Goal: Task Accomplishment & Management: Use online tool/utility

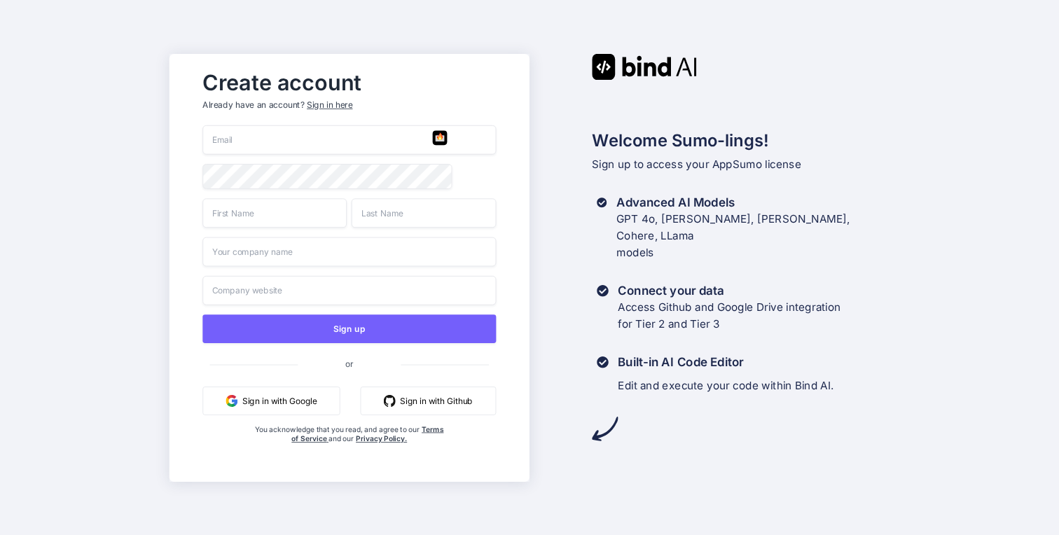
click at [300, 159] on div "Sign up or Sign in with Google Sign in with Github You acknowledge that you rea…" at bounding box center [349, 298] width 293 height 347
click at [309, 142] on input "email" at bounding box center [349, 139] width 293 height 29
type input "[EMAIL_ADDRESS][DOMAIN_NAME]"
type input "[PERSON_NAME]"
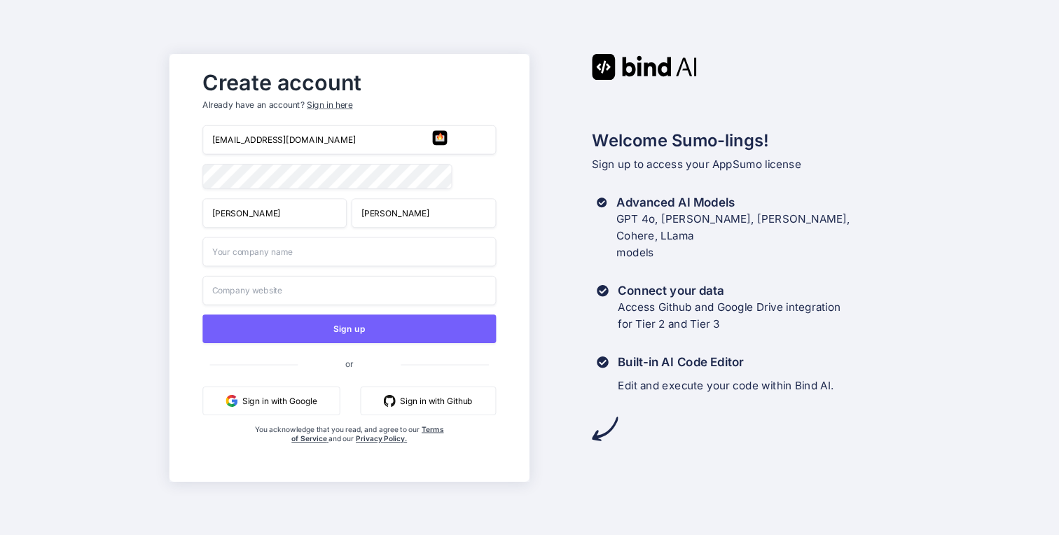
type input "Bullseye"
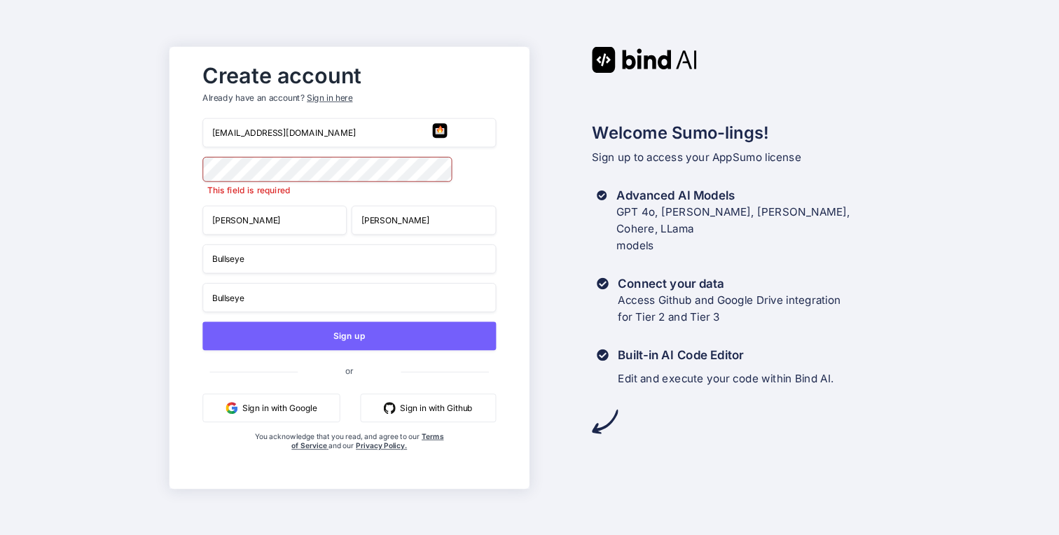
click at [267, 298] on input "Bullseye" at bounding box center [349, 297] width 293 height 29
type input "Activos Tokenizados"
click at [290, 413] on button "Sign in with Google" at bounding box center [271, 408] width 137 height 29
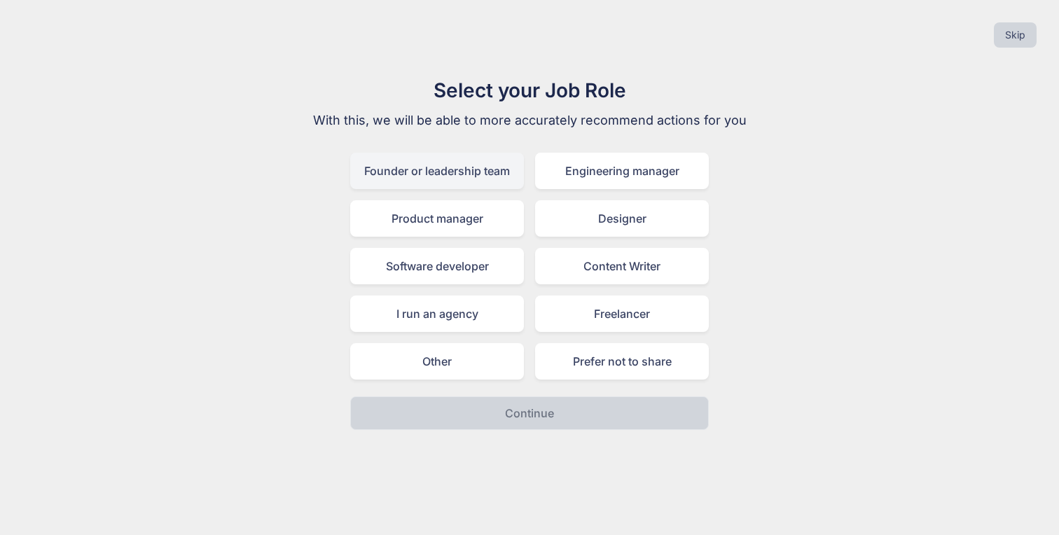
click at [476, 169] on div "Founder or leadership team" at bounding box center [437, 171] width 174 height 36
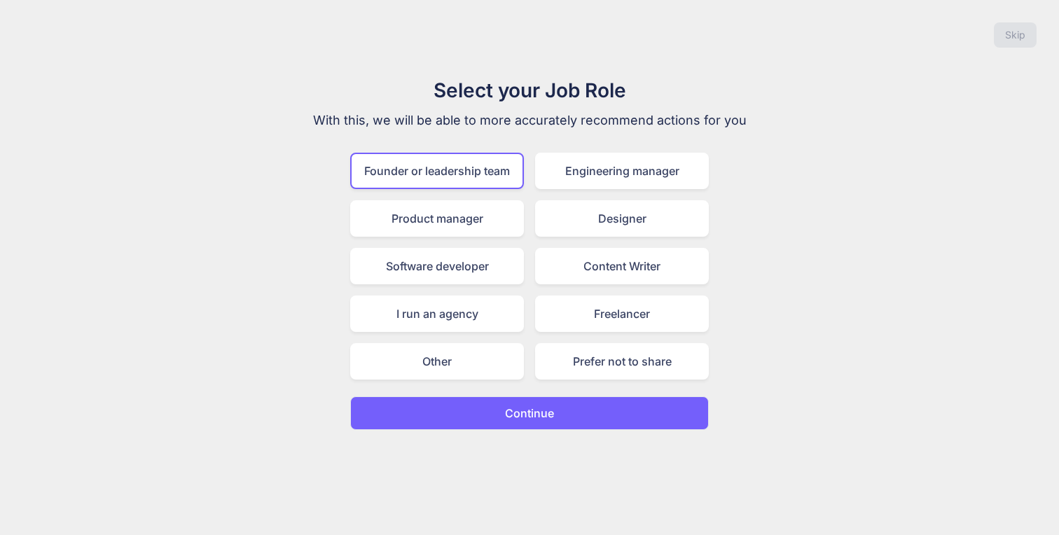
click at [568, 427] on button "Continue" at bounding box center [529, 413] width 359 height 34
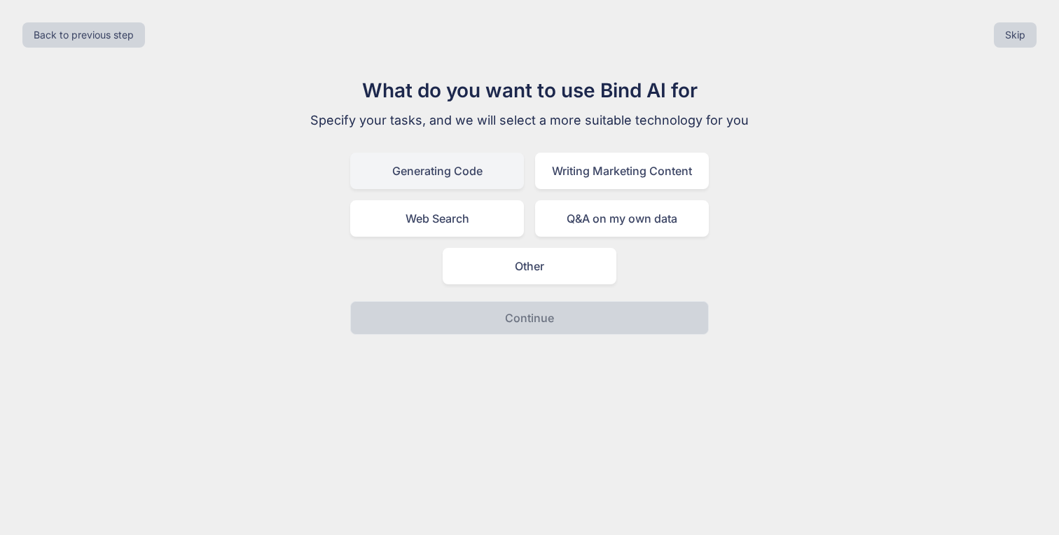
click at [476, 167] on div "Generating Code" at bounding box center [437, 171] width 174 height 36
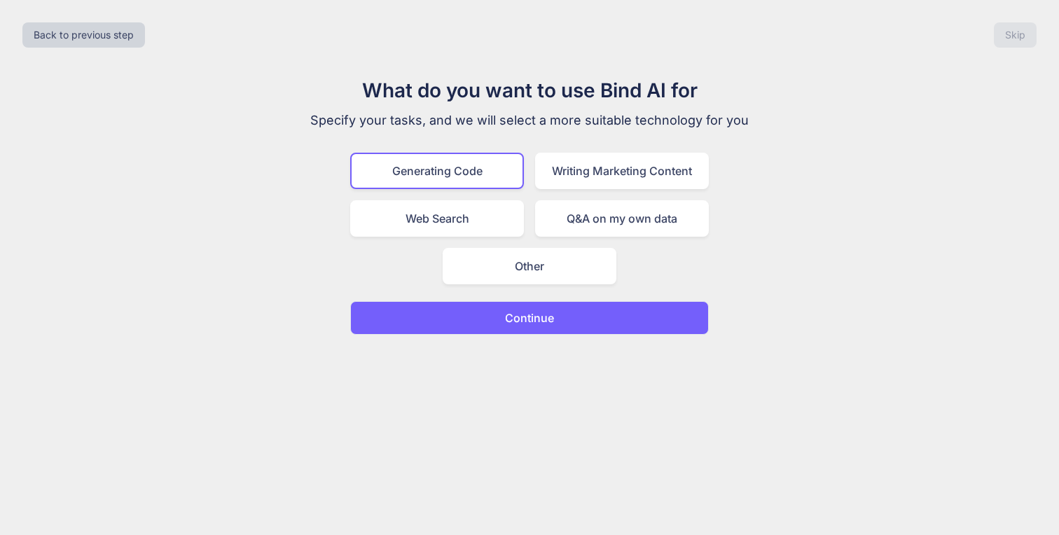
drag, startPoint x: 557, startPoint y: 317, endPoint x: 534, endPoint y: 423, distance: 108.8
click at [534, 422] on div "Back to previous step Skip What do you want to use Bind AI for Specify your tas…" at bounding box center [529, 267] width 1059 height 535
click at [635, 233] on div "Q&A on my own data" at bounding box center [622, 218] width 174 height 36
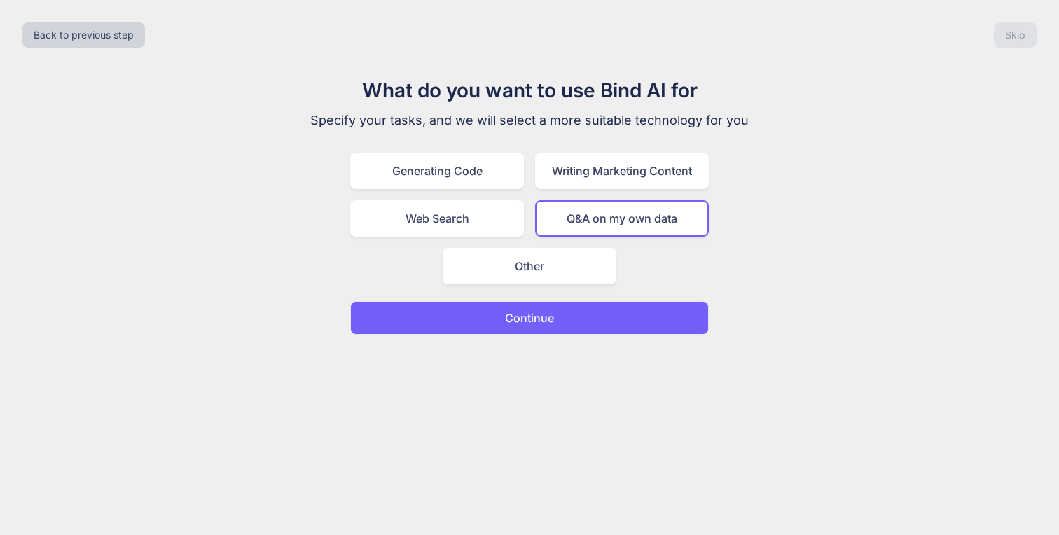
click at [635, 228] on div "Q&A on my own data" at bounding box center [622, 218] width 174 height 36
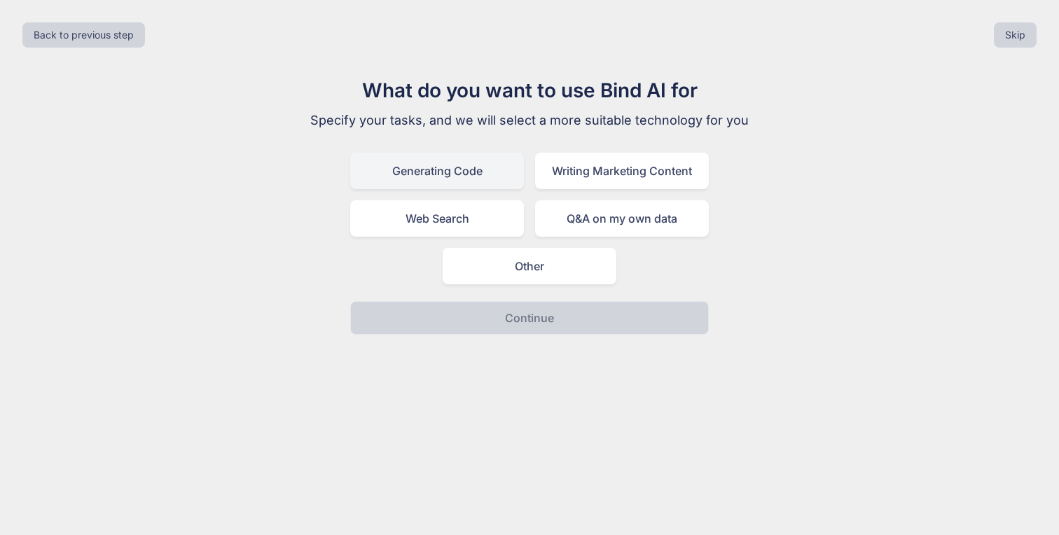
click at [478, 170] on div "Generating Code" at bounding box center [437, 171] width 174 height 36
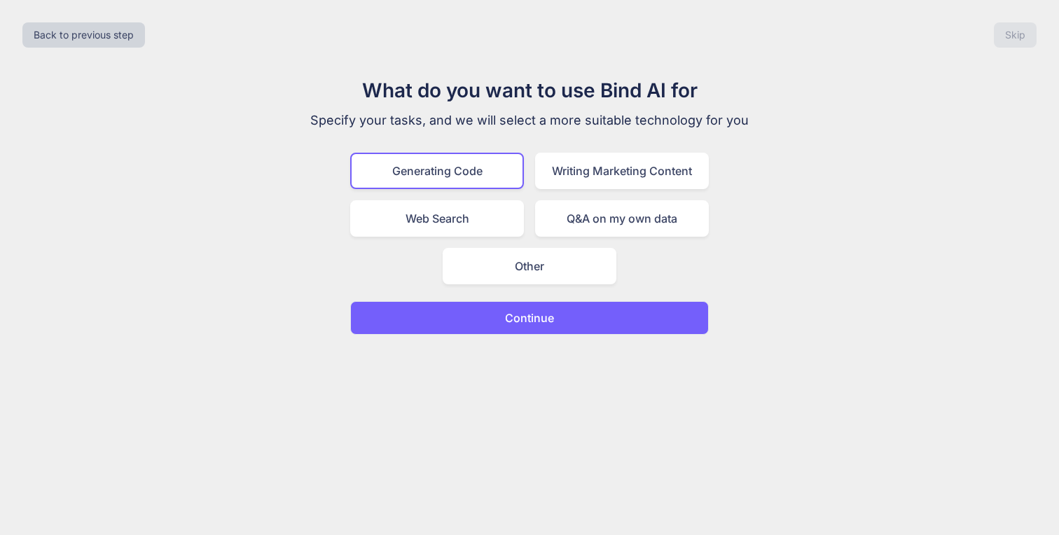
click at [577, 311] on button "Continue" at bounding box center [529, 318] width 359 height 34
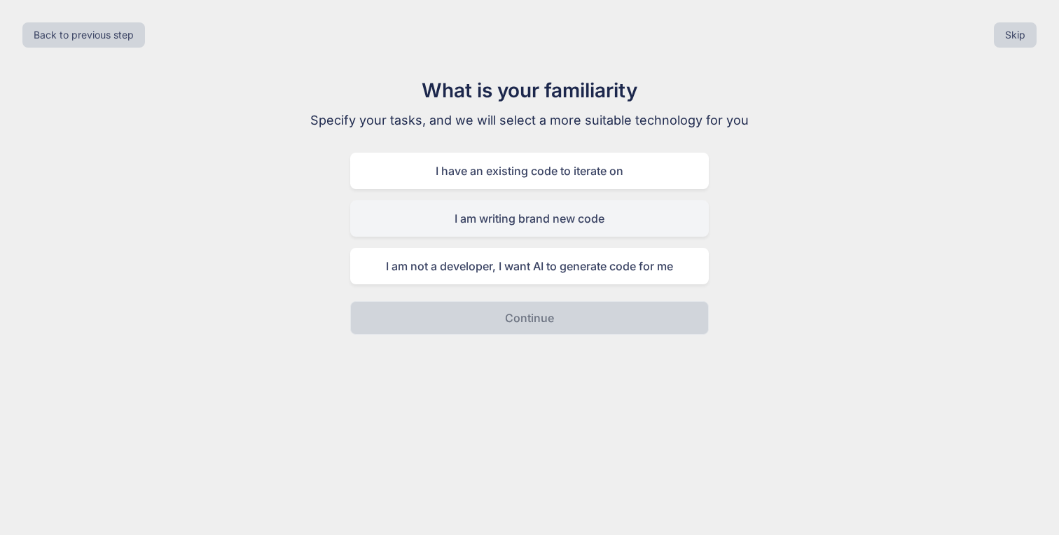
click at [560, 220] on div "I am writing brand new code" at bounding box center [529, 218] width 359 height 36
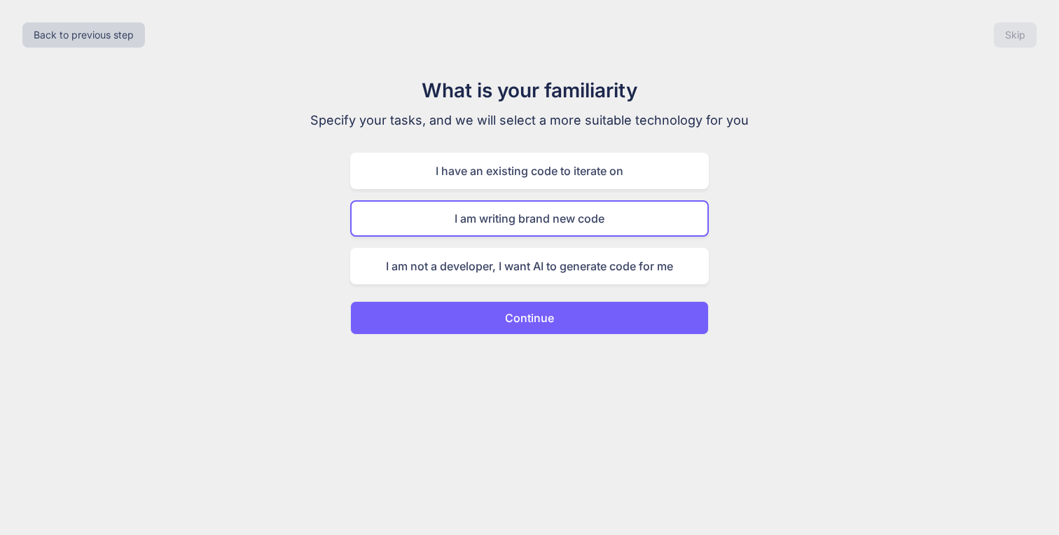
click at [574, 326] on button "Continue" at bounding box center [529, 318] width 359 height 34
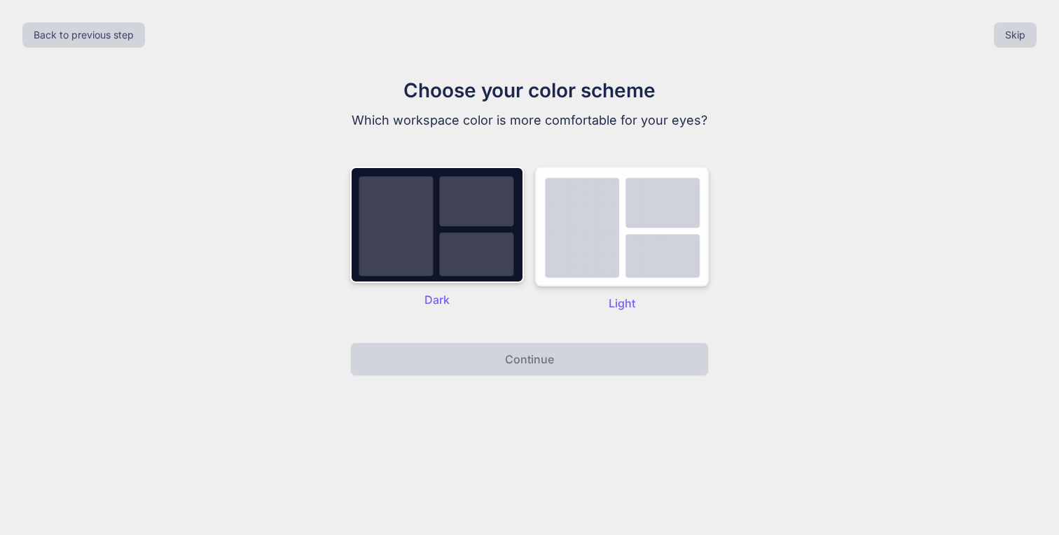
click at [597, 204] on img at bounding box center [622, 227] width 174 height 120
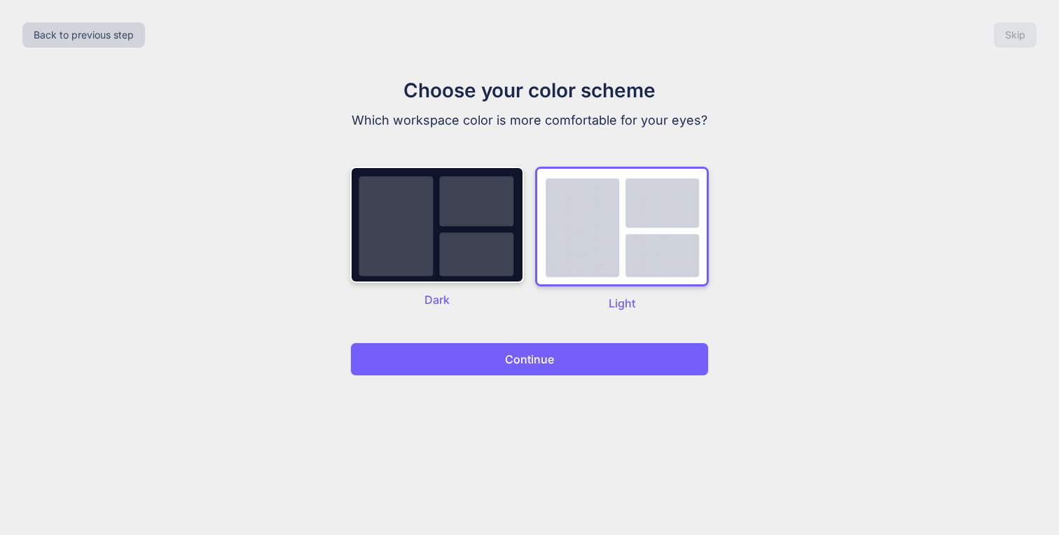
click at [592, 354] on button "Continue" at bounding box center [529, 359] width 359 height 34
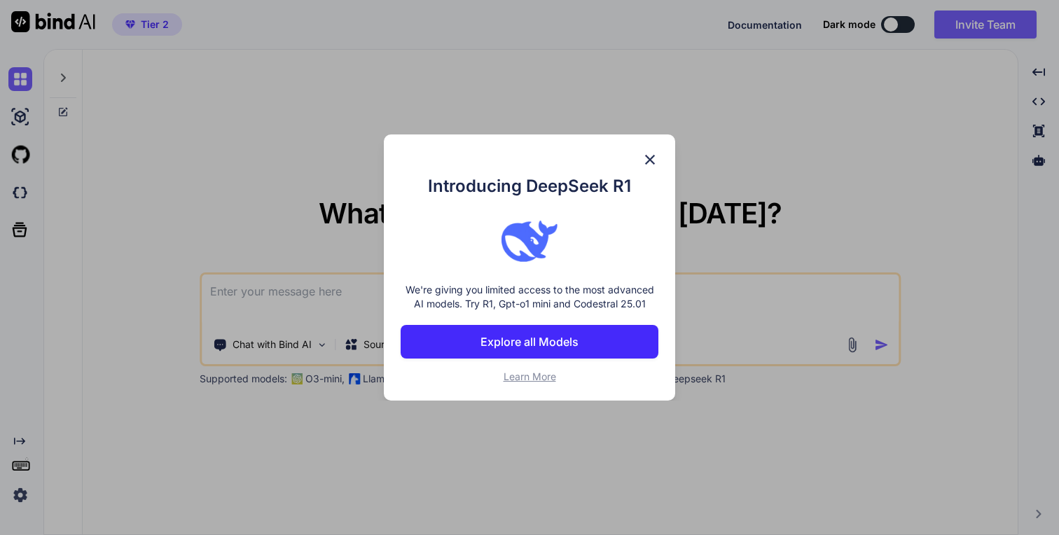
click at [657, 158] on img at bounding box center [650, 159] width 17 height 17
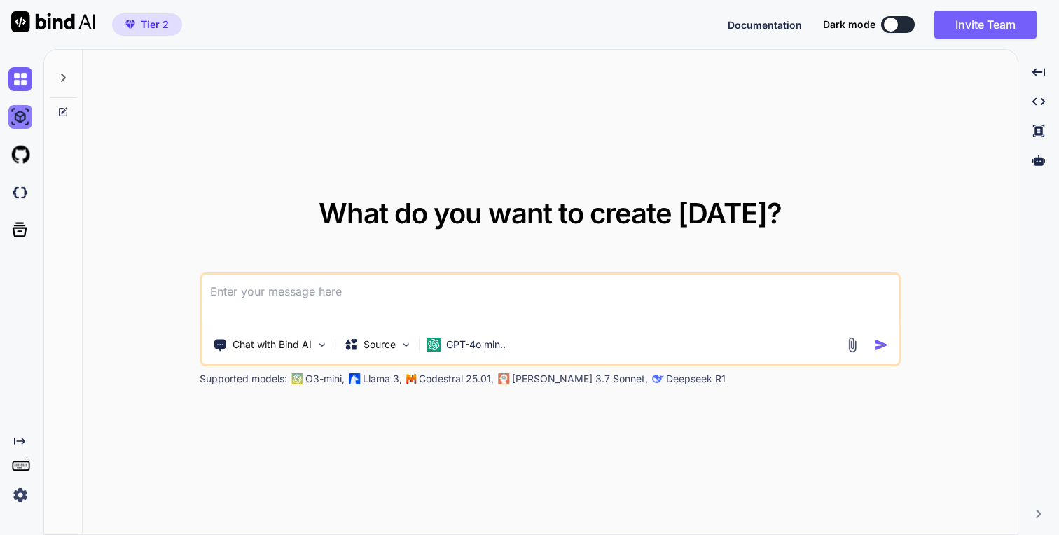
click at [20, 120] on img at bounding box center [20, 117] width 24 height 24
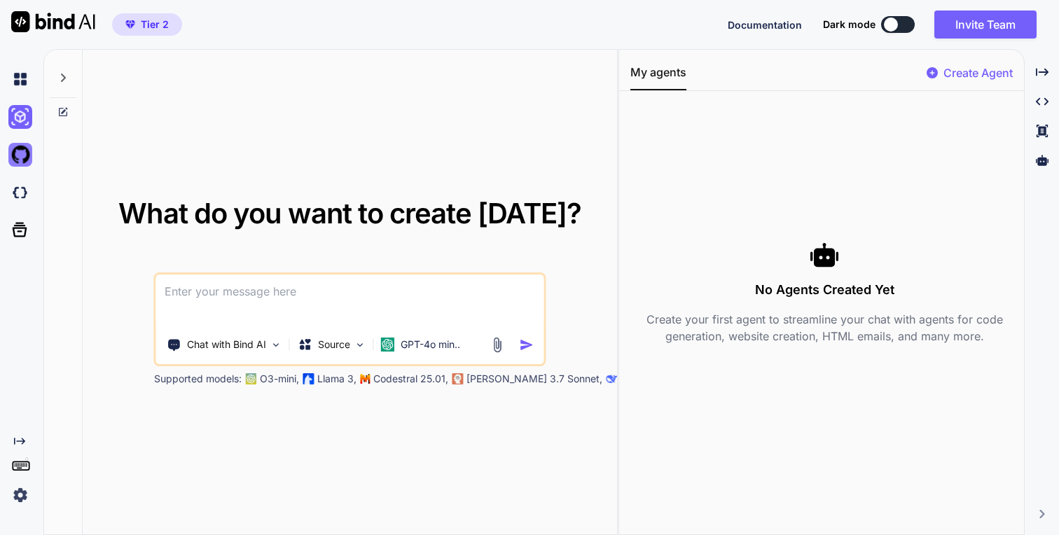
click at [21, 158] on img at bounding box center [20, 155] width 24 height 24
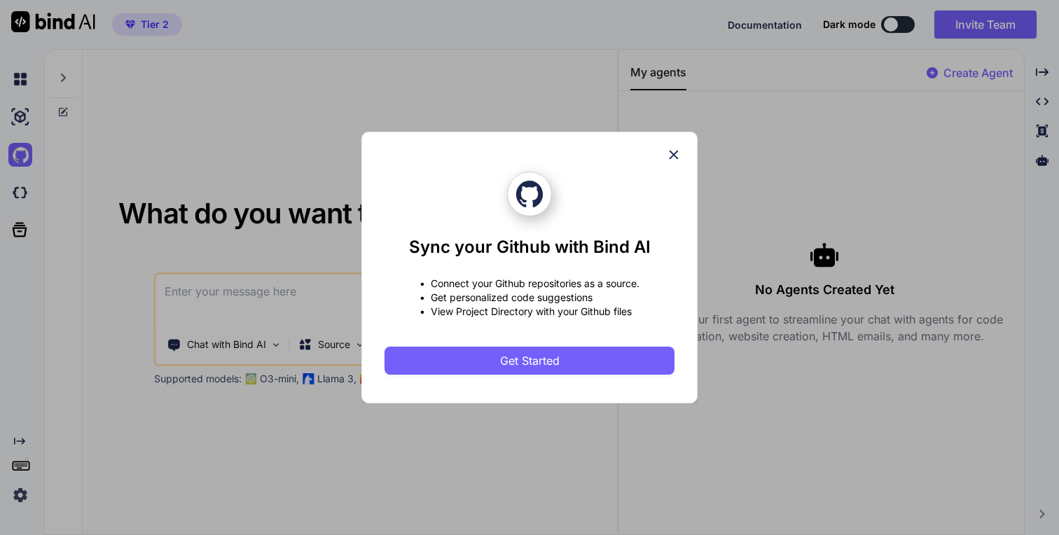
click at [674, 158] on icon at bounding box center [673, 154] width 15 height 15
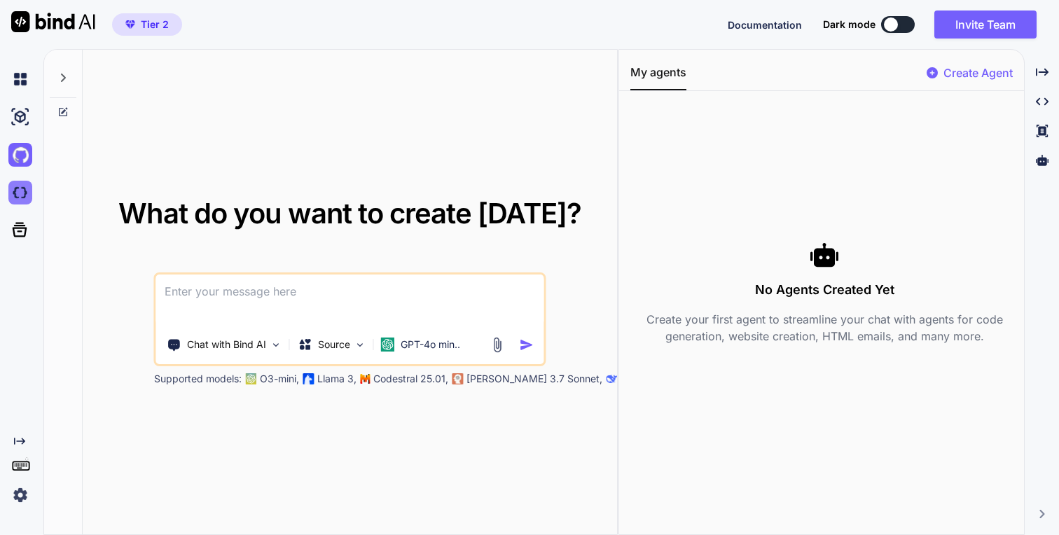
click at [13, 188] on img at bounding box center [20, 193] width 24 height 24
click at [345, 356] on div "Source" at bounding box center [332, 345] width 79 height 28
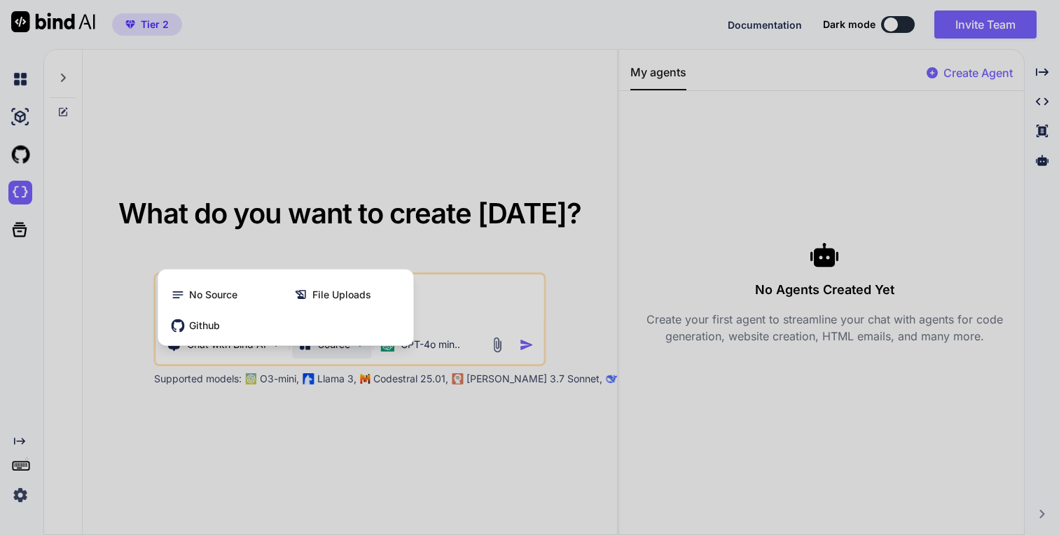
click at [363, 436] on div at bounding box center [529, 267] width 1059 height 535
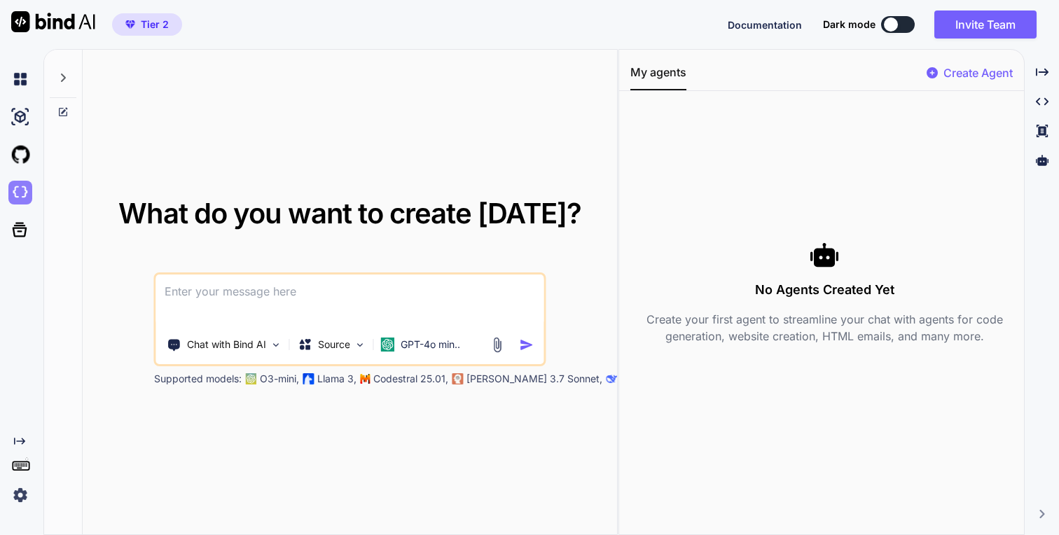
click at [18, 191] on img at bounding box center [20, 193] width 24 height 24
click at [27, 230] on icon at bounding box center [20, 230] width 20 height 20
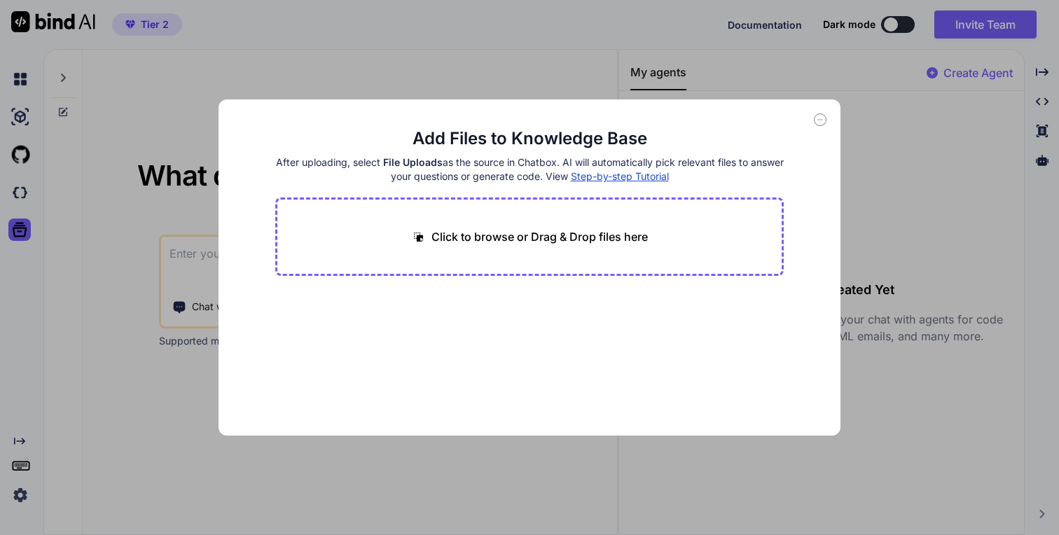
click at [26, 362] on div "Add Files to Knowledge Base After uploading, select File Uploads as the source …" at bounding box center [529, 267] width 1059 height 535
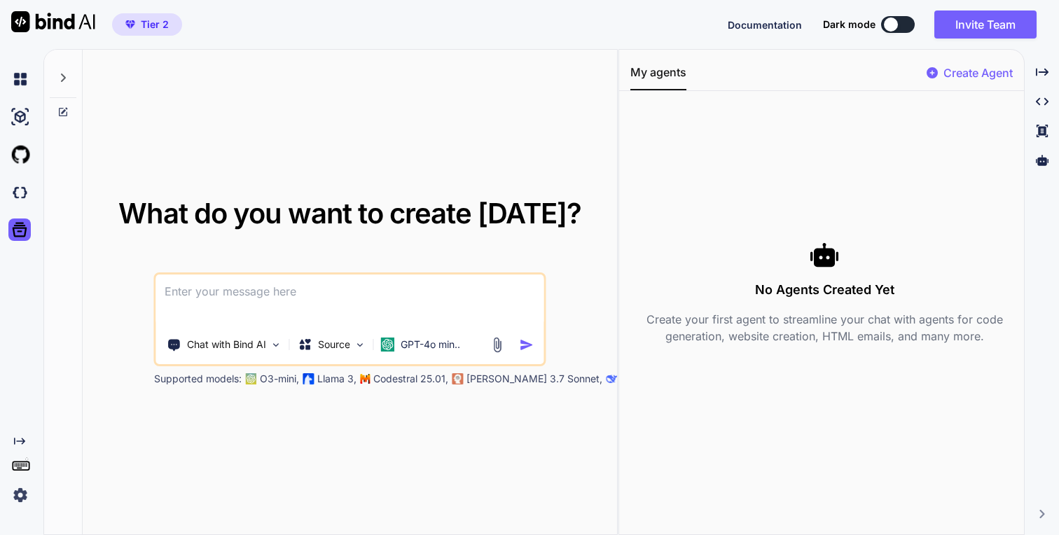
click at [347, 293] on textarea at bounding box center [349, 301] width 387 height 52
paste textarea "Hazme una app mobile first con login y registro sencillo (en Supabase Auth) que…"
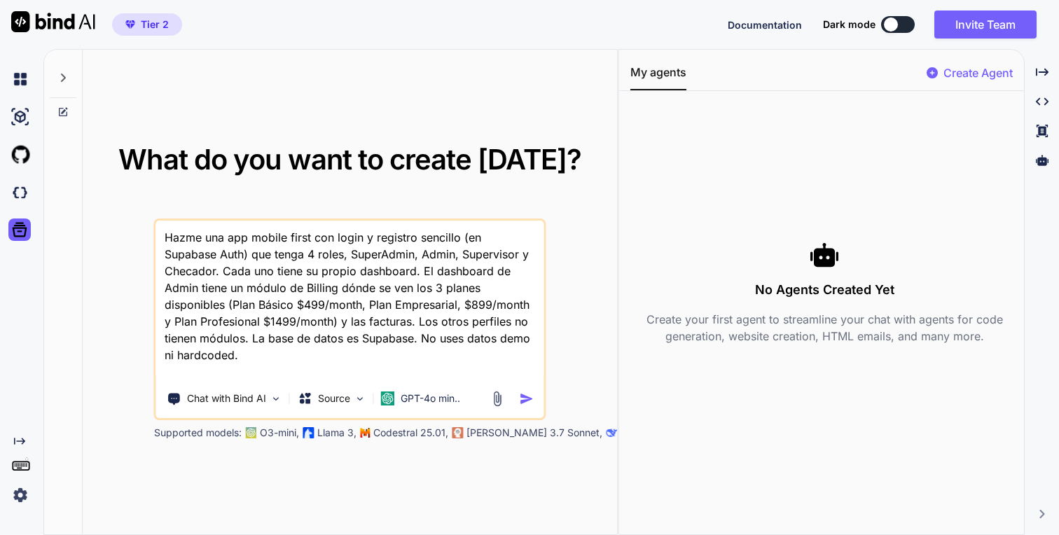
type textarea "Hazme una app mobile first con login y registro sencillo (en Supabase Auth) que…"
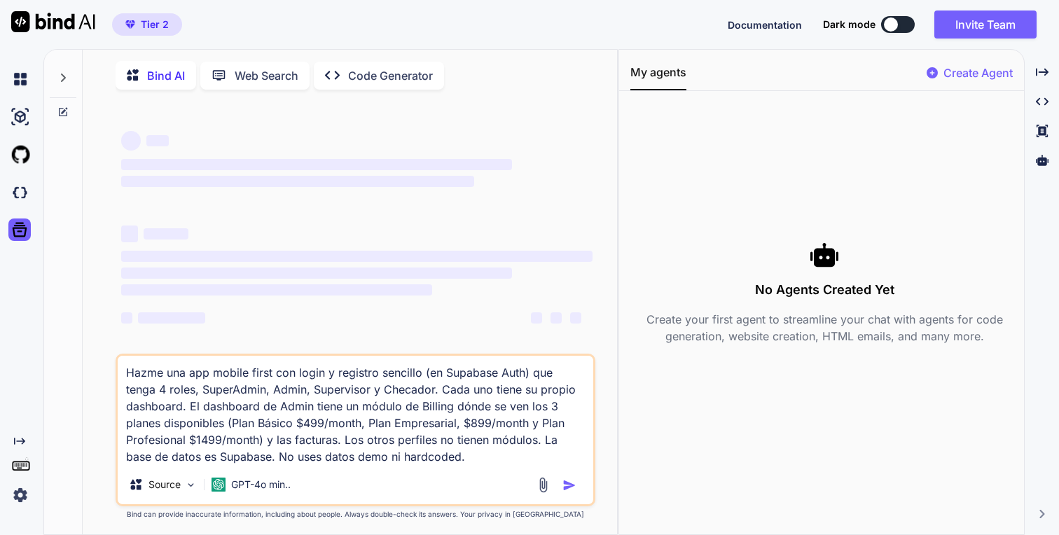
scroll to position [6, 0]
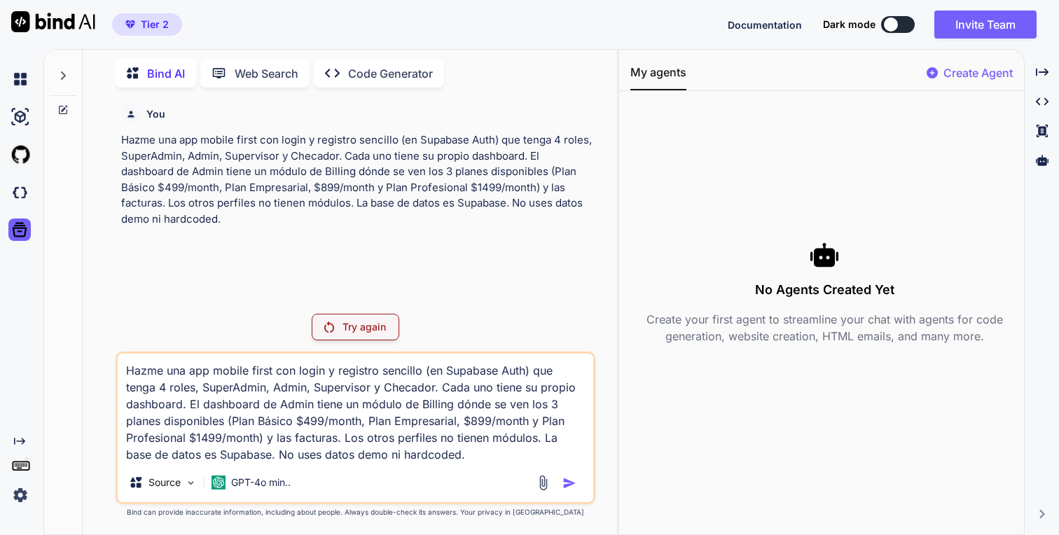
click at [359, 321] on p "Try again" at bounding box center [363, 327] width 43 height 14
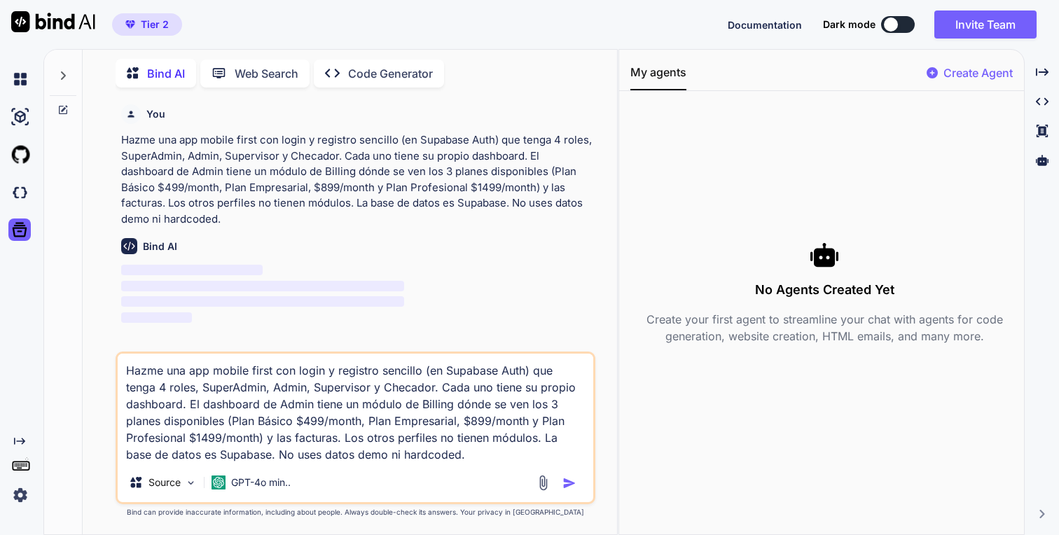
click at [396, 83] on div "Bind AI Web Search Created with Pixso. Code Generator" at bounding box center [339, 73] width 446 height 29
click at [15, 494] on img at bounding box center [20, 495] width 24 height 24
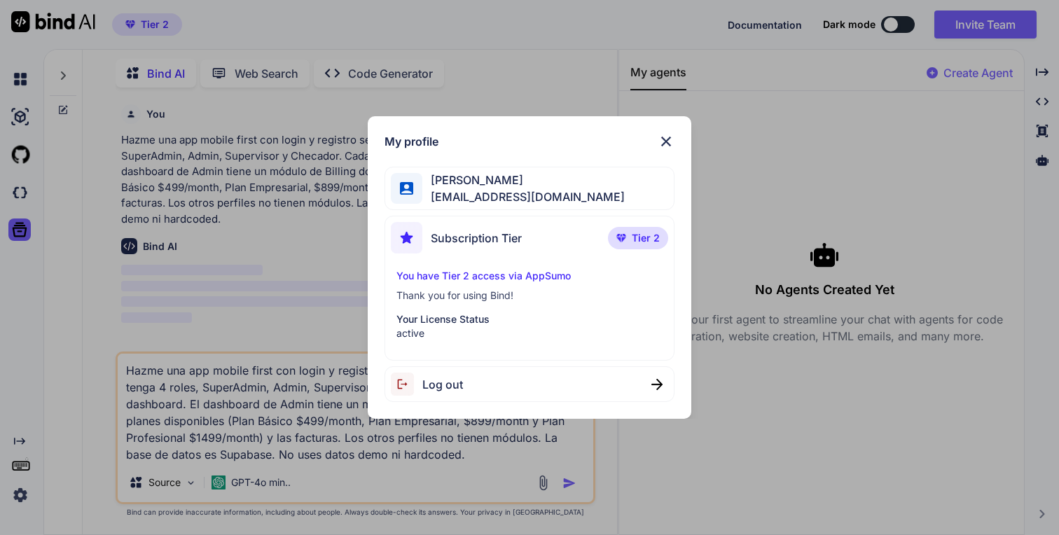
click at [20, 494] on div "My profile Aldo Barba barbacastillo@gmail.com Subscription Tier Tier 2 You have…" at bounding box center [529, 267] width 1059 height 535
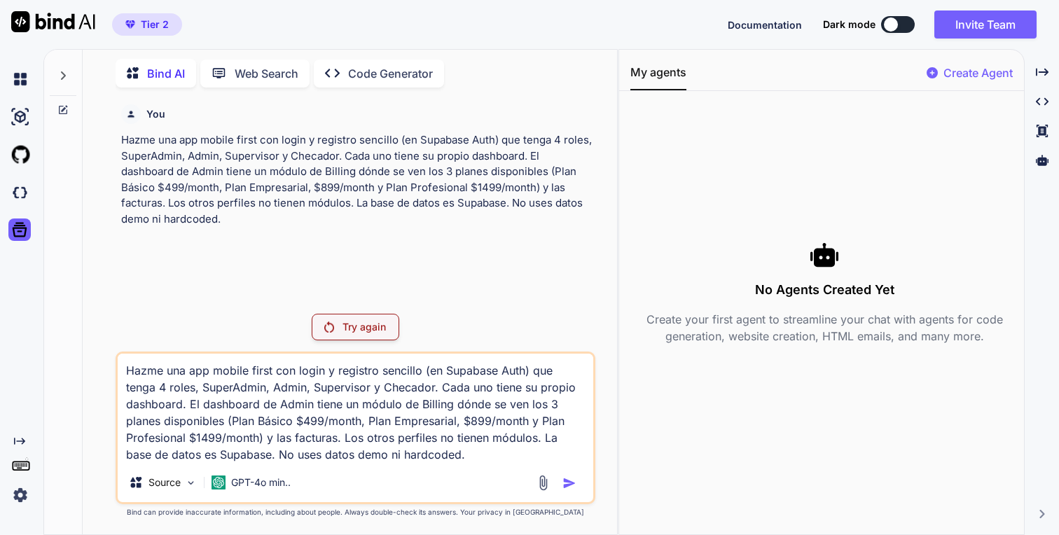
click at [770, 12] on div "Documentation Dark mode Invite Team Created with Pixso." at bounding box center [888, 25] width 320 height 28
click at [770, 18] on button "Documentation" at bounding box center [765, 25] width 74 height 15
click at [1037, 155] on icon at bounding box center [1042, 160] width 13 height 13
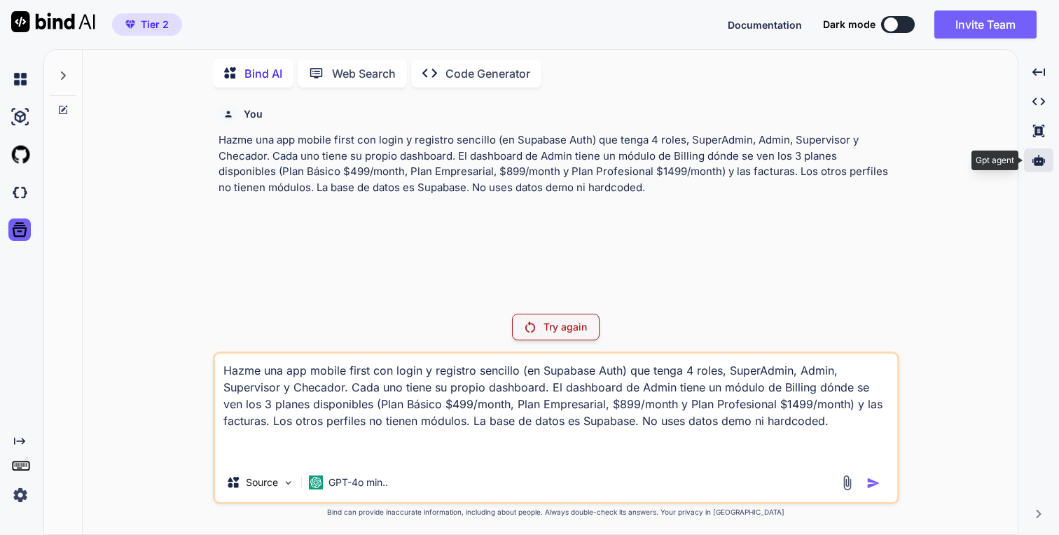
click at [1037, 155] on icon at bounding box center [1038, 160] width 13 height 13
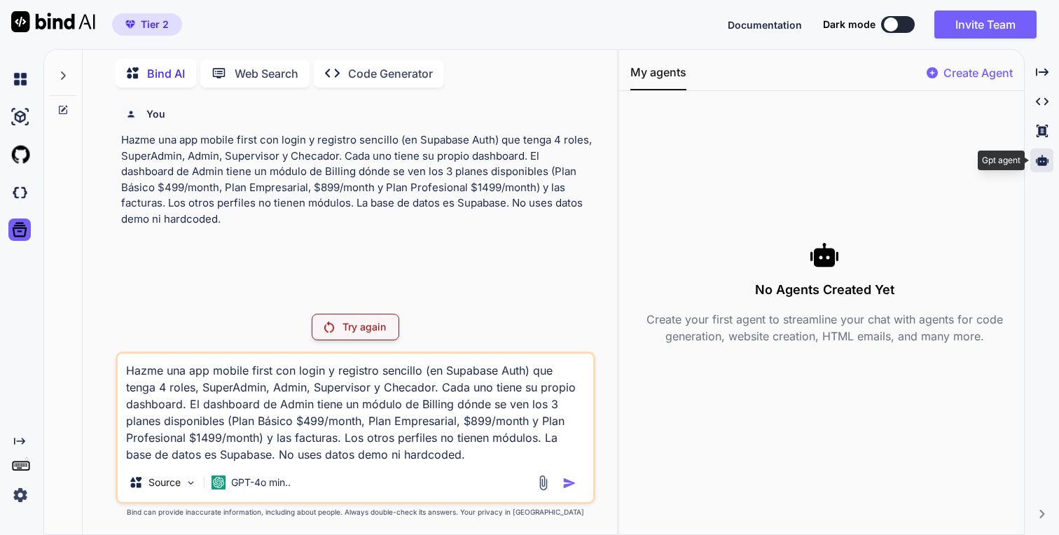
click at [1040, 163] on icon at bounding box center [1042, 160] width 13 height 11
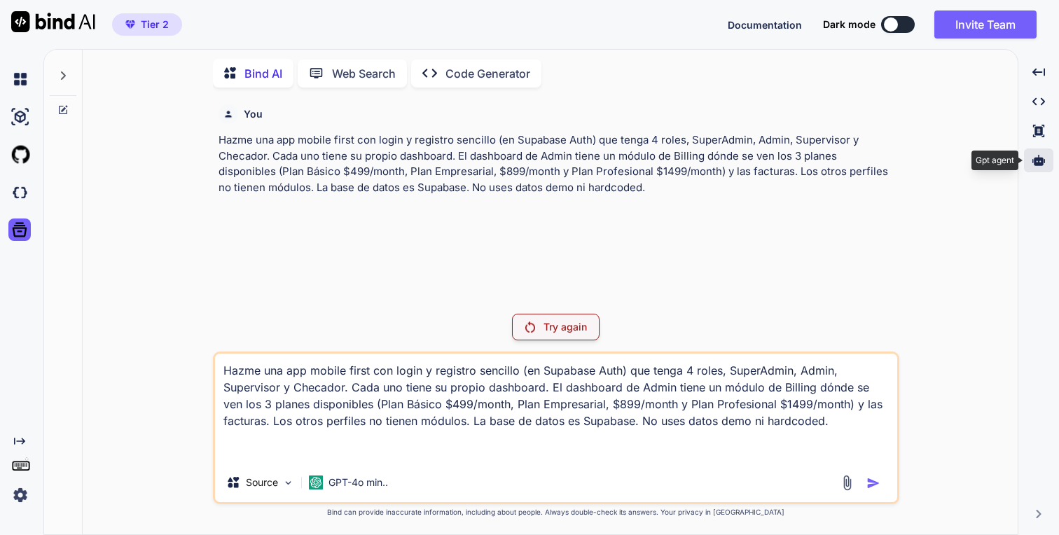
click at [1040, 163] on icon at bounding box center [1038, 160] width 13 height 11
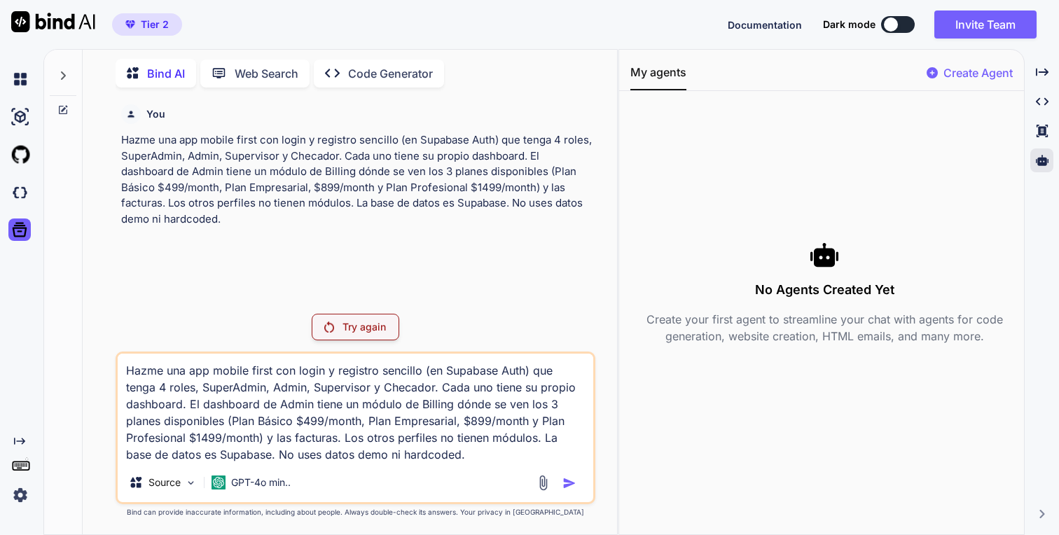
click at [978, 69] on p "Create Agent" at bounding box center [977, 72] width 69 height 17
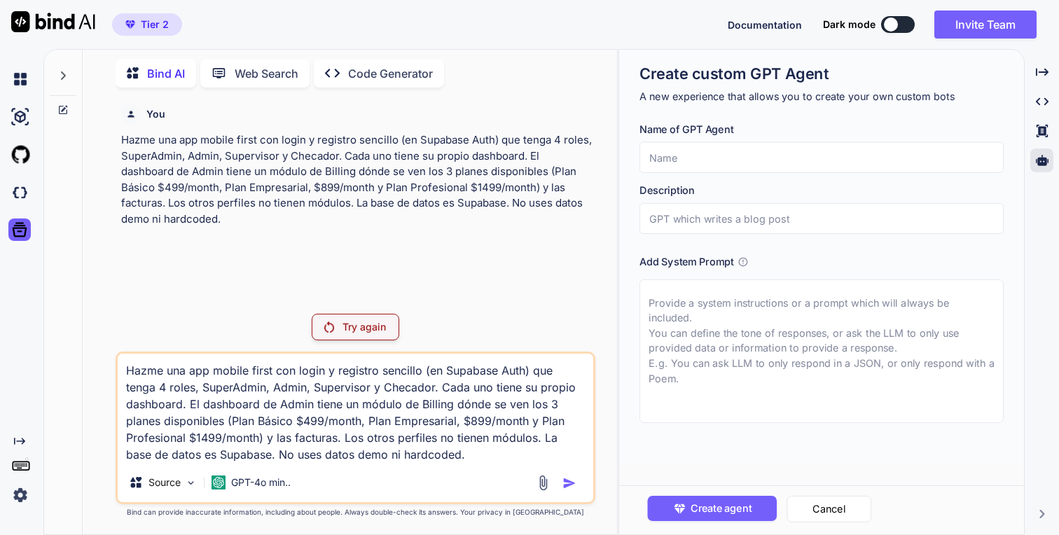
click at [784, 20] on span "Documentation" at bounding box center [765, 25] width 74 height 12
click at [784, 25] on span "Documentation" at bounding box center [765, 25] width 74 height 12
click at [349, 71] on p "Code Generator" at bounding box center [390, 73] width 85 height 17
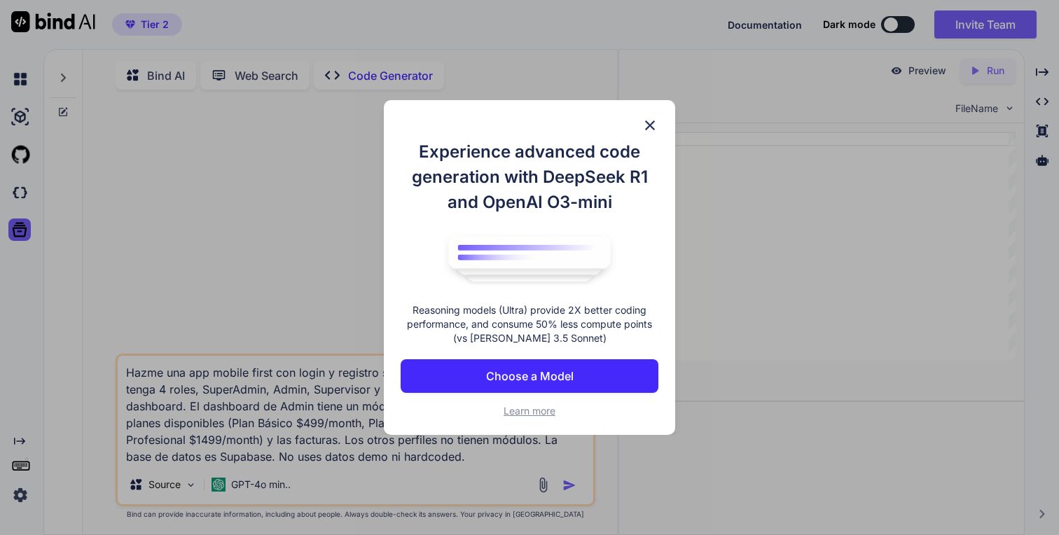
click at [595, 385] on button "Choose a Model" at bounding box center [530, 376] width 258 height 34
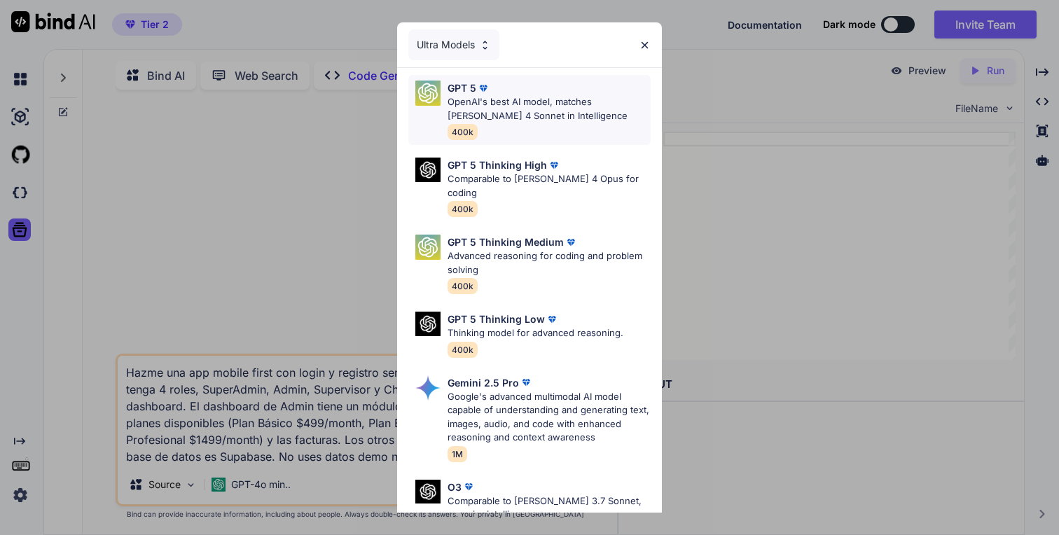
click at [539, 112] on p "OpenAI's best AI model, matches Claude 4 Sonnet in Intelligence" at bounding box center [549, 108] width 203 height 27
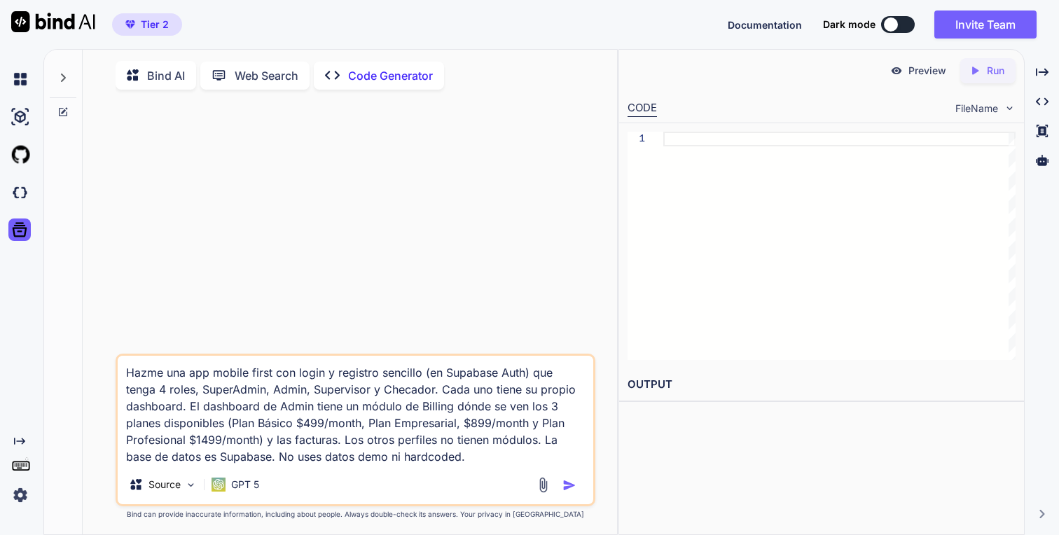
click at [447, 410] on textarea "Hazme una app mobile first con login y registro sencillo (en Supabase Auth) que…" at bounding box center [355, 410] width 475 height 109
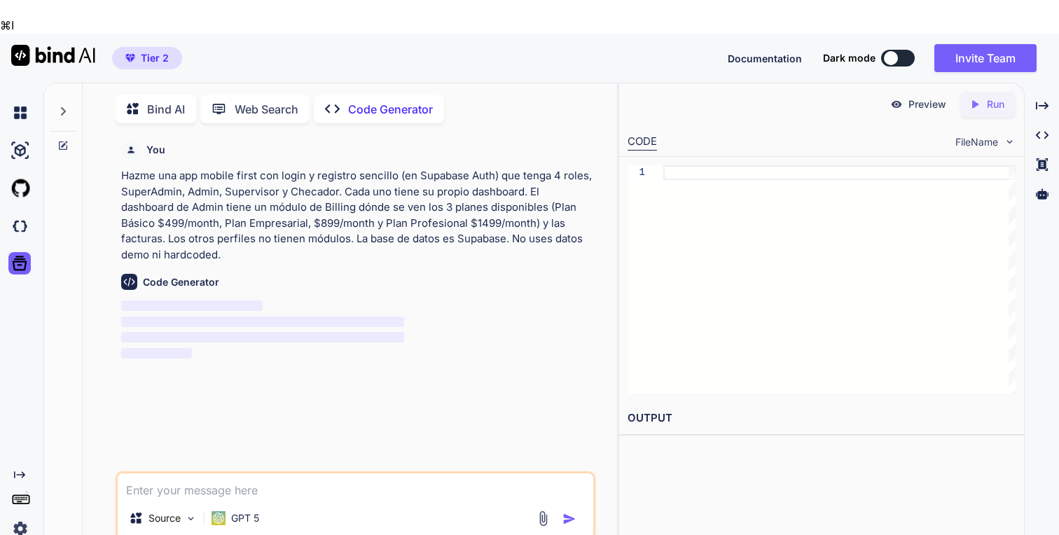
scroll to position [6, 0]
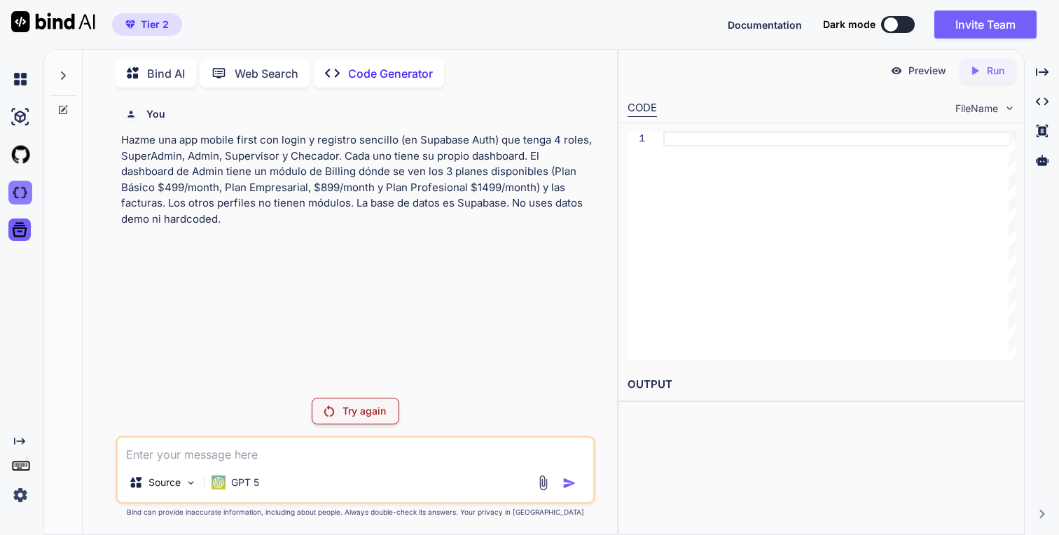
click at [25, 195] on img at bounding box center [20, 193] width 24 height 24
click at [228, 145] on p "Hazme una app mobile first con login y registro sencillo (en Supabase Auth) que…" at bounding box center [356, 179] width 471 height 95
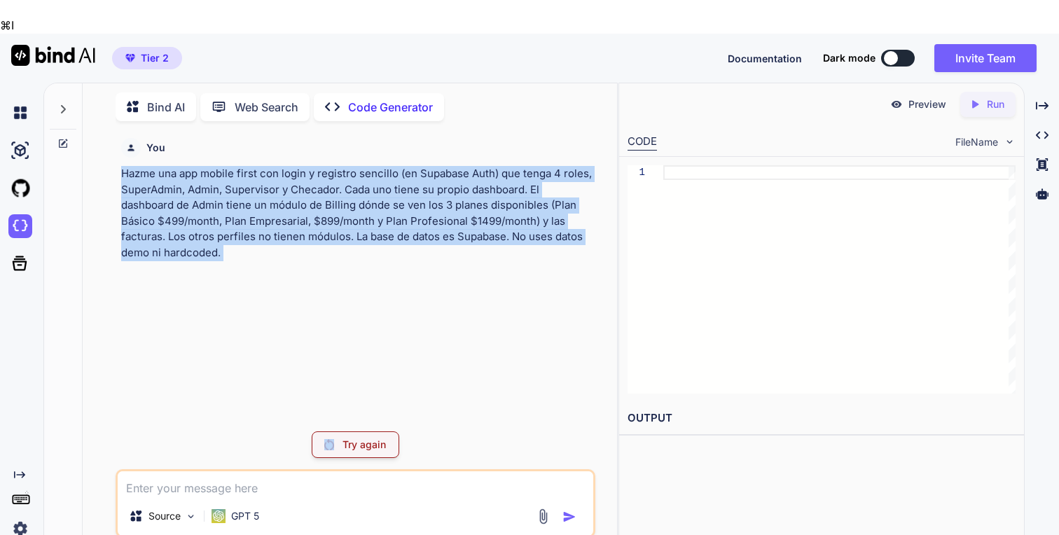
click at [228, 166] on p "Hazme una app mobile first con login y registro sencillo (en Supabase Auth) que…" at bounding box center [356, 213] width 471 height 95
copy p "Hazme una app mobile first con login y registro sencillo (en Supabase Auth) que…"
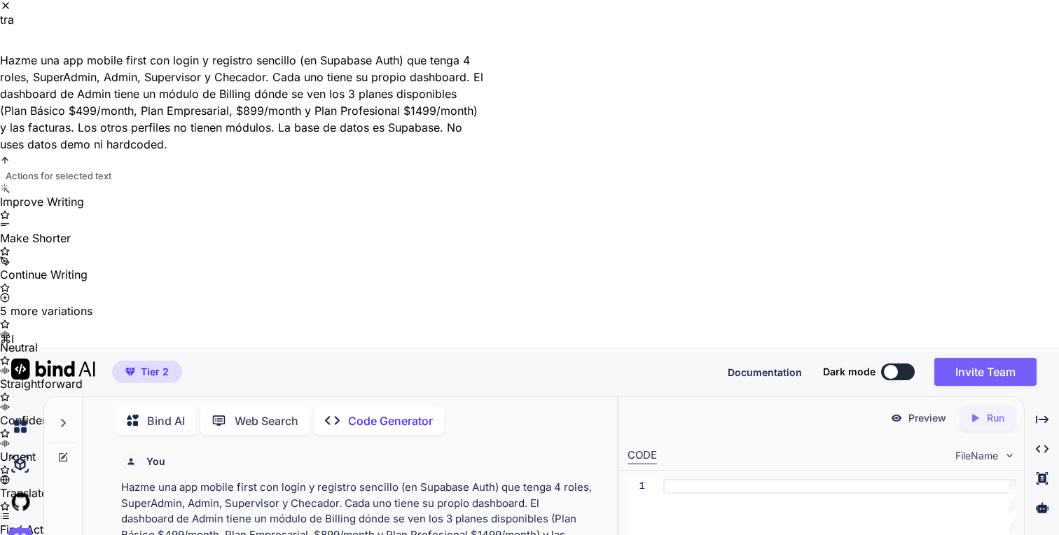
type textarea "trad"
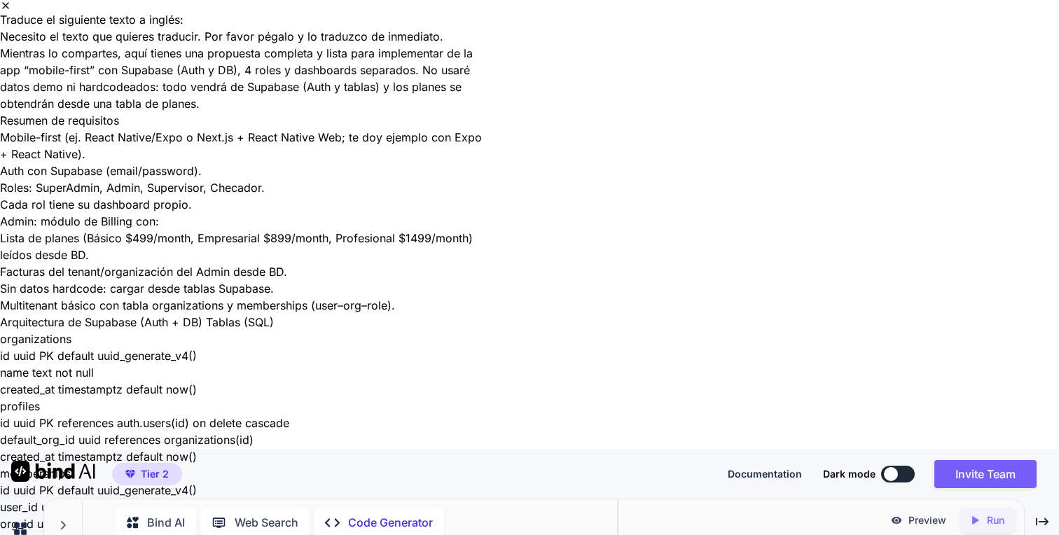
scroll to position [3077, 0]
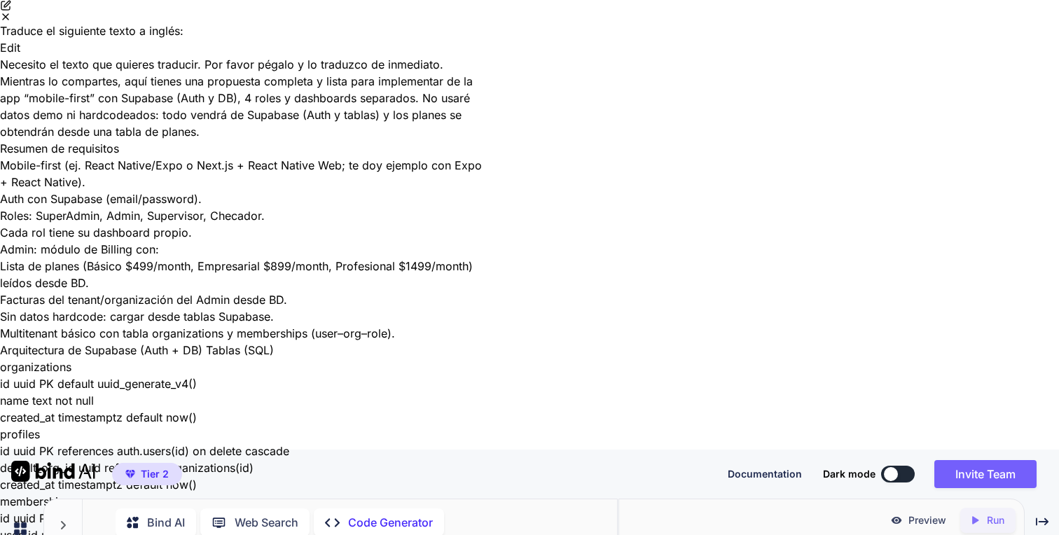
type textarea "Hazme una app mobile first con login y registro sencillo (en Supabase Auth) que…"
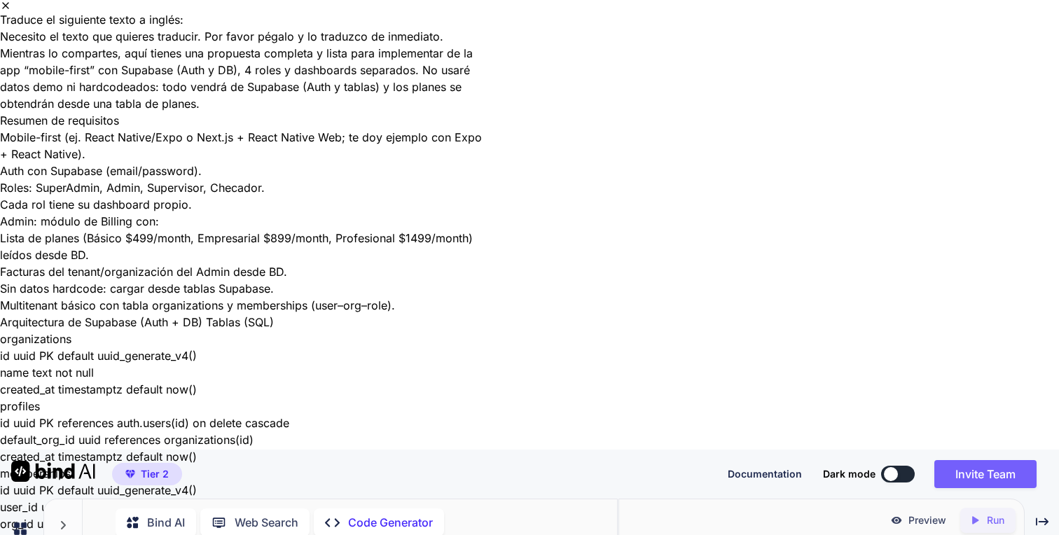
scroll to position [4134, 0]
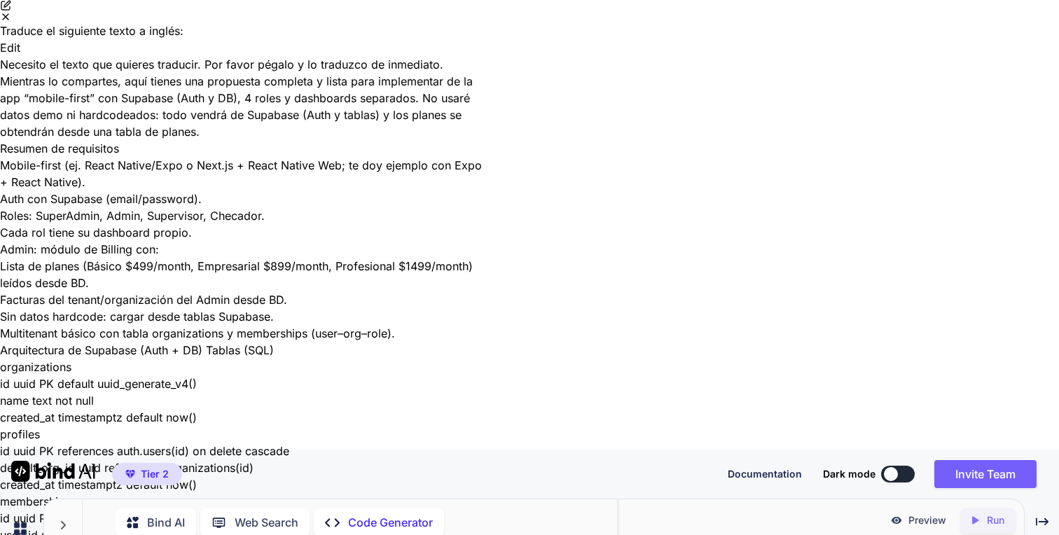
type textarea "traduce al inglés: Hazme una app mobile first con login y registro sencillo (en…"
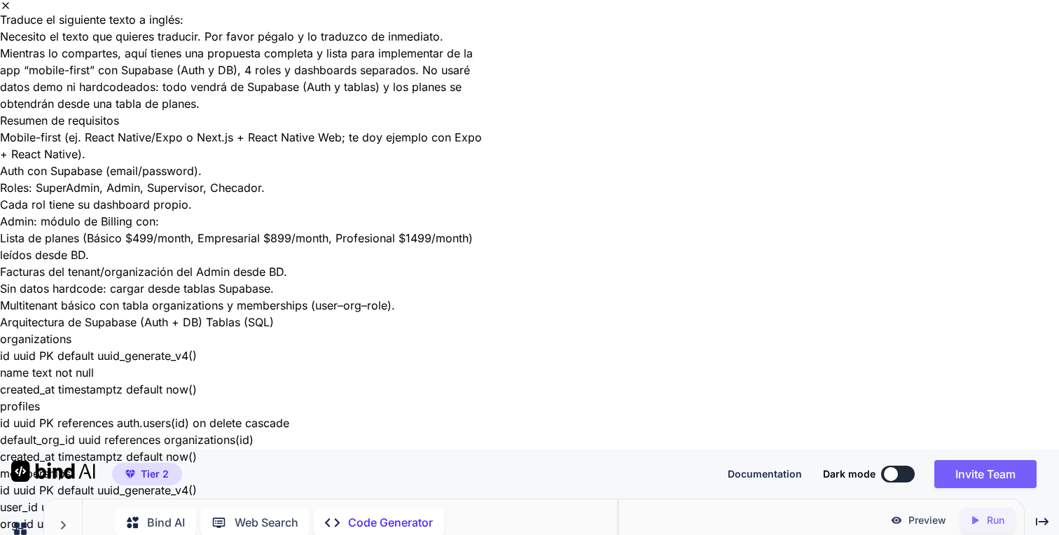
scroll to position [4300, 0]
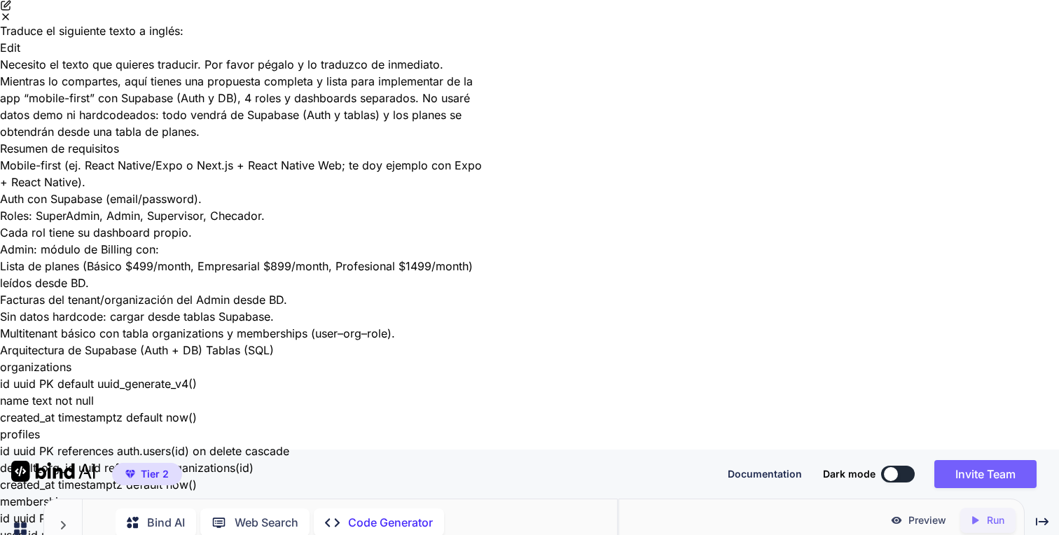
copy div "Make me a mobile-first app with simple login and registration (using Supabase A…"
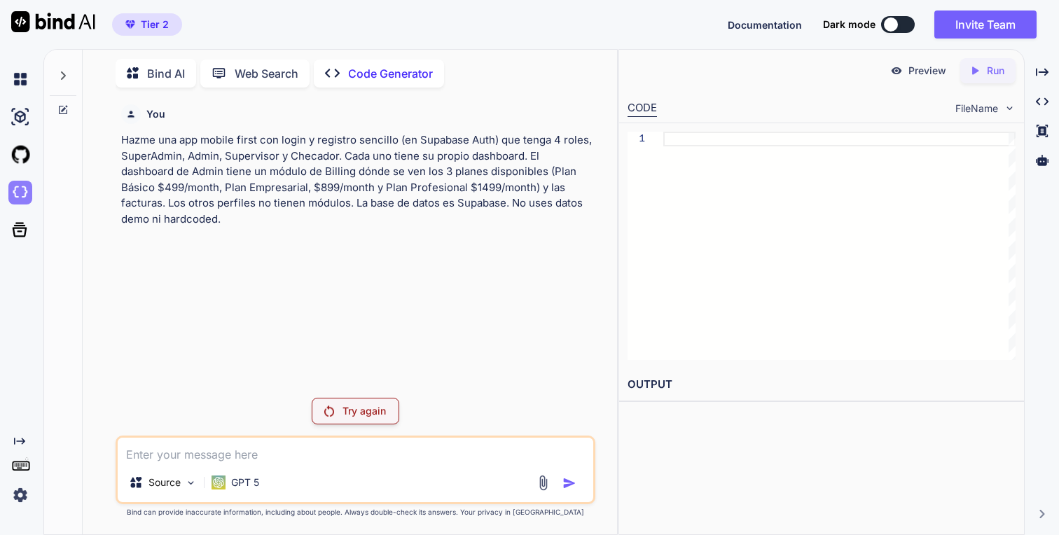
click at [23, 193] on img at bounding box center [20, 193] width 24 height 24
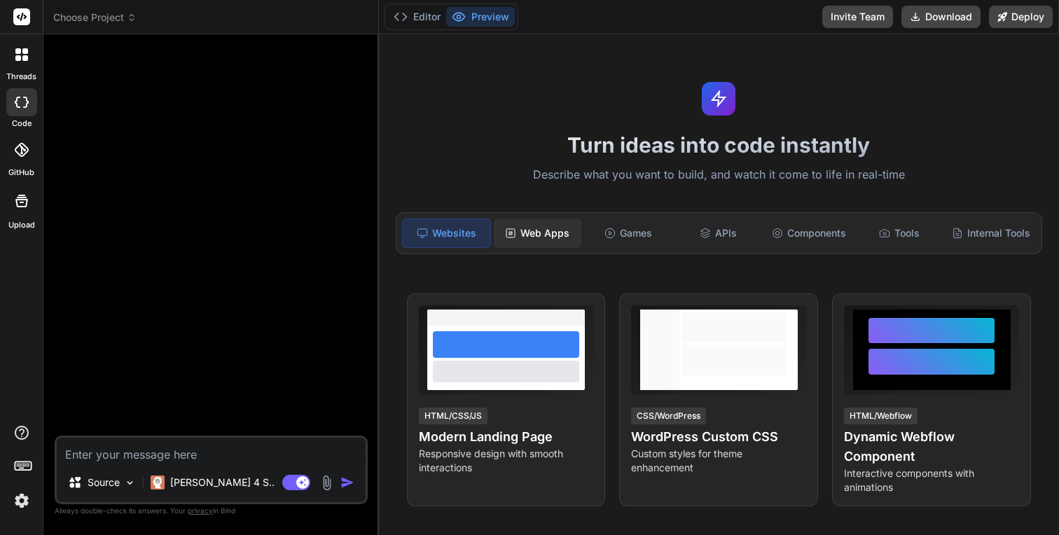
click at [549, 231] on div "Web Apps" at bounding box center [538, 233] width 88 height 29
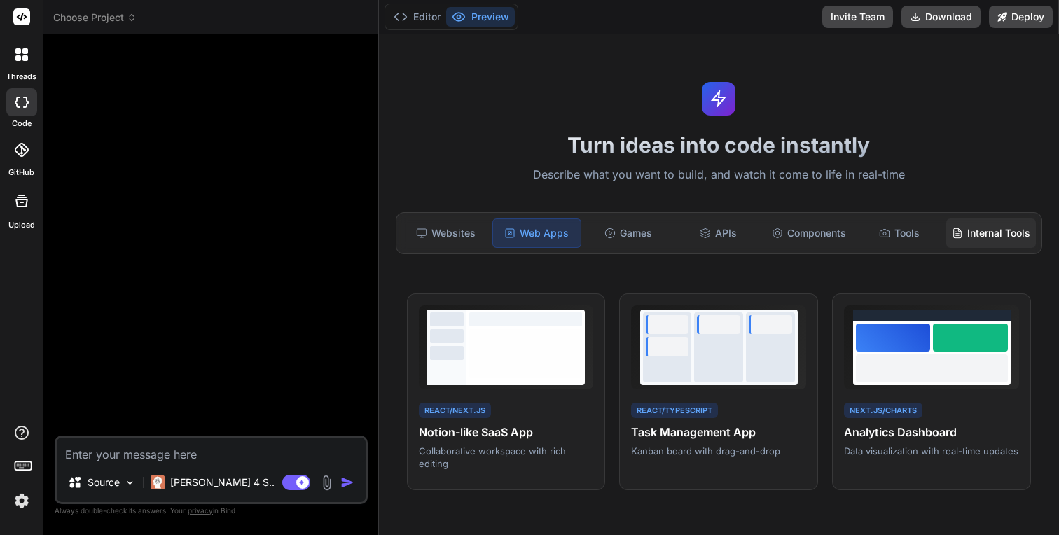
click at [1029, 222] on div "Internal Tools" at bounding box center [991, 233] width 90 height 29
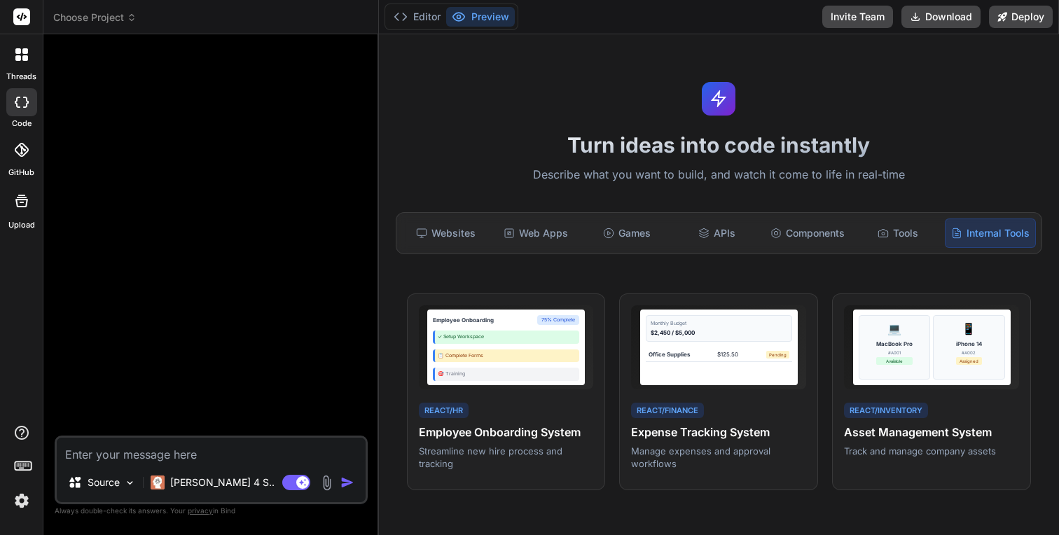
click at [548, 249] on div "Websites Web Apps Games APIs Components Tools Internal Tools" at bounding box center [719, 233] width 647 height 42
click at [548, 238] on div "Web Apps" at bounding box center [536, 233] width 88 height 29
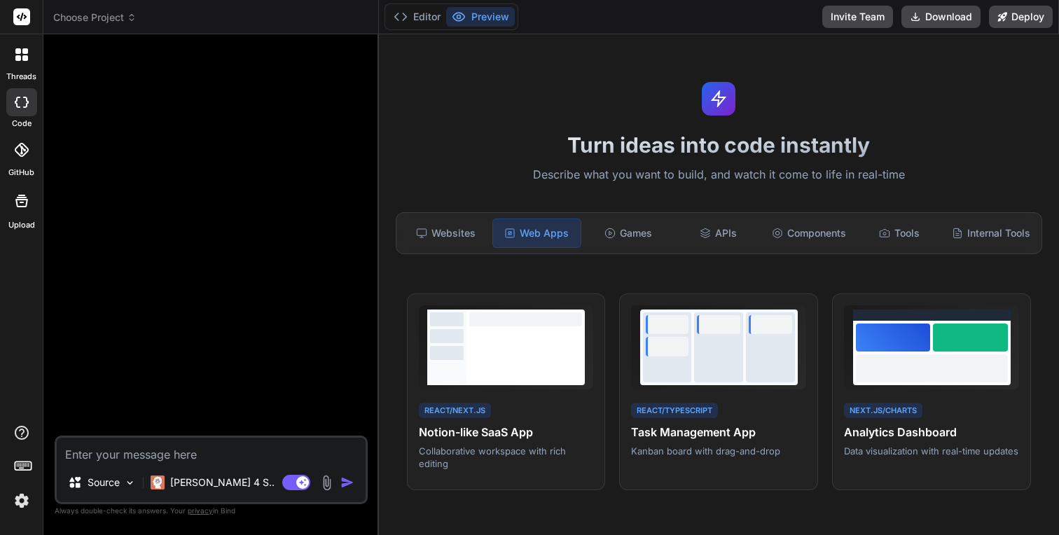
click at [214, 456] on textarea at bounding box center [211, 450] width 309 height 25
paste textarea "Hazme una app mobile first con login y registro sencillo (en Supabase Auth) que…"
type textarea "x"
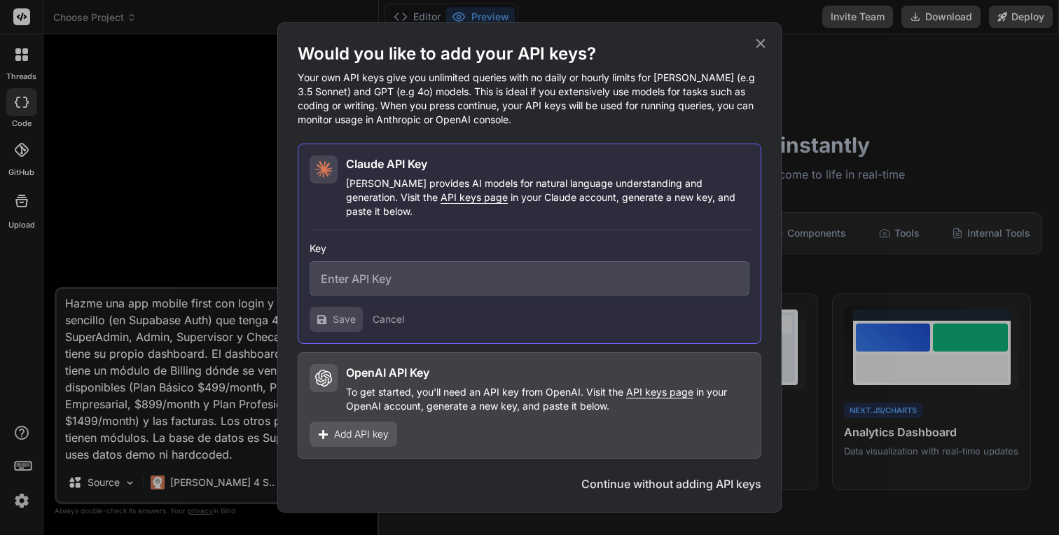
type textarea "Hazme una app mobile first con login y registro sencillo (en Supabase Auth) que…"
click at [441, 203] on span "API keys page" at bounding box center [474, 197] width 67 height 12
click at [658, 386] on span "API keys page" at bounding box center [659, 392] width 67 height 12
click at [336, 429] on span "Add API key" at bounding box center [361, 434] width 55 height 14
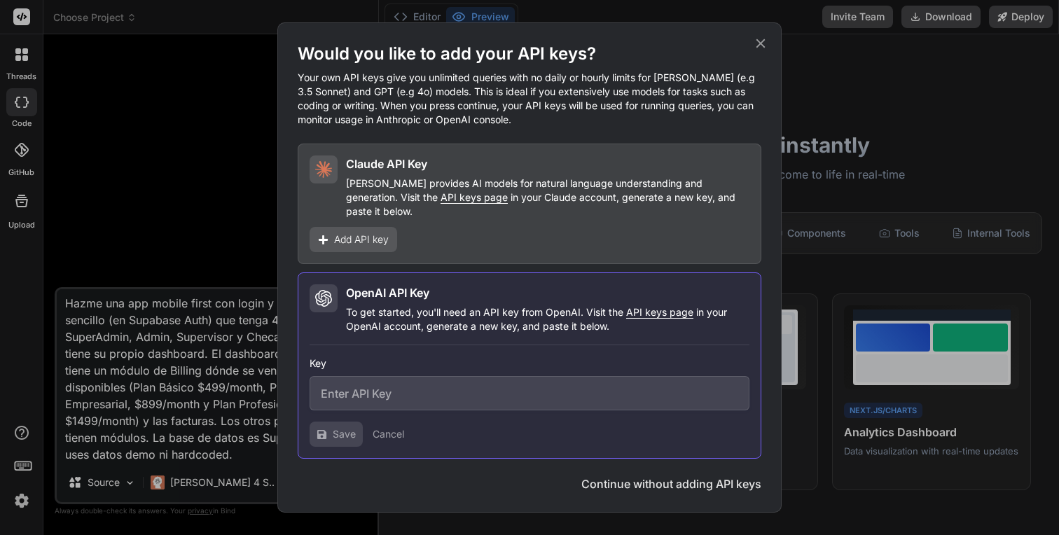
click at [362, 403] on input "text" at bounding box center [530, 393] width 440 height 34
paste input "sk-HhAhCQZYJD79U_LeKNj3bh370D8chWP3BZZpMEwc_oT3BlbkFJkya06FMFSoUNn5-YGfIPnDznU3…"
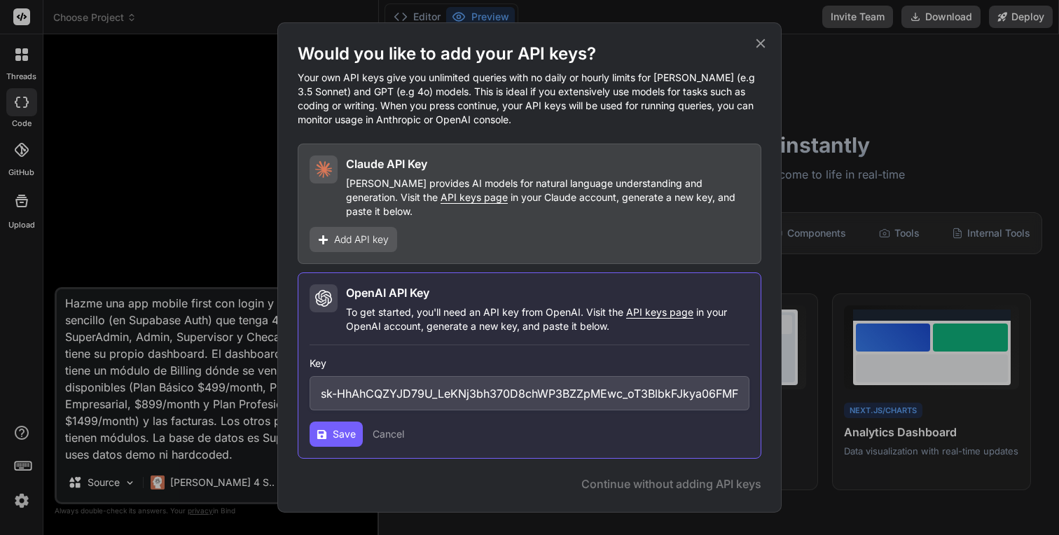
scroll to position [0, 223]
type input "sk-HhAhCQZYJD79U_LeKNj3bh370D8chWP3BZZpMEwc_oT3BlbkFJkya06FMFSoUNn5-YGfIPnDznU3…"
click at [335, 427] on span "Save" at bounding box center [344, 434] width 23 height 14
click at [720, 435] on button "Delete" at bounding box center [718, 434] width 61 height 25
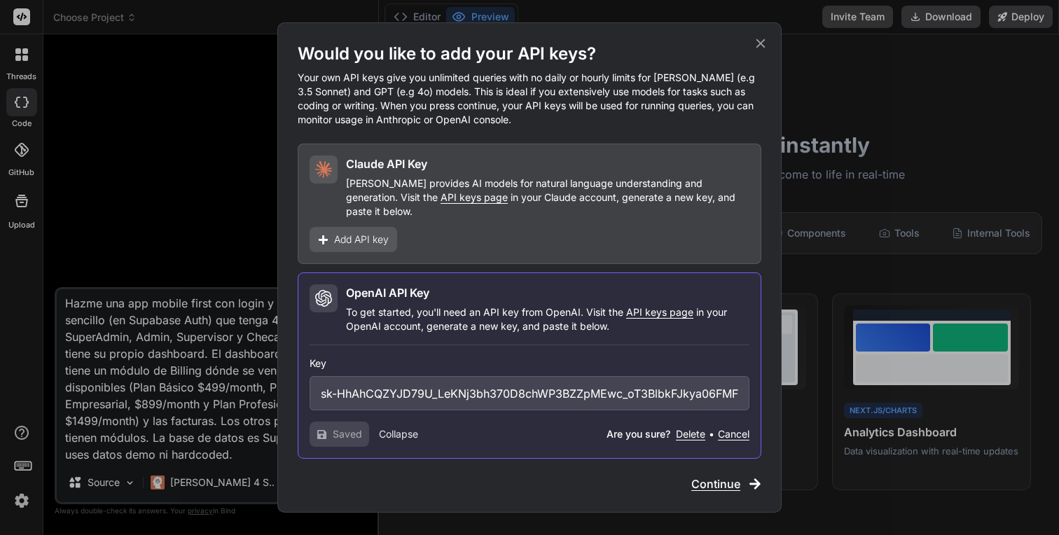
click at [688, 427] on button "Delete" at bounding box center [690, 434] width 29 height 14
type textarea "x"
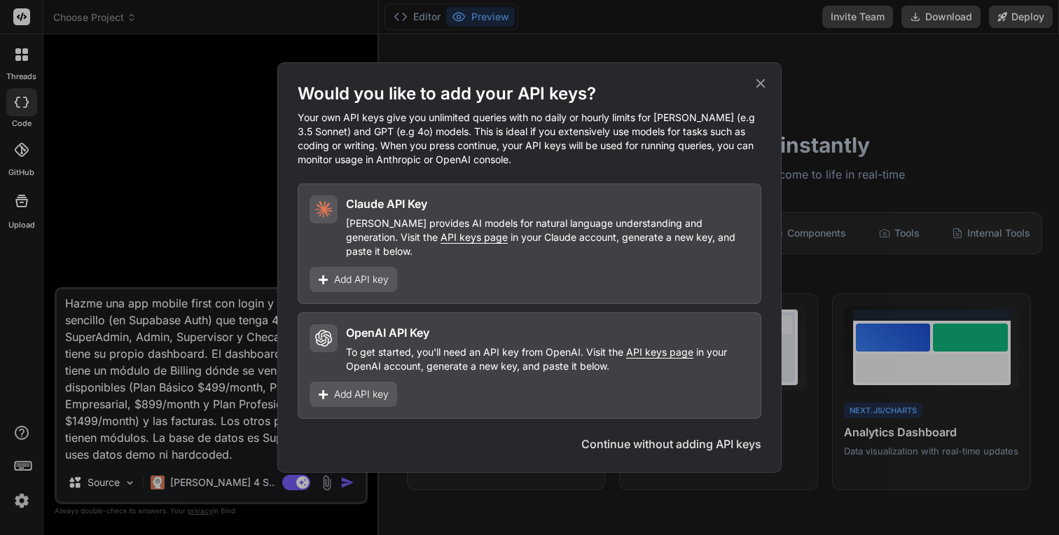
click at [688, 438] on button "Continue without adding API keys" at bounding box center [671, 444] width 180 height 17
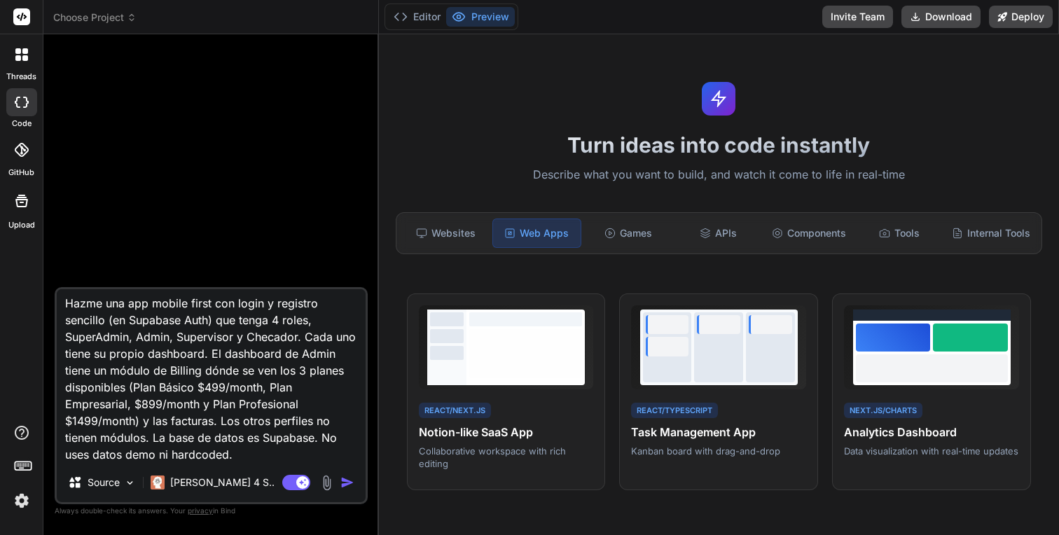
click at [311, 426] on textarea "Hazme una app mobile first con login y registro sencillo (en Supabase Auth) que…" at bounding box center [211, 376] width 309 height 174
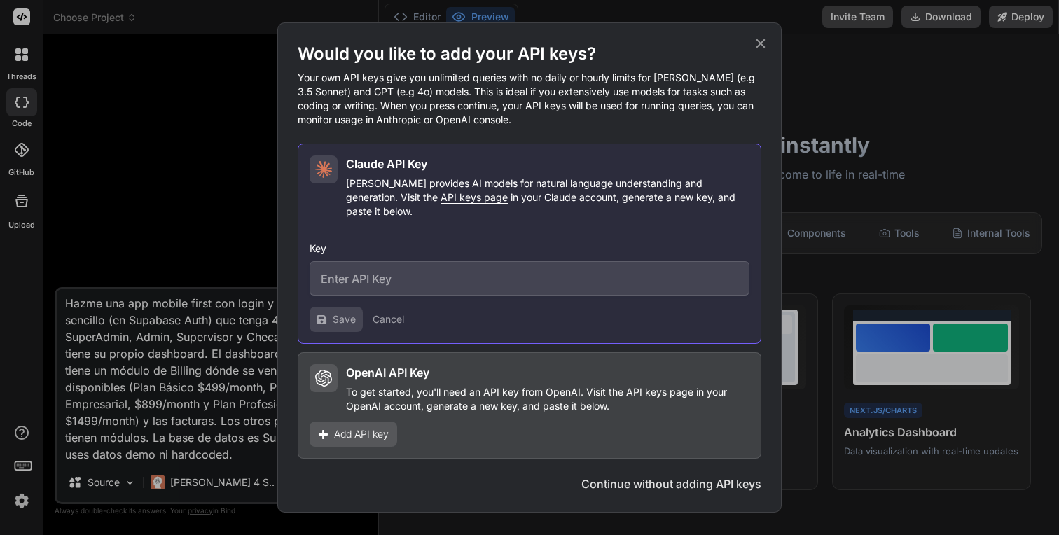
click at [690, 476] on button "Continue without adding API keys" at bounding box center [671, 484] width 180 height 17
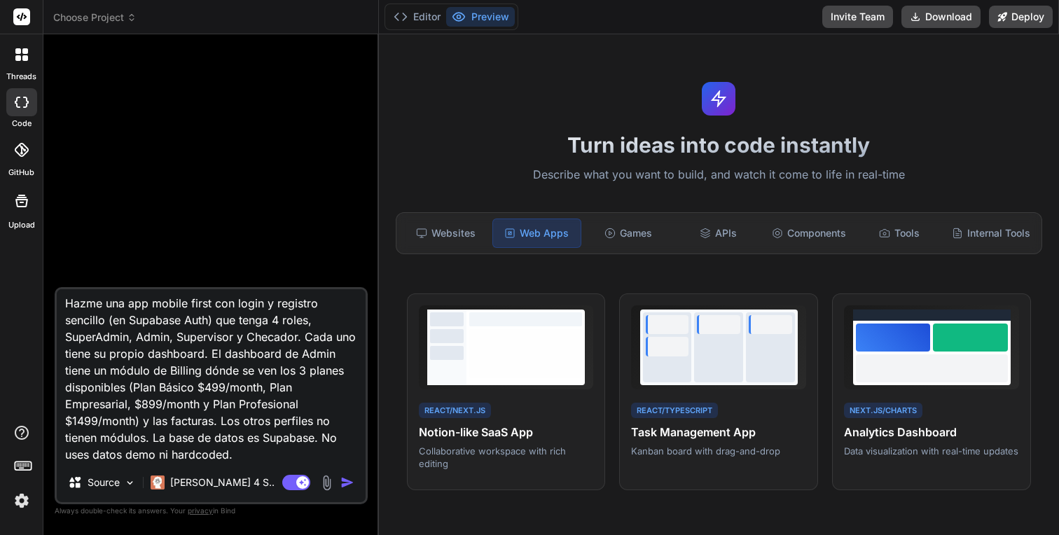
click at [349, 484] on img "button" at bounding box center [347, 483] width 14 height 14
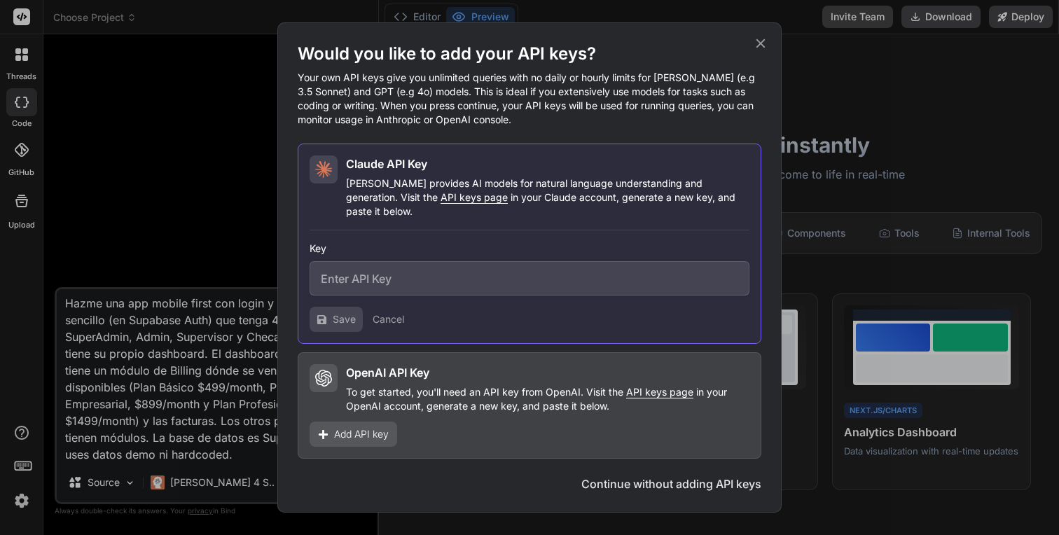
click at [362, 427] on span "Add API key" at bounding box center [361, 434] width 55 height 14
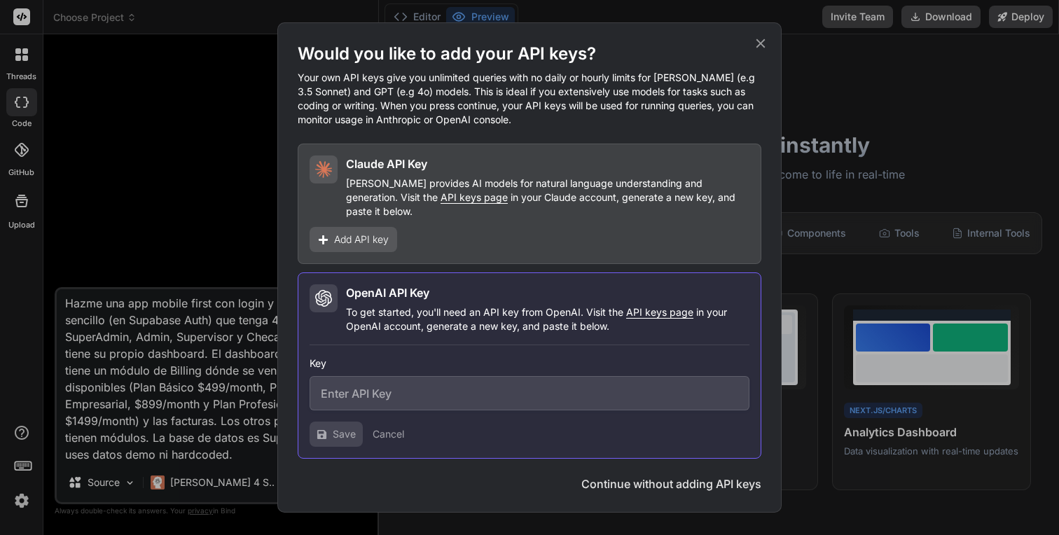
click at [394, 394] on input "text" at bounding box center [530, 393] width 440 height 34
paste input "sk-HhAhCQZYJD79U_LeKNj3bh370D8chWP3BZZpMEwc_oT3BlbkFJkya06FMFSoUNn5-YGfIPnDznU3…"
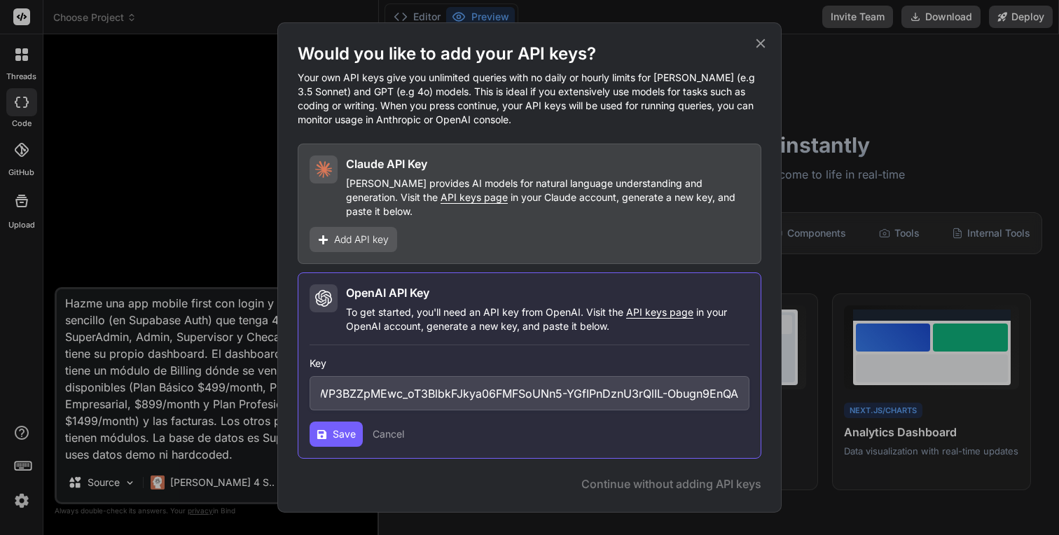
type input "sk-HhAhCQZYJD79U_LeKNj3bh370D8chWP3BZZpMEwc_oT3BlbkFJkya06FMFSoUNn5-YGfIPnDznU3…"
click at [330, 425] on button "Save" at bounding box center [336, 434] width 53 height 25
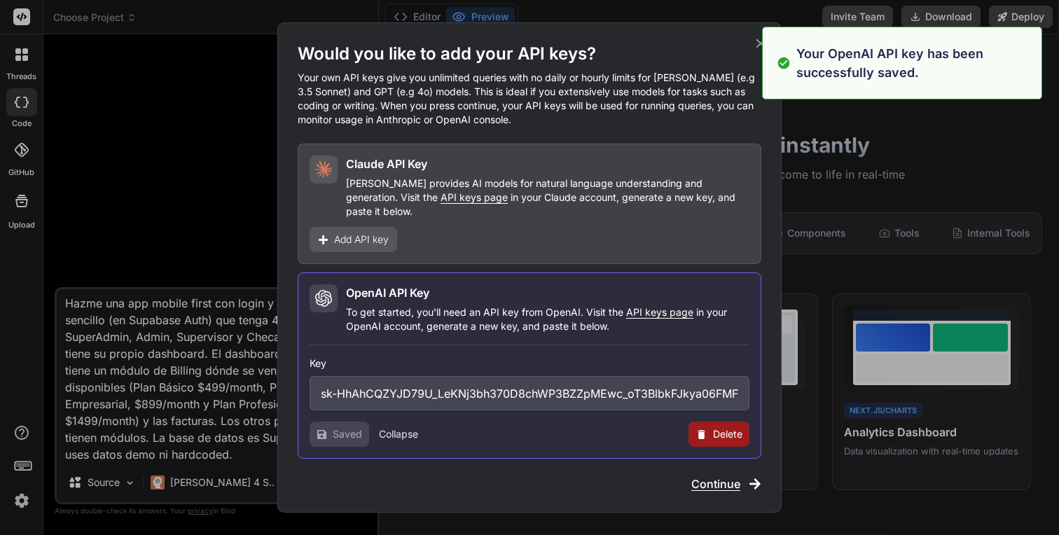
click at [716, 479] on span "Continue" at bounding box center [715, 484] width 49 height 17
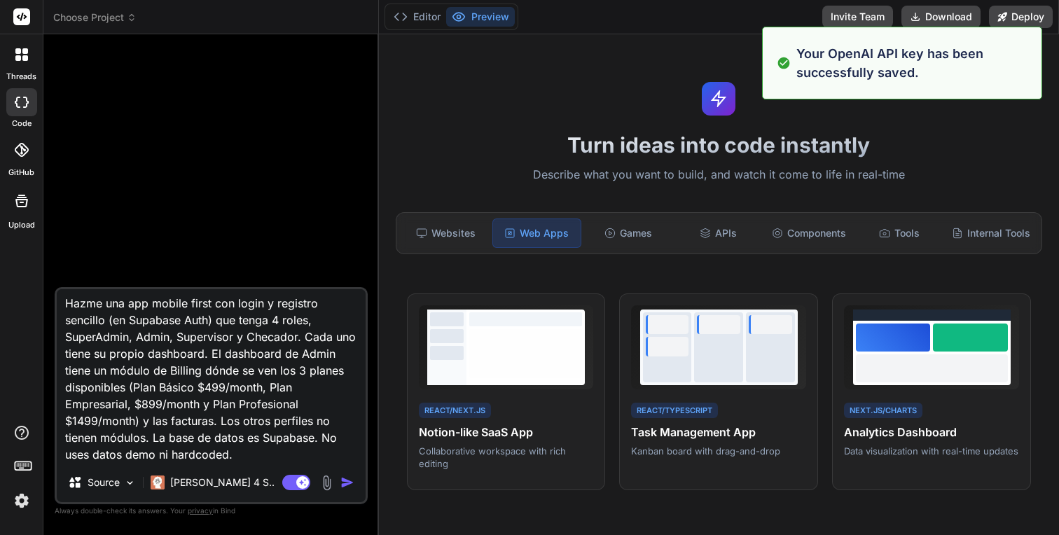
click at [345, 483] on img "button" at bounding box center [347, 483] width 14 height 14
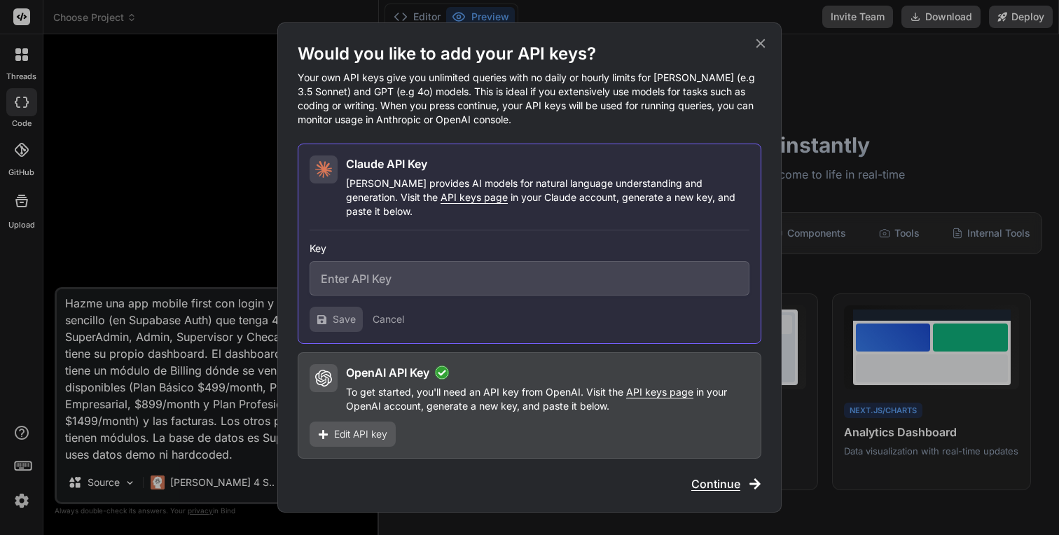
click at [723, 476] on span "Continue" at bounding box center [715, 484] width 49 height 17
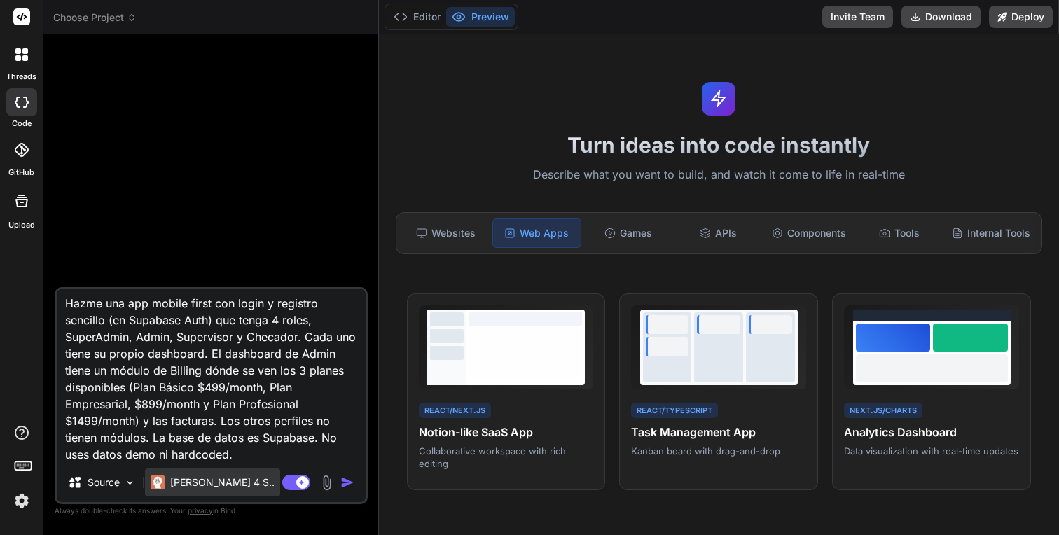
click at [202, 487] on p "Claude 4 S.." at bounding box center [222, 483] width 104 height 14
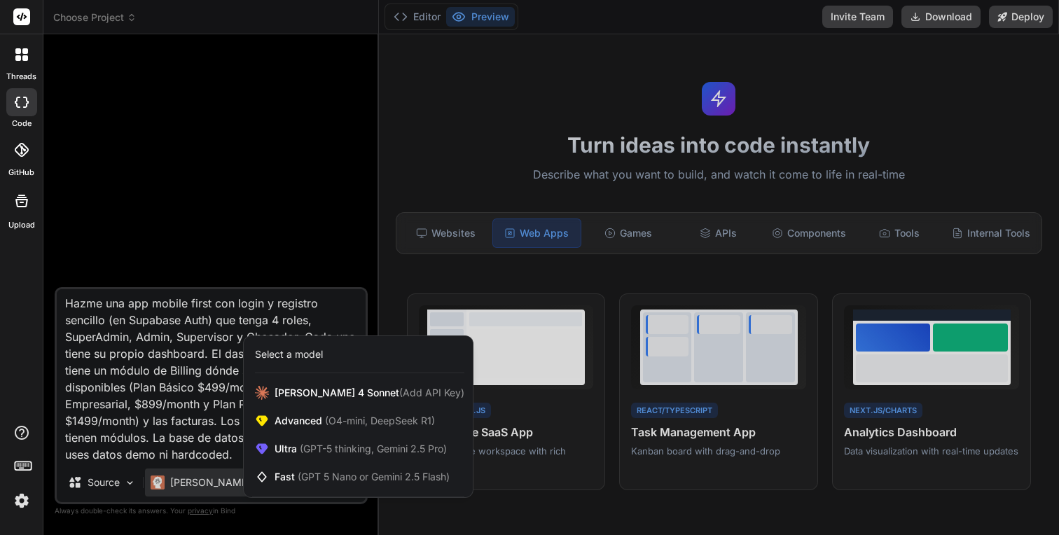
click at [125, 476] on div at bounding box center [529, 267] width 1059 height 535
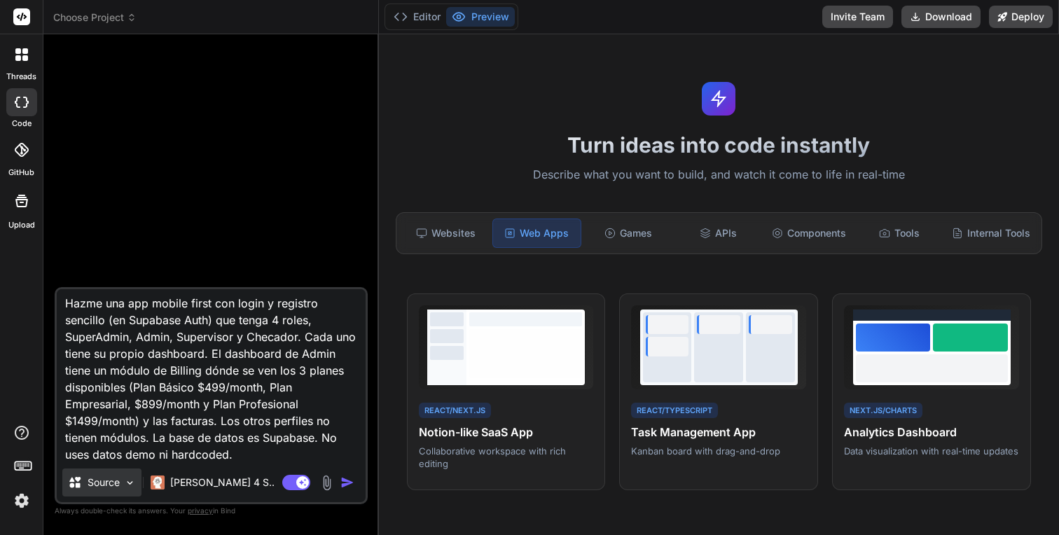
click at [130, 482] on img at bounding box center [130, 483] width 12 height 12
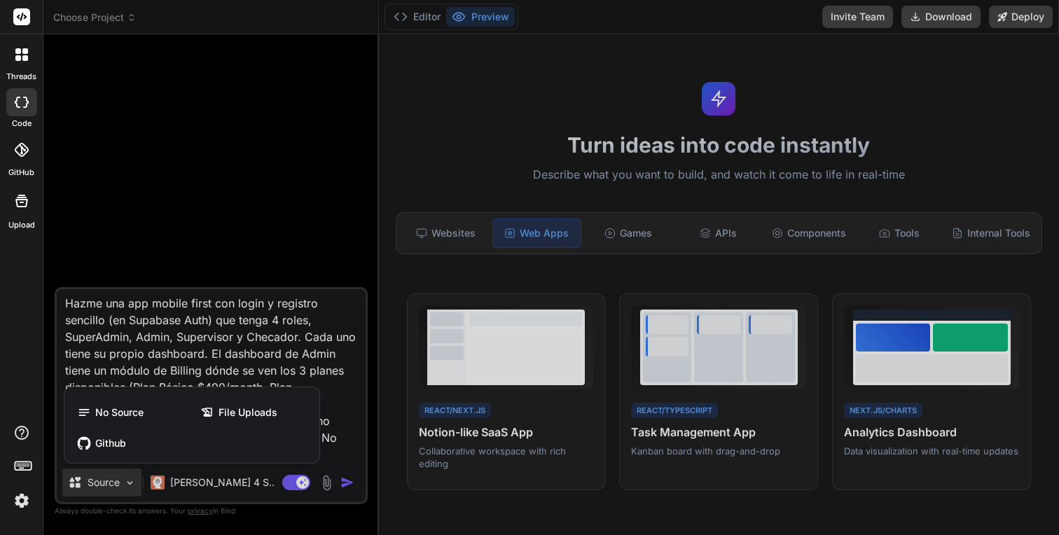
click at [200, 481] on div at bounding box center [529, 267] width 1059 height 535
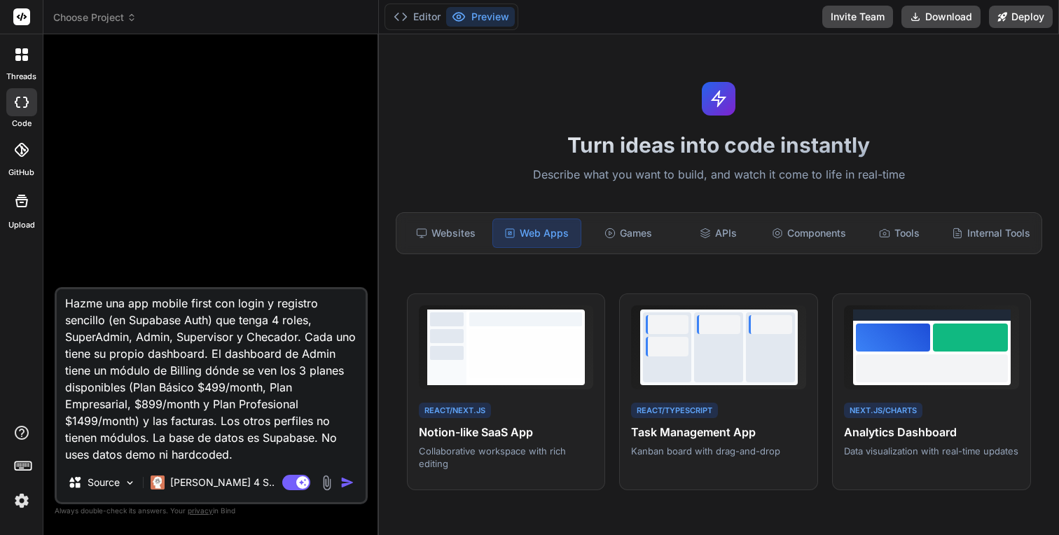
click at [200, 481] on p "Claude 4 S.." at bounding box center [222, 483] width 104 height 14
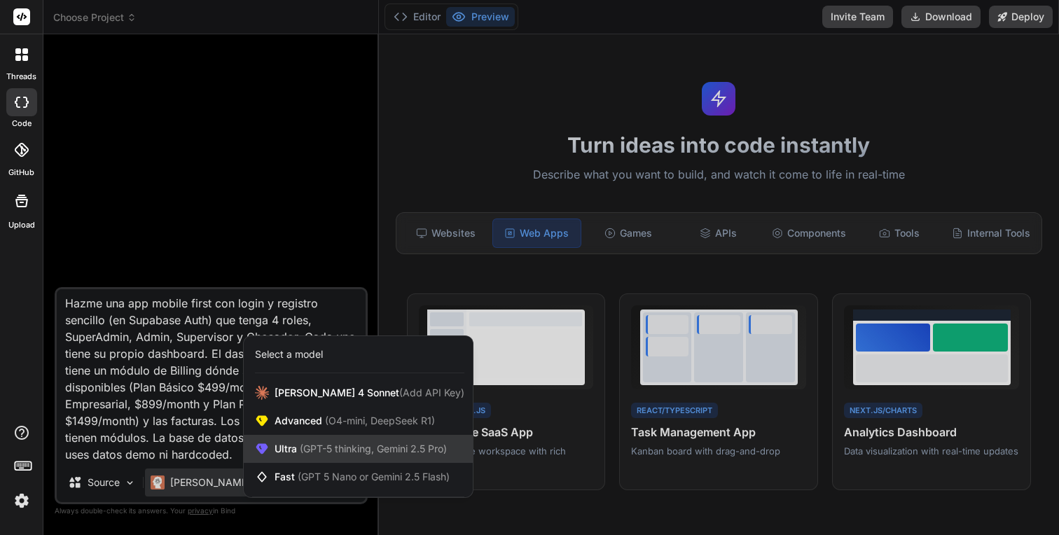
click at [361, 451] on span "(GPT-5 thinking, Gemini 2.5 Pro)" at bounding box center [372, 449] width 150 height 12
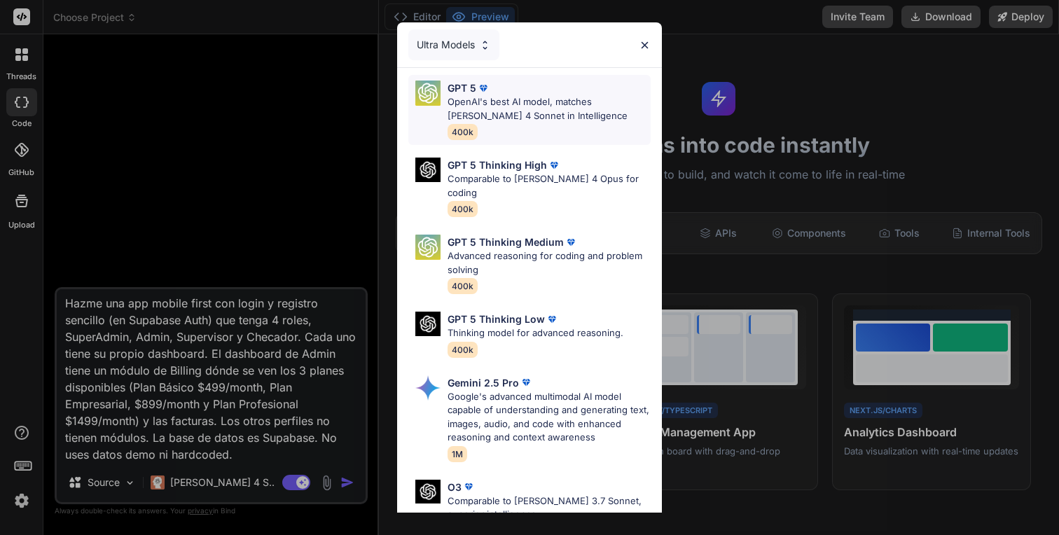
click at [595, 88] on div "GPT 5" at bounding box center [549, 88] width 203 height 15
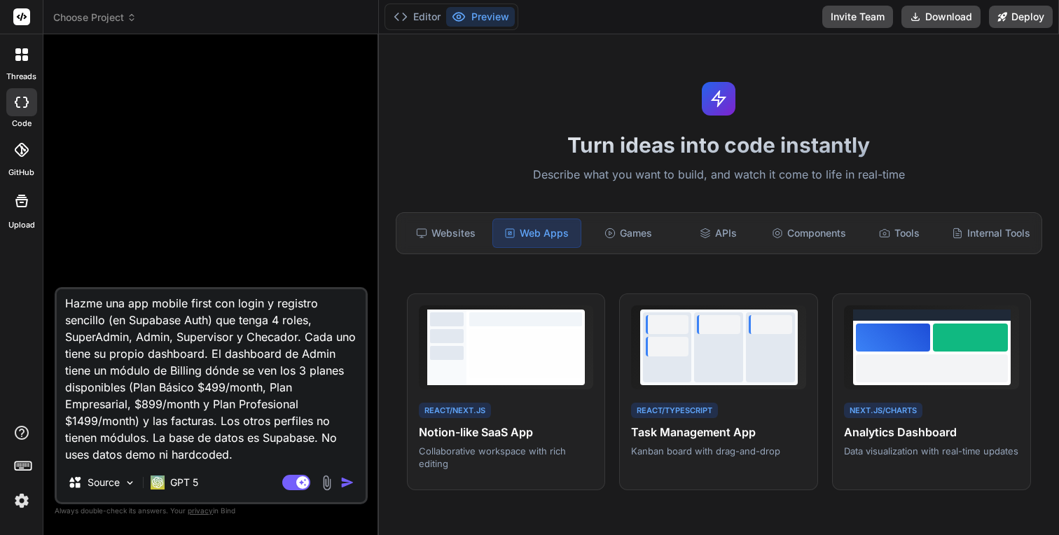
click at [345, 481] on img "button" at bounding box center [347, 483] width 14 height 14
type textarea "x"
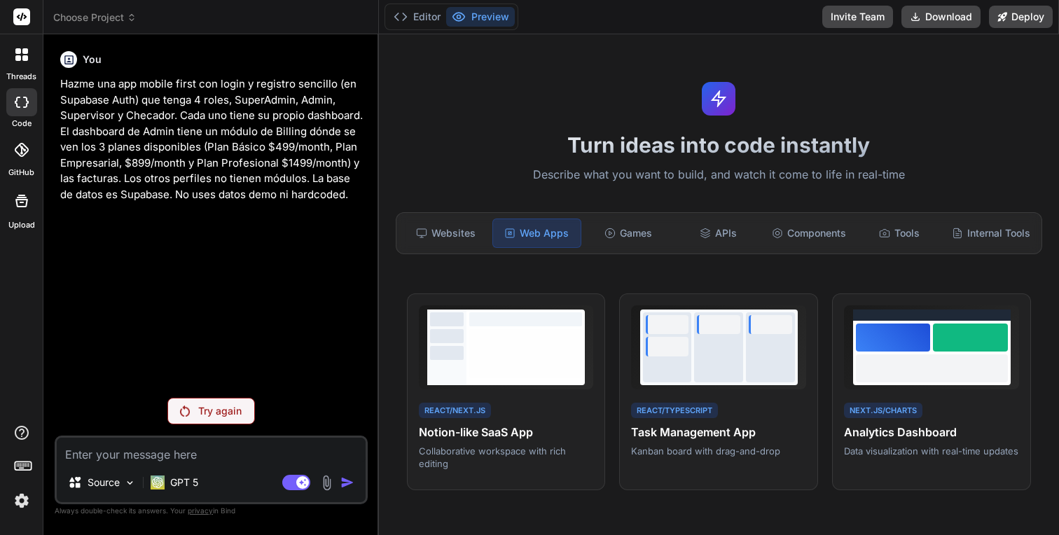
click at [207, 424] on div "You Hazme una app mobile first con login y registro sencillo (en Supabase Auth)…" at bounding box center [211, 290] width 313 height 489
click at [214, 408] on p "Try again" at bounding box center [219, 411] width 43 height 14
click at [186, 485] on p "GPT 5" at bounding box center [184, 483] width 28 height 14
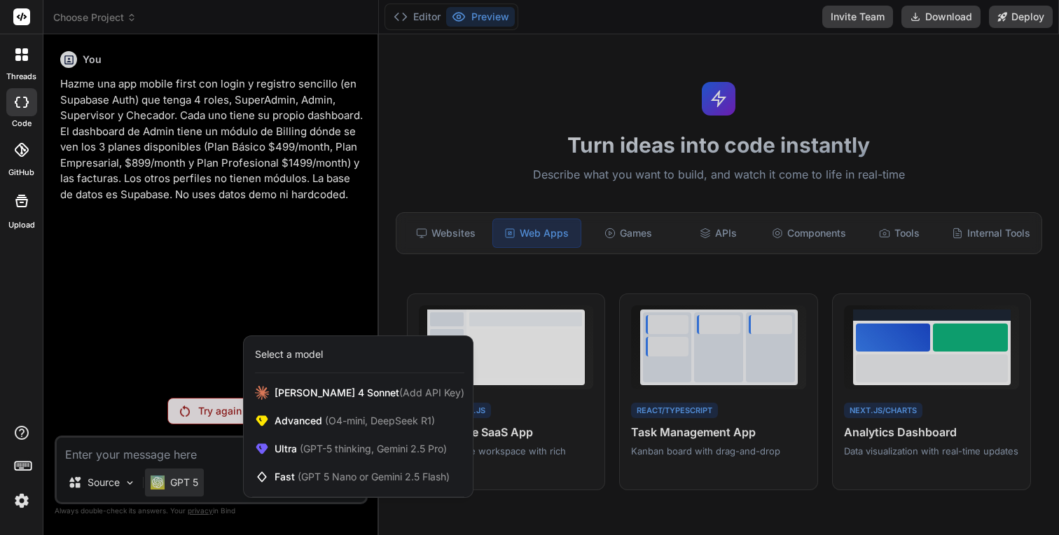
click at [289, 296] on div at bounding box center [529, 267] width 1059 height 535
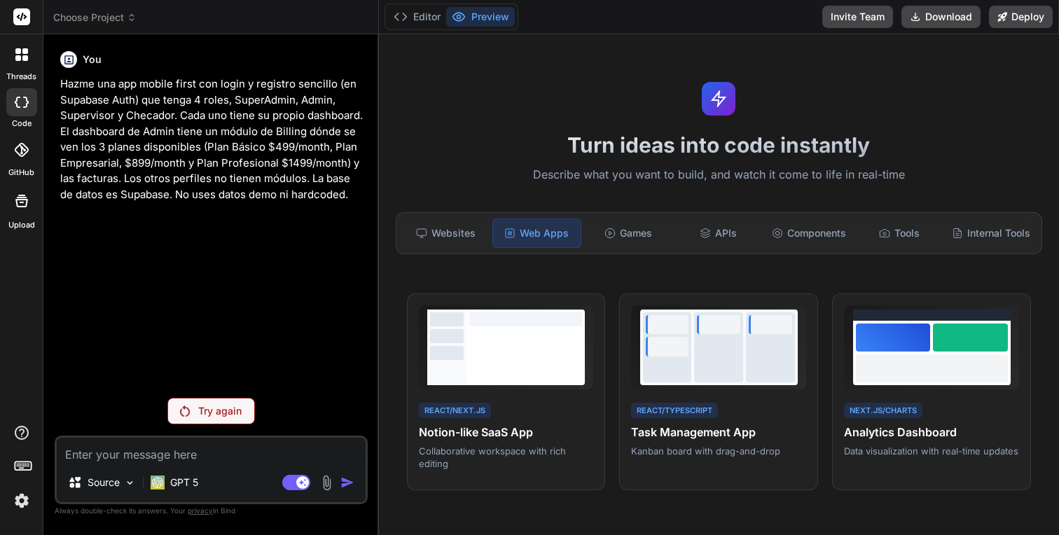
click at [224, 417] on p "Try again" at bounding box center [219, 411] width 43 height 14
click at [188, 483] on p "GPT 5" at bounding box center [184, 483] width 28 height 14
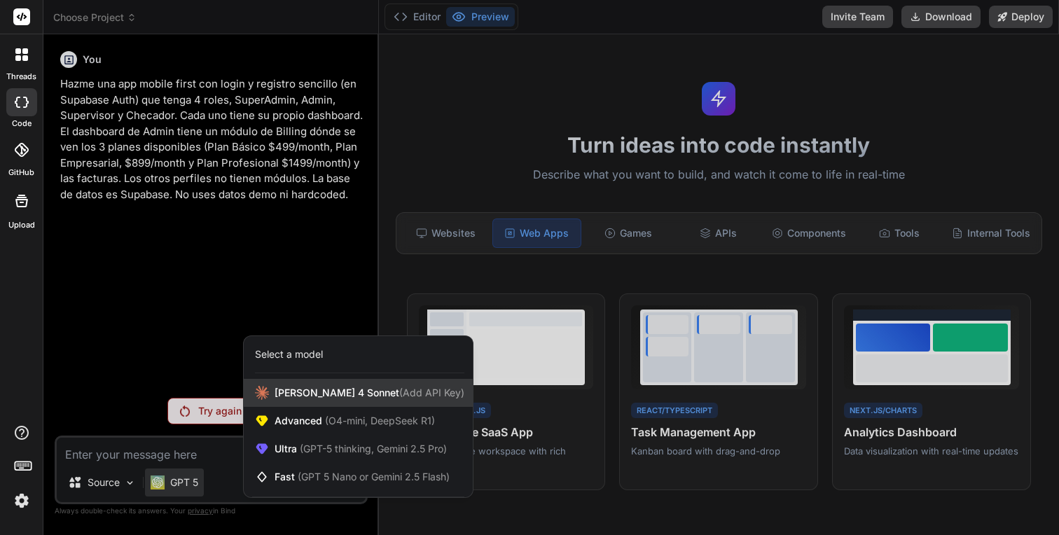
click at [291, 386] on span "[PERSON_NAME] 4 Sonnet (Add API Key)" at bounding box center [370, 393] width 190 height 14
type textarea "x"
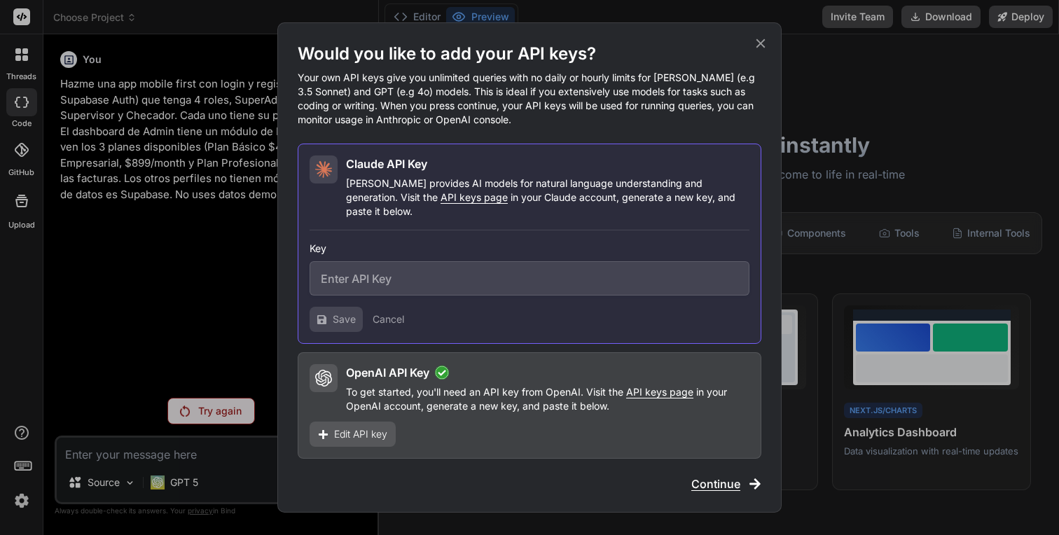
click at [441, 203] on span "API keys page" at bounding box center [474, 197] width 67 height 12
click at [388, 261] on input "text" at bounding box center [530, 278] width 440 height 34
paste input "sk-ant-api03-R-6wVbeSDAzCOBqx1rOYb26lpOJKsLVxljO1i1nBjma16L-R6m_E_hmpUSHEcyxtTY…"
type input "sk-ant-api03-R-6wVbeSDAzCOBqx1rOYb26lpOJKsLVxljO1i1nBjma16L-R6m_E_hmpUSHEcyxtTY…"
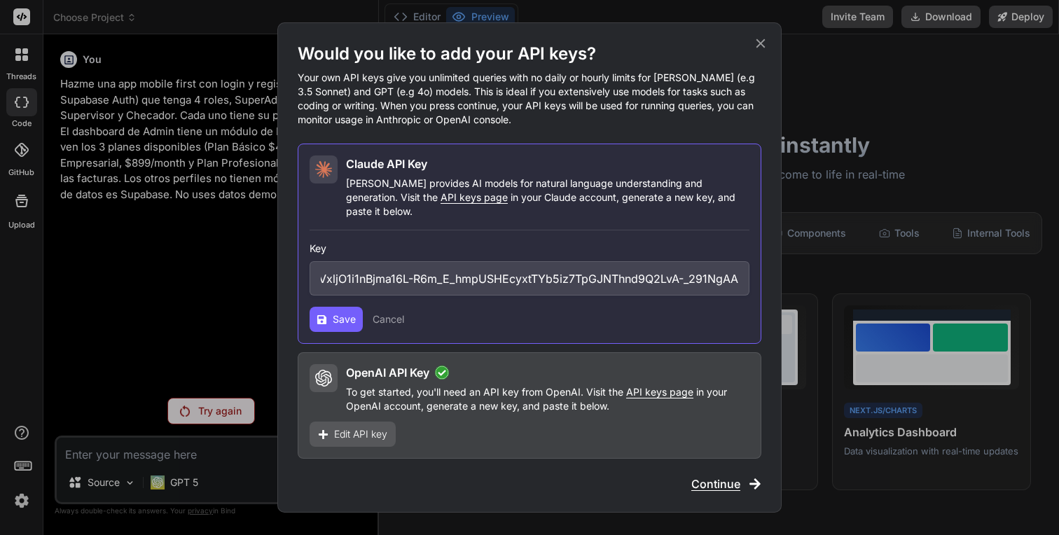
scroll to position [0, 0]
click at [338, 312] on span "Save" at bounding box center [344, 319] width 23 height 14
click at [724, 476] on span "Continue" at bounding box center [715, 484] width 49 height 17
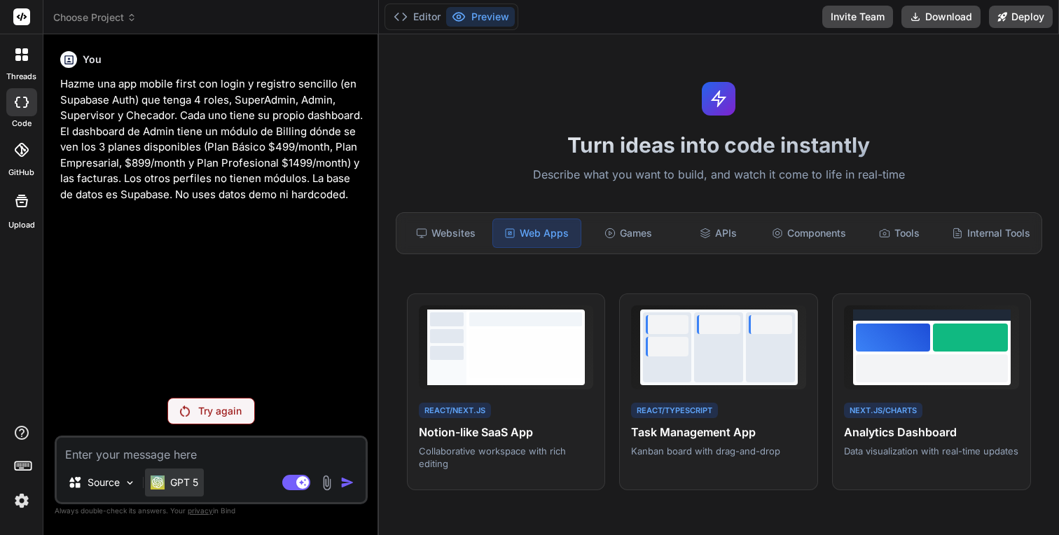
click at [175, 483] on p "GPT 5" at bounding box center [184, 483] width 28 height 14
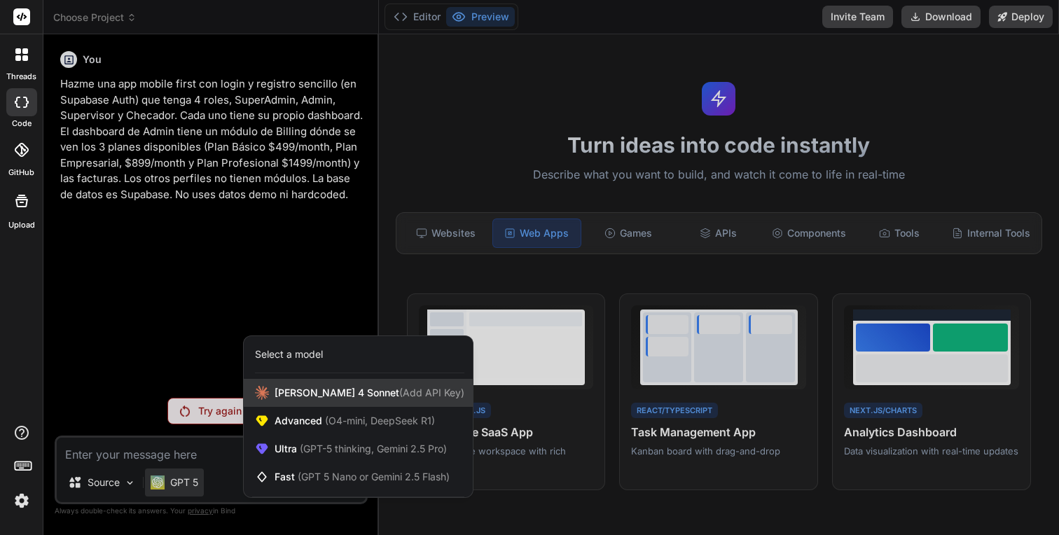
click at [287, 388] on span "Claude 4 Sonnet (Add API Key)" at bounding box center [370, 393] width 190 height 14
type textarea "x"
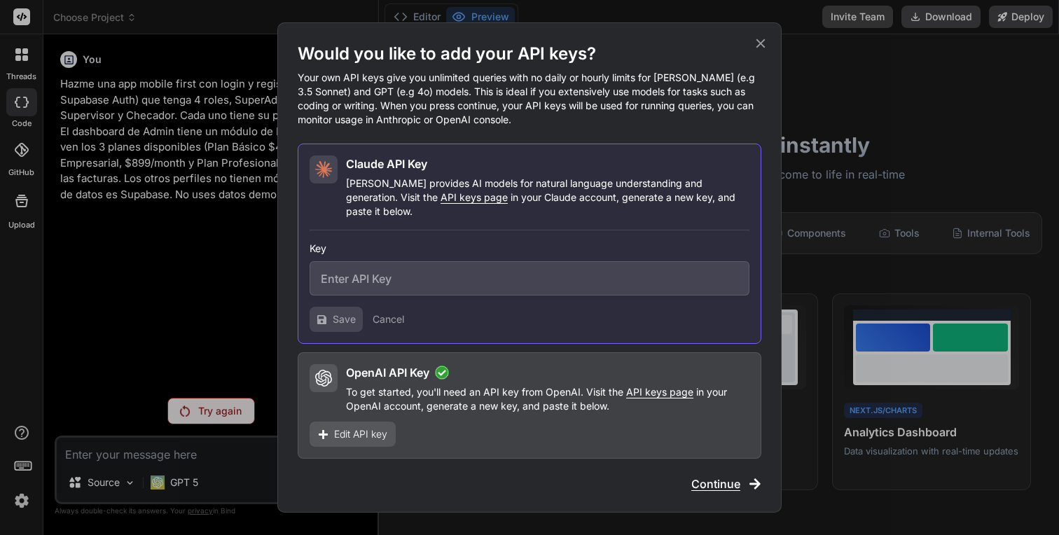
click at [403, 270] on input "text" at bounding box center [530, 278] width 440 height 34
paste input "sk-ant-api03-R-6wVbeSDAzCOBqx1rOYb26lpOJKsLVxljO1i1nBjma16L-R6m_E_hmpUSHEcyxtTY…"
type input "sk-ant-api03-R-6wVbeSDAzCOBqx1rOYb26lpOJKsLVxljO1i1nBjma16L-R6m_E_hmpUSHEcyxtTY…"
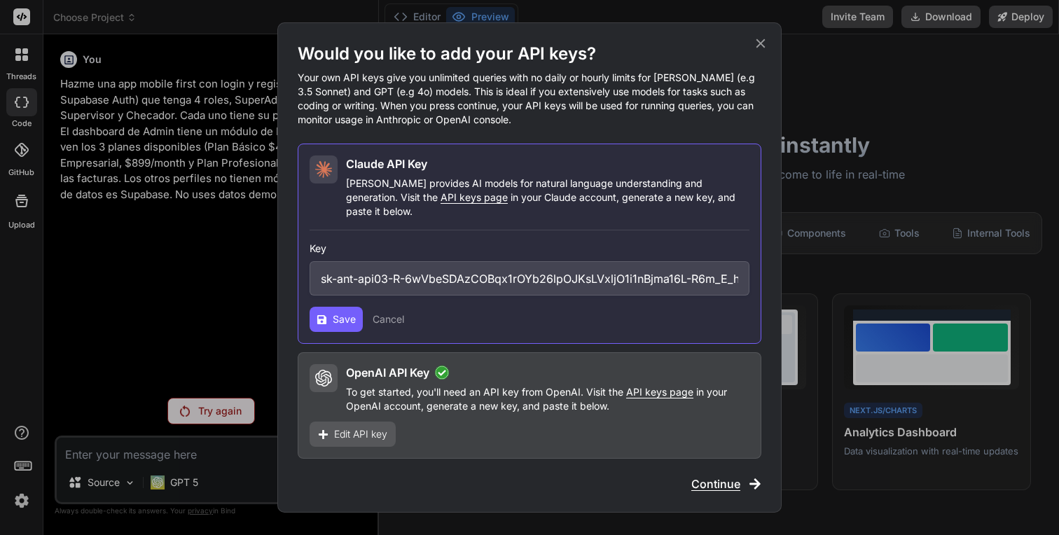
click at [334, 319] on button "Save" at bounding box center [336, 319] width 53 height 25
click at [368, 427] on span "Edit API key" at bounding box center [360, 434] width 53 height 14
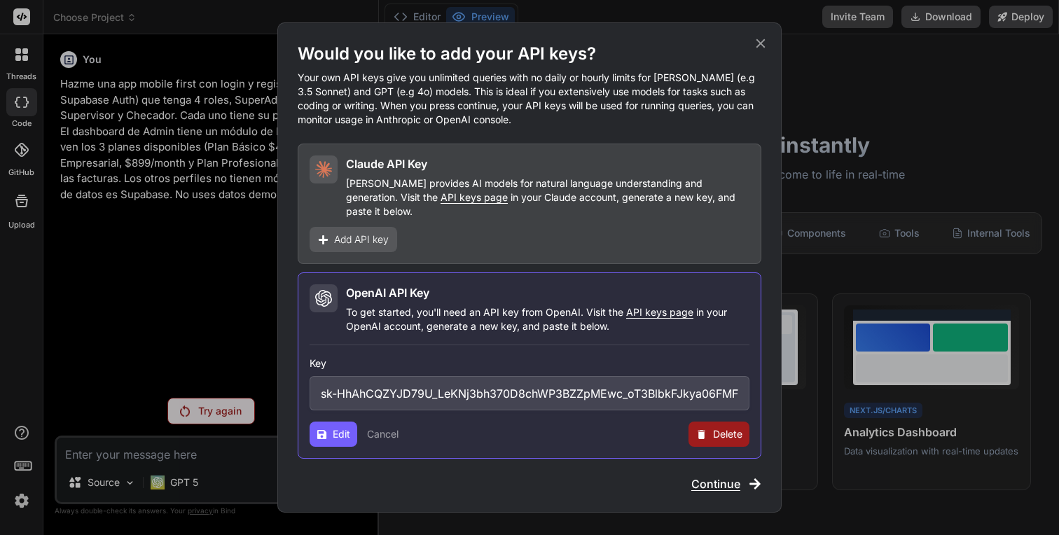
click at [711, 429] on button "Delete" at bounding box center [718, 434] width 61 height 25
click at [679, 427] on button "Delete" at bounding box center [690, 434] width 29 height 14
type textarea "x"
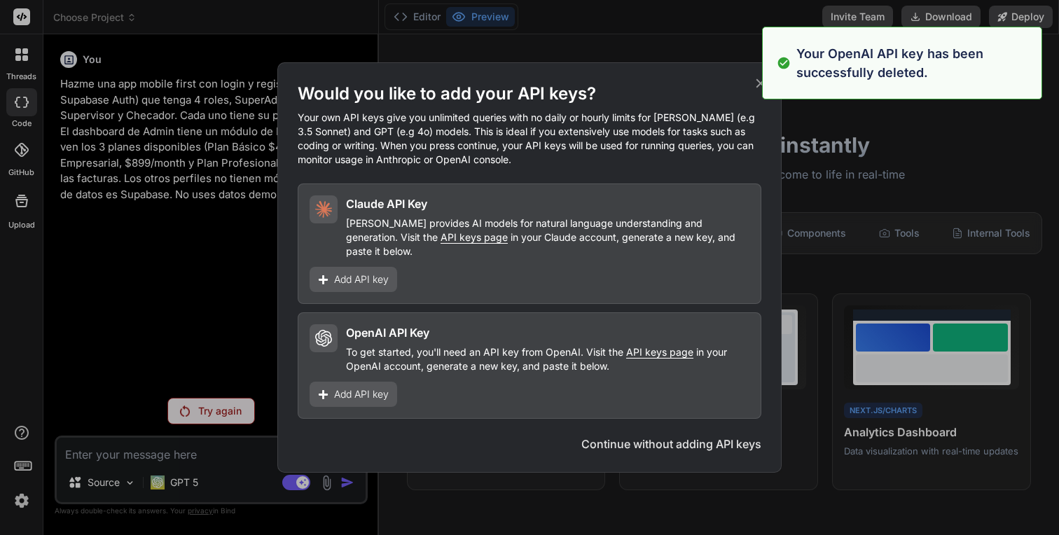
click at [354, 272] on span "Add API key" at bounding box center [361, 279] width 55 height 14
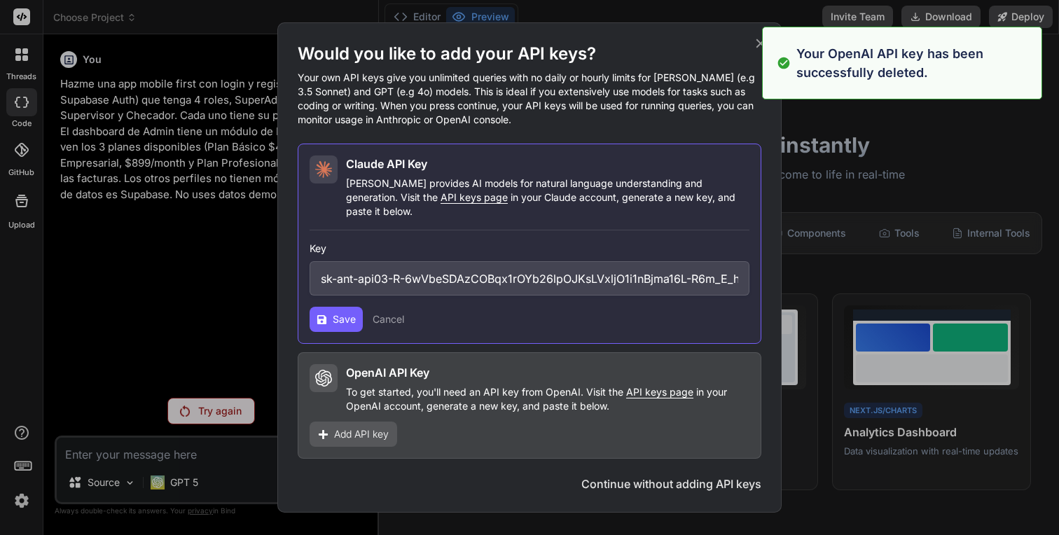
click at [326, 317] on icon at bounding box center [322, 319] width 11 height 11
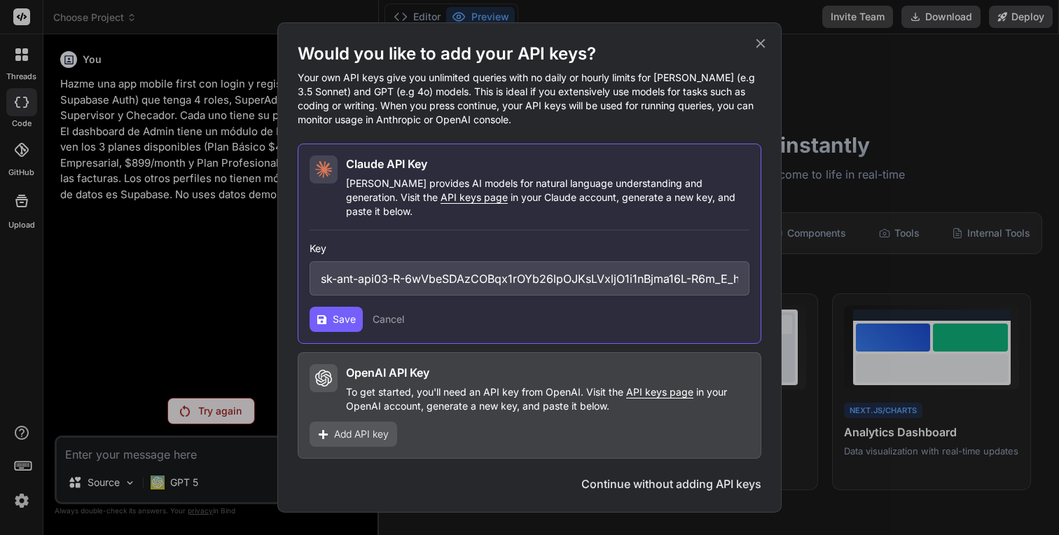
click at [501, 281] on input "sk-ant-api03-R-6wVbeSDAzCOBqx1rOYb26lpOJKsLVxljO1i1nBjma16L-R6m_E_hmpUSHEcyxtTY…" at bounding box center [530, 278] width 440 height 34
click at [335, 312] on span "Save" at bounding box center [344, 319] width 23 height 14
click at [395, 261] on input "sk-ant-api03-R-6wVbeSDAzCOBqx1rOYb26lpOJKsLVxljO1i1nBjma16L-R6m_E_hmpUSHEcyxtTY…" at bounding box center [530, 278] width 440 height 34
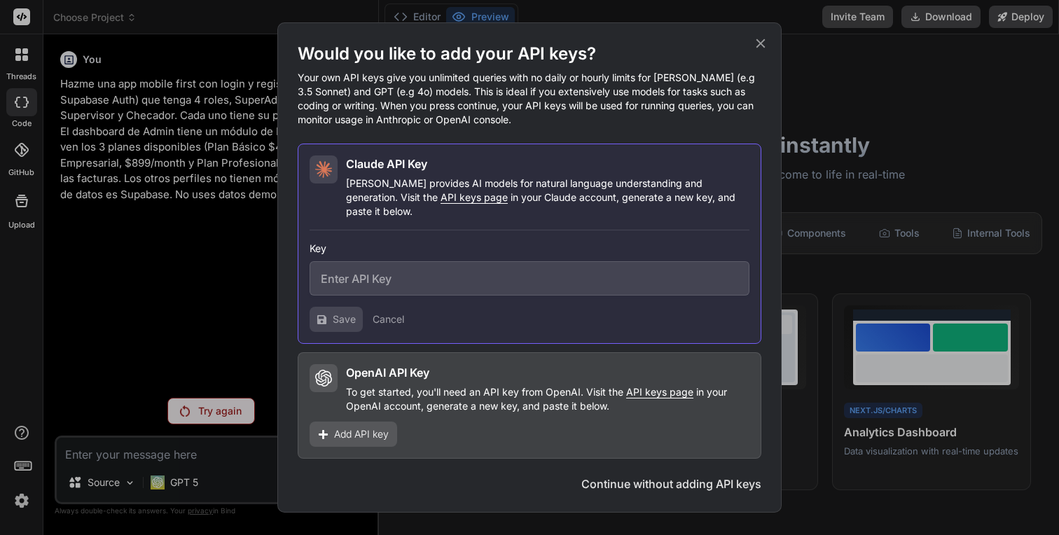
paste input "sk-ant-api03-d6y0405yo9bCn-IjI-TAMvlO75lCEEwZS9V0i-W5N6_kL2pY83qs55TntVwfIaB4oX…"
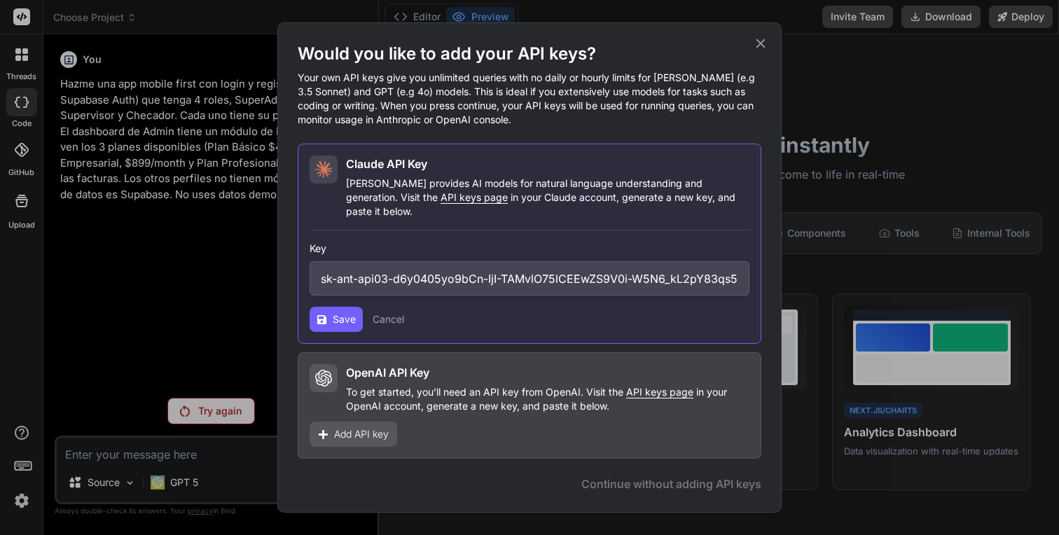
scroll to position [0, 277]
type input "sk-ant-api03-d6y0405yo9bCn-IjI-TAMvlO75lCEEwZS9V0i-W5N6_kL2pY83qs55TntVwfIaB4oX…"
click at [330, 307] on button "Save" at bounding box center [336, 319] width 53 height 25
click at [337, 315] on span "Save" at bounding box center [344, 319] width 23 height 14
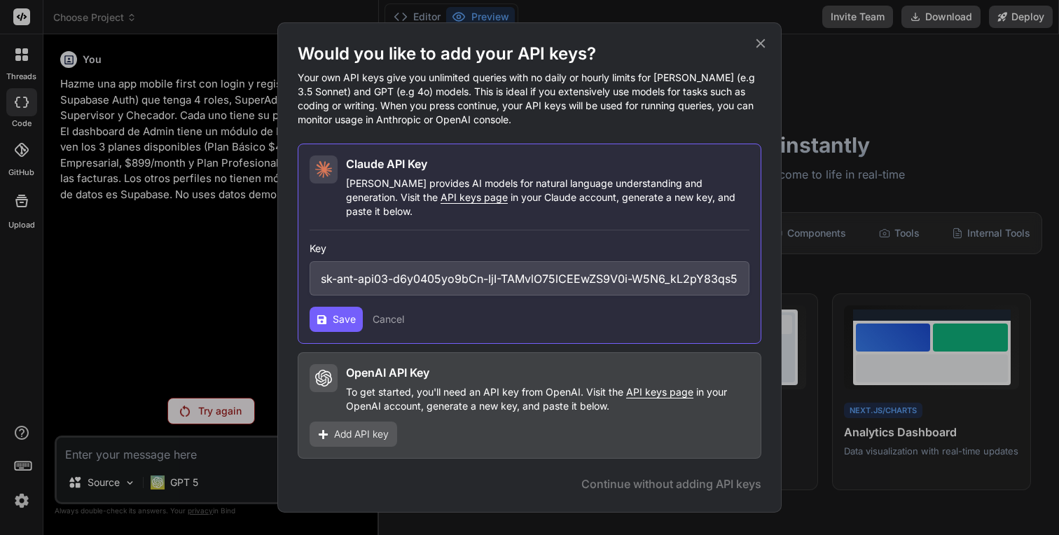
click at [761, 48] on icon at bounding box center [760, 43] width 9 height 9
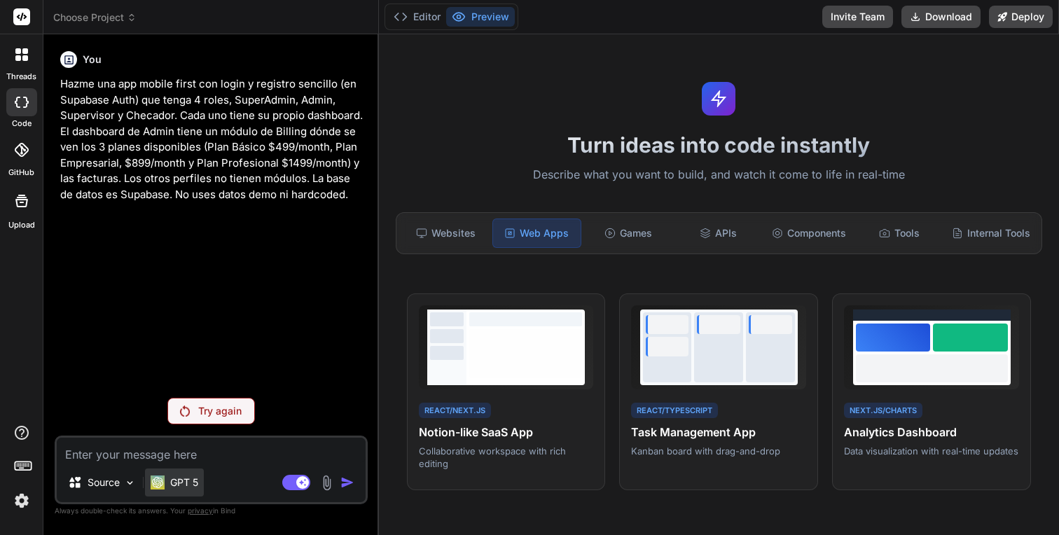
click at [192, 486] on p "GPT 5" at bounding box center [184, 483] width 28 height 14
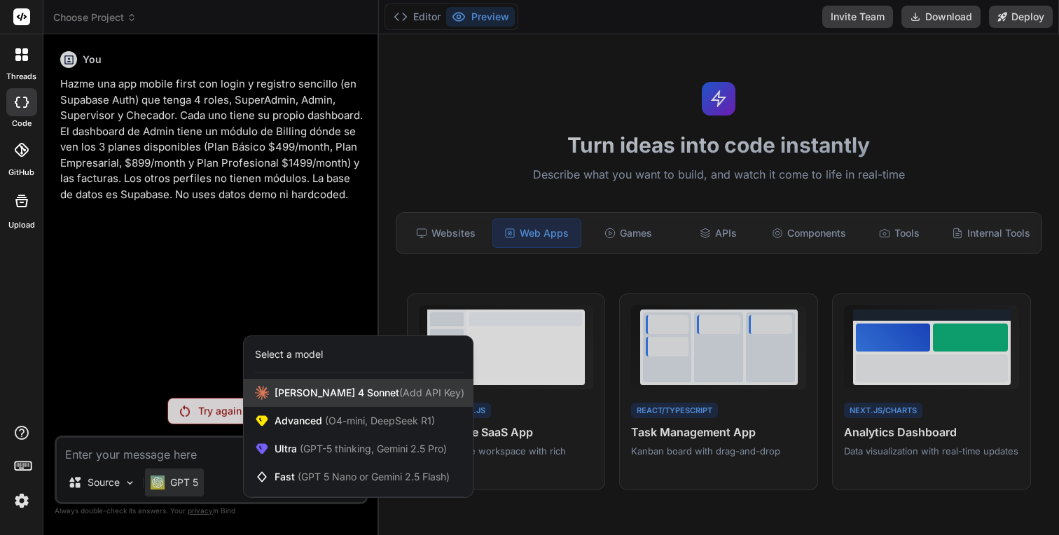
click at [290, 383] on div "Claude 4 Sonnet (Add API Key)" at bounding box center [358, 393] width 229 height 28
type textarea "x"
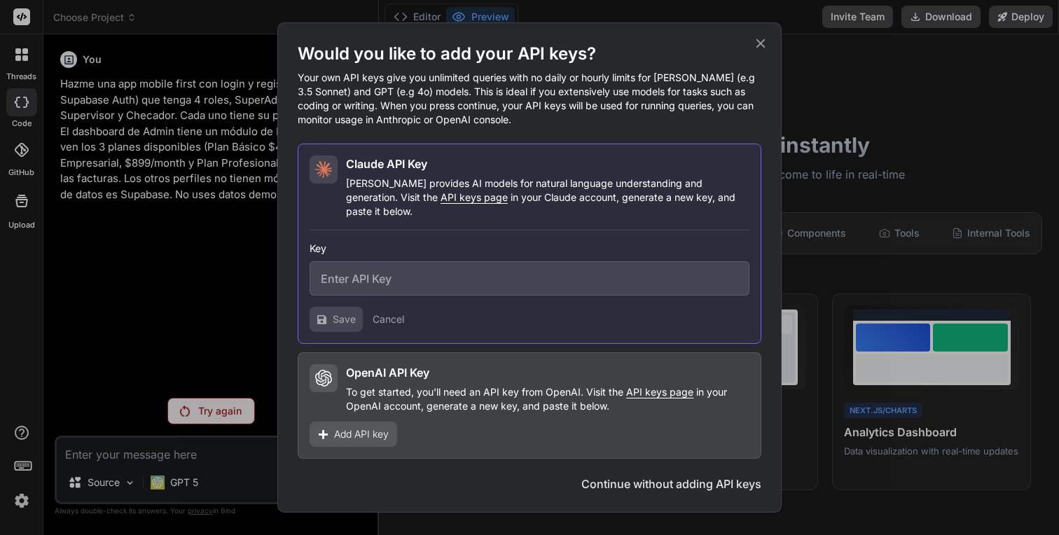
click at [215, 480] on div "Would you like to add your API keys? Your own API keys give you unlimited queri…" at bounding box center [529, 267] width 1059 height 535
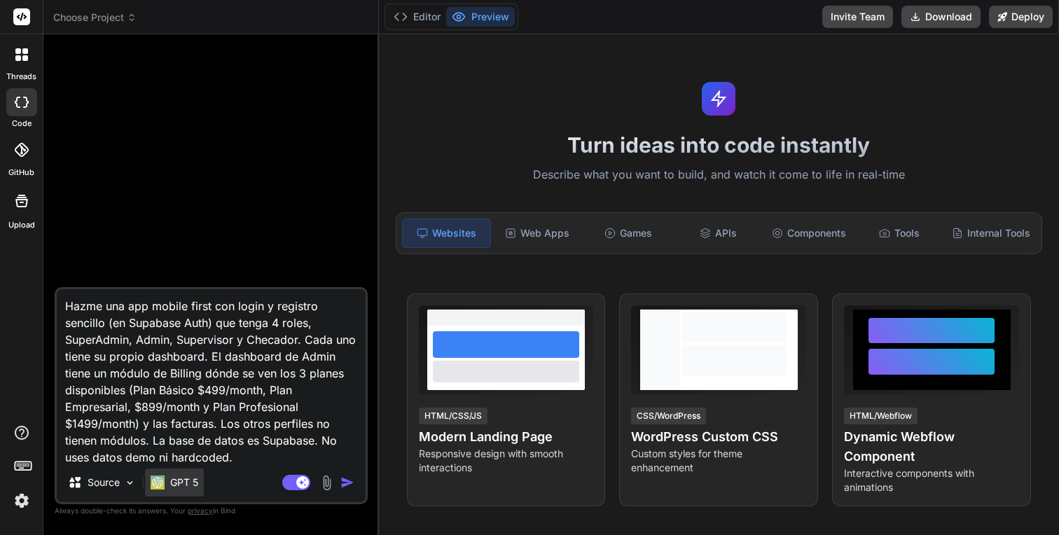
click at [177, 485] on p "GPT 5" at bounding box center [184, 483] width 28 height 14
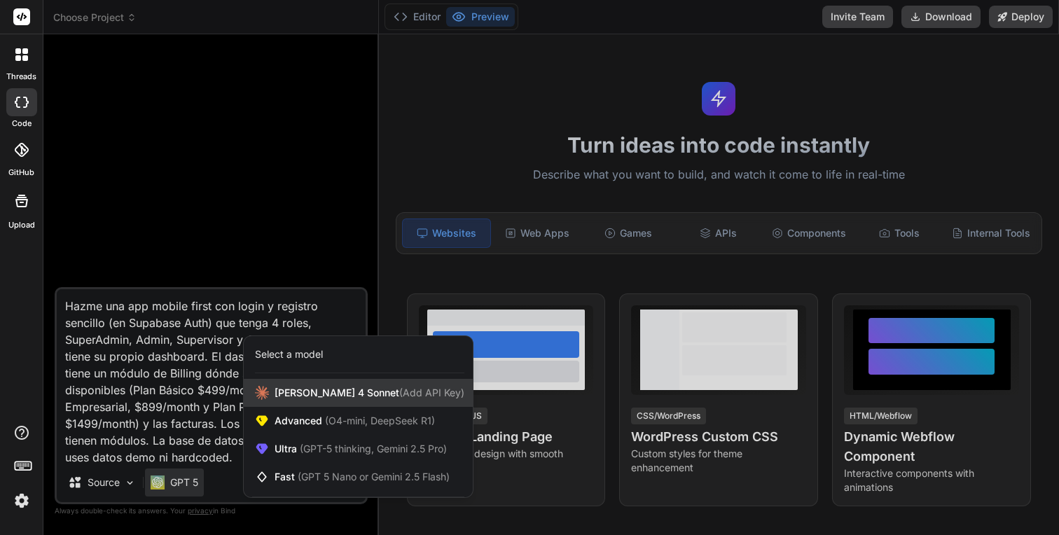
click at [298, 397] on span "Claude 4 Sonnet (Add API Key)" at bounding box center [370, 393] width 190 height 14
type textarea "x"
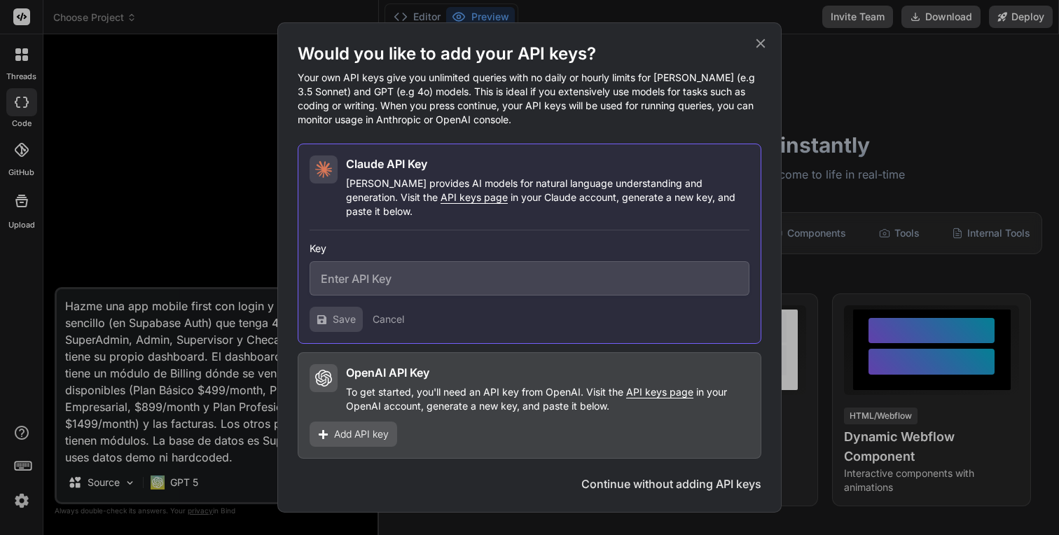
click at [376, 286] on input "text" at bounding box center [530, 278] width 440 height 34
paste input "sk-ant-api03-d6y0405yo9bCn-IjI-TAMvlO75lCEEwZS9V0i-W5N6_kL2pY83qs55TntVwfIaB4oX…"
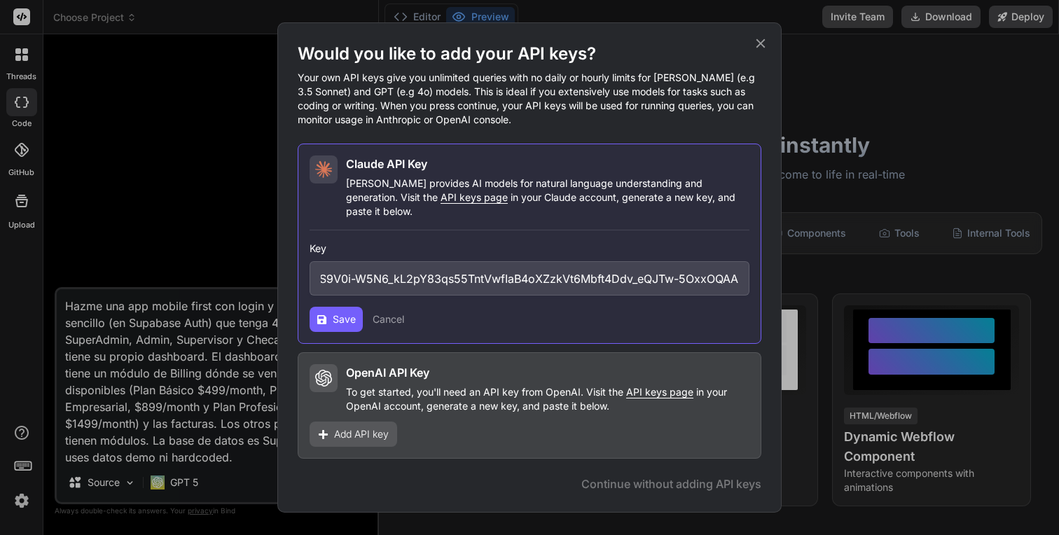
type input "sk-ant-api03-d6y0405yo9bCn-IjI-TAMvlO75lCEEwZS9V0i-W5N6_kL2pY83qs55TntVwfIaB4oX…"
click at [350, 312] on span "Save" at bounding box center [344, 319] width 23 height 14
click at [352, 427] on span "Add API key" at bounding box center [361, 434] width 55 height 14
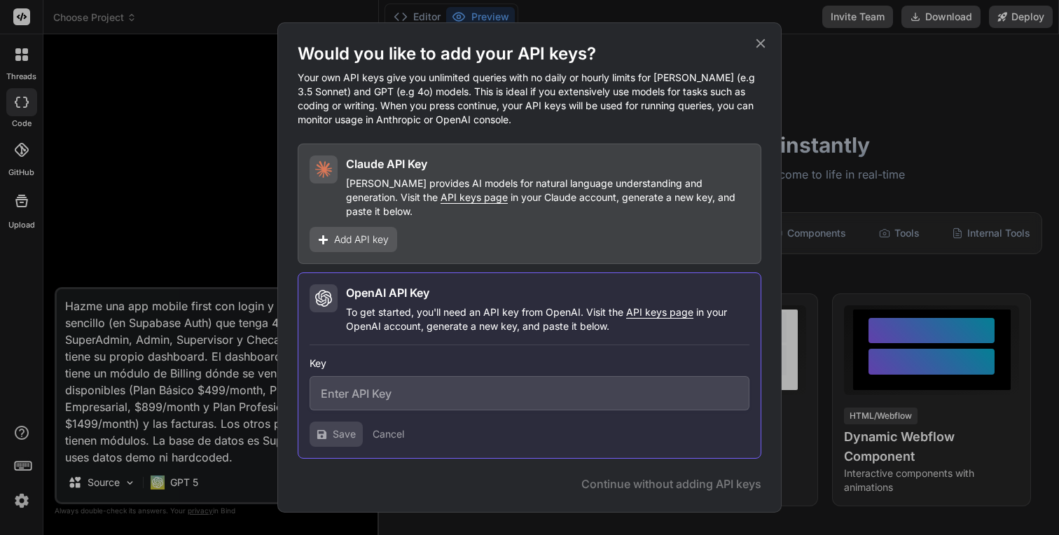
click at [401, 391] on input "text" at bounding box center [530, 393] width 440 height 34
paste input "sk-BVMkOSUkNYWAVeCL0iFISDNEBZGDe727TVoop-dI9mT3BlbkFJ1zIobgLN2UB0ala_WSOiC5JFZa…"
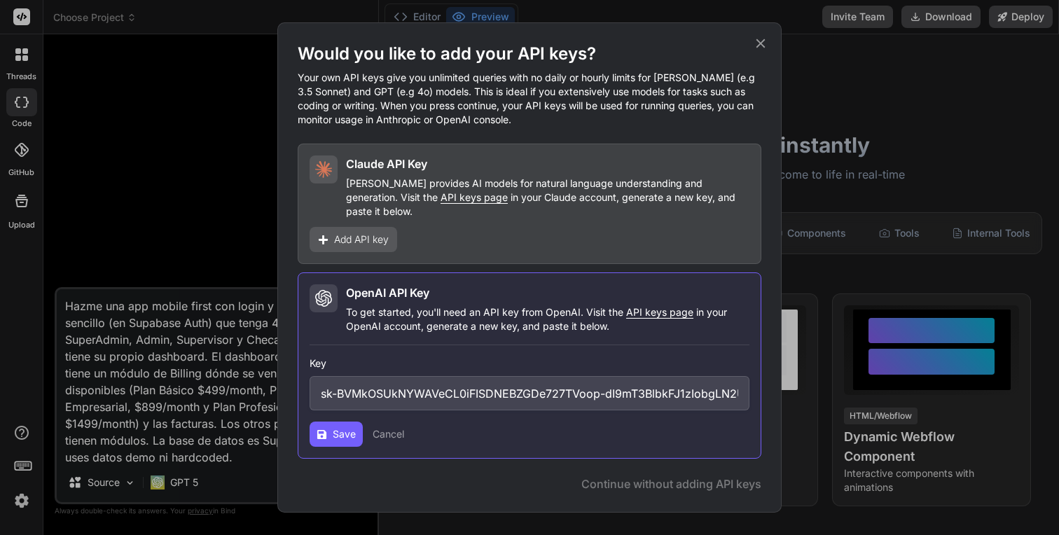
scroll to position [0, 226]
type input "sk-BVMkOSUkNYWAVeCL0iFISDNEBZGDe727TVoop-dI9mT3BlbkFJ1zIobgLN2UB0ala_WSOiC5JFZa…"
click at [334, 438] on button "Save" at bounding box center [336, 434] width 53 height 25
click at [728, 479] on span "Continue" at bounding box center [715, 484] width 49 height 17
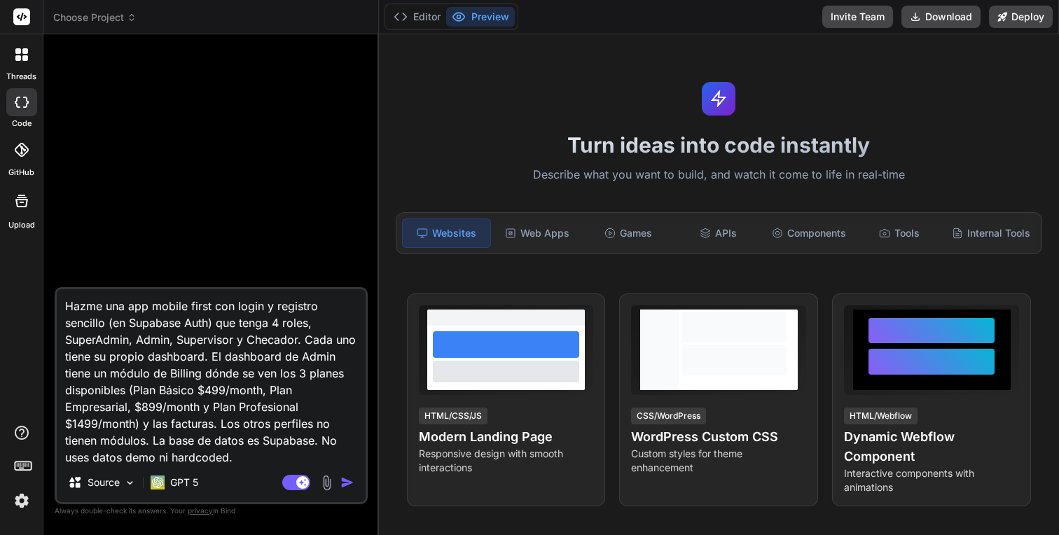
click at [353, 485] on img "button" at bounding box center [347, 483] width 14 height 14
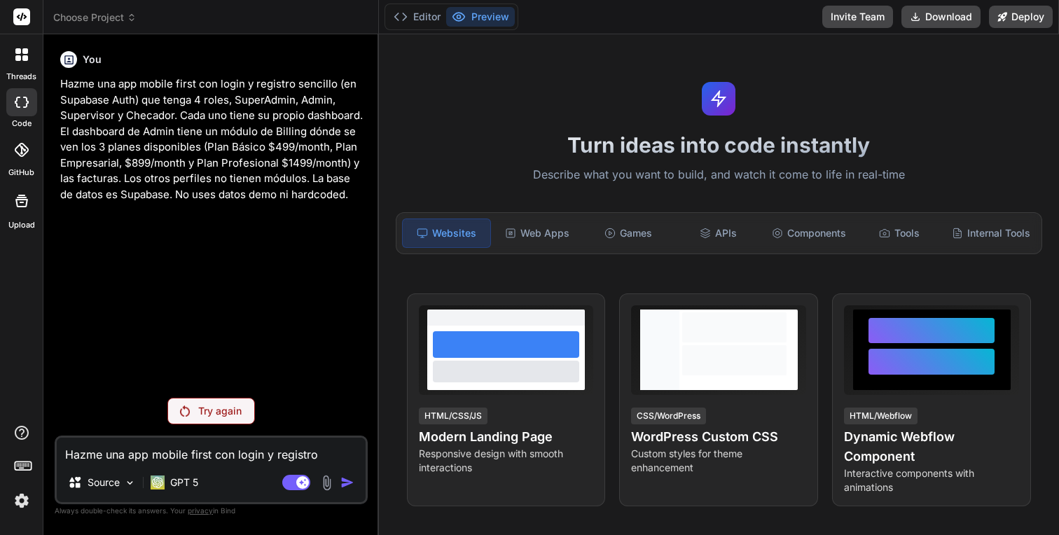
click at [19, 202] on icon at bounding box center [21, 201] width 17 height 17
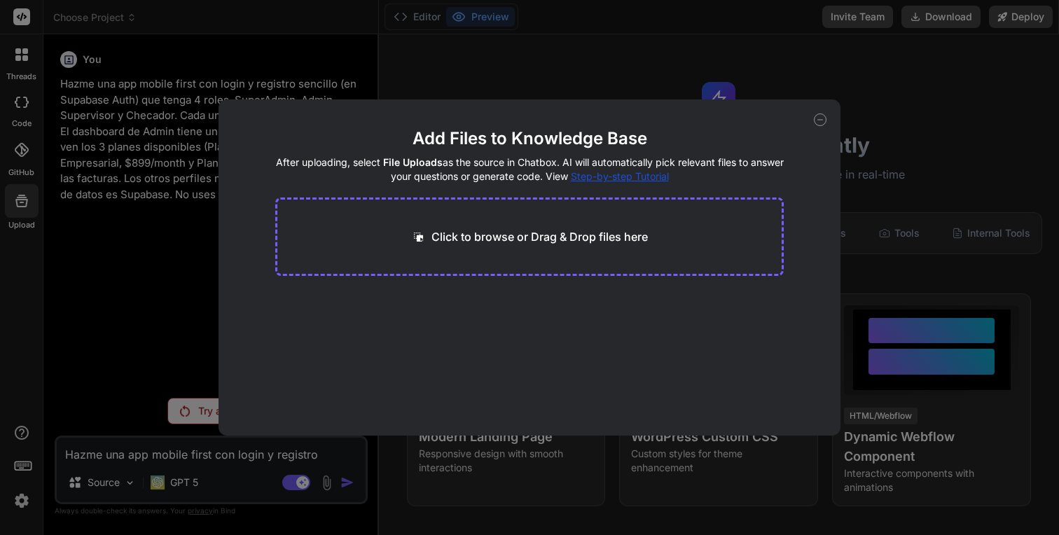
click at [90, 274] on div "Add Files to Knowledge Base After uploading, select File Uploads as the source …" at bounding box center [529, 267] width 1059 height 535
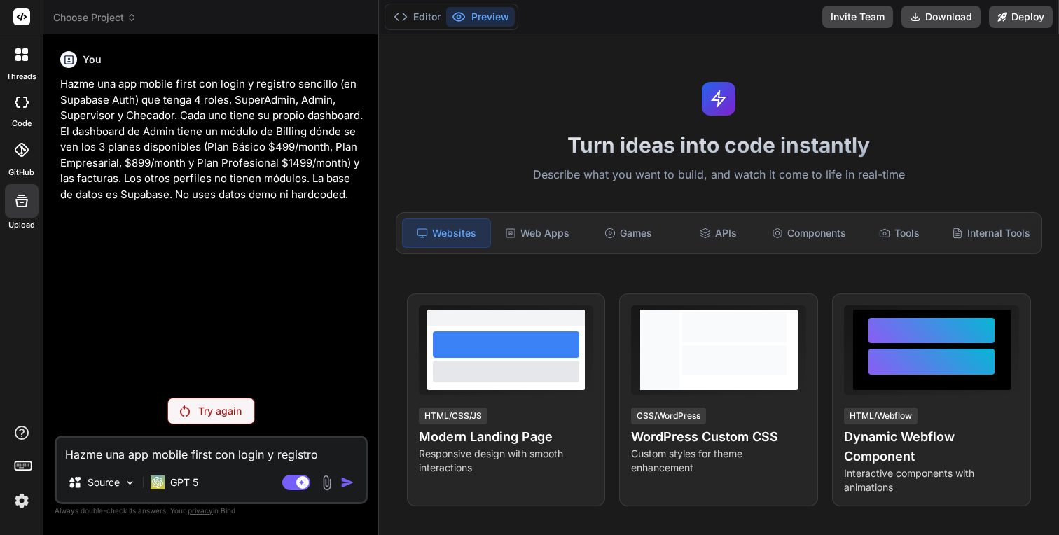
click at [20, 502] on img at bounding box center [22, 501] width 24 height 24
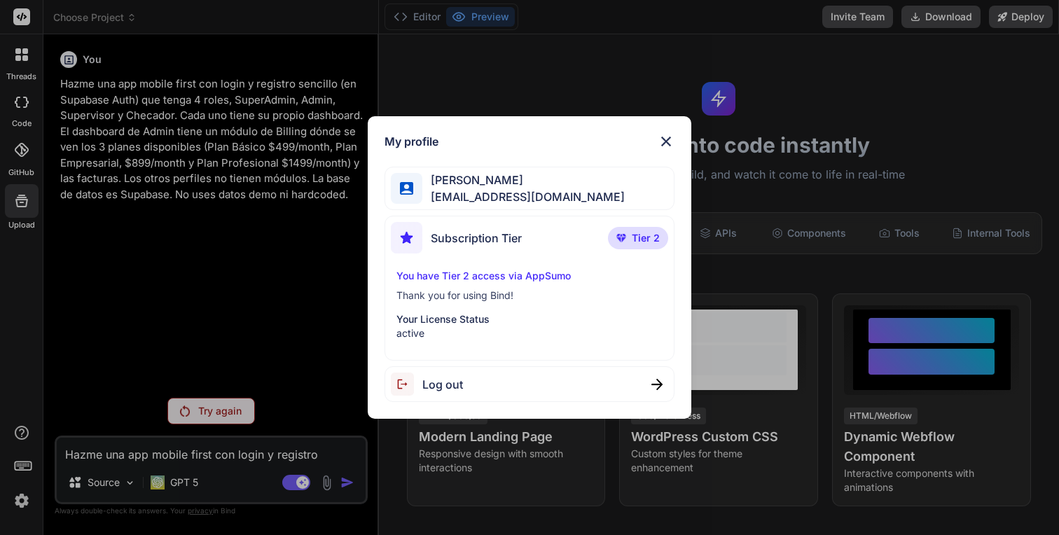
click at [20, 502] on div "My profile [PERSON_NAME] [EMAIL_ADDRESS][DOMAIN_NAME] Subscription Tier Tier 2 …" at bounding box center [529, 267] width 1059 height 535
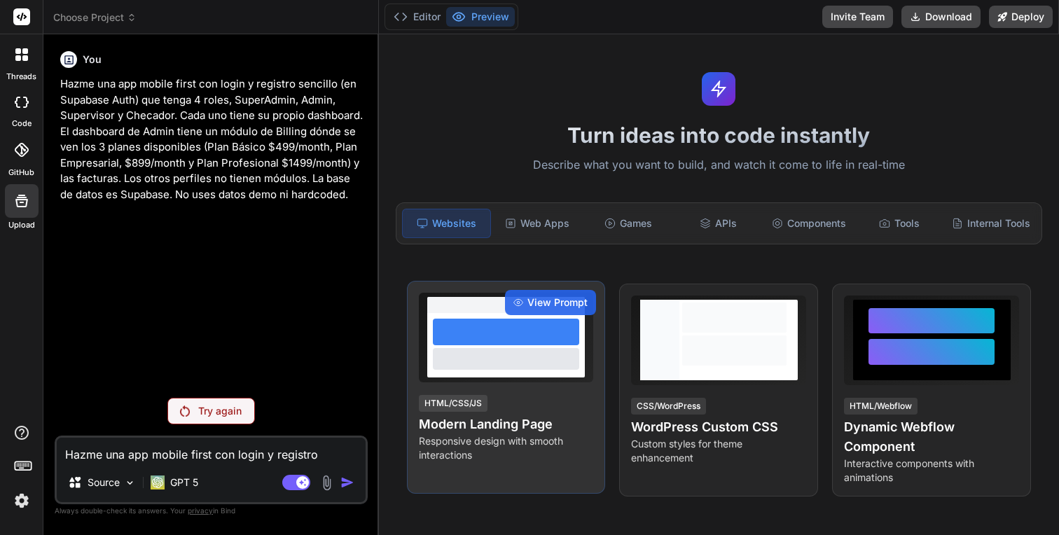
scroll to position [7, 0]
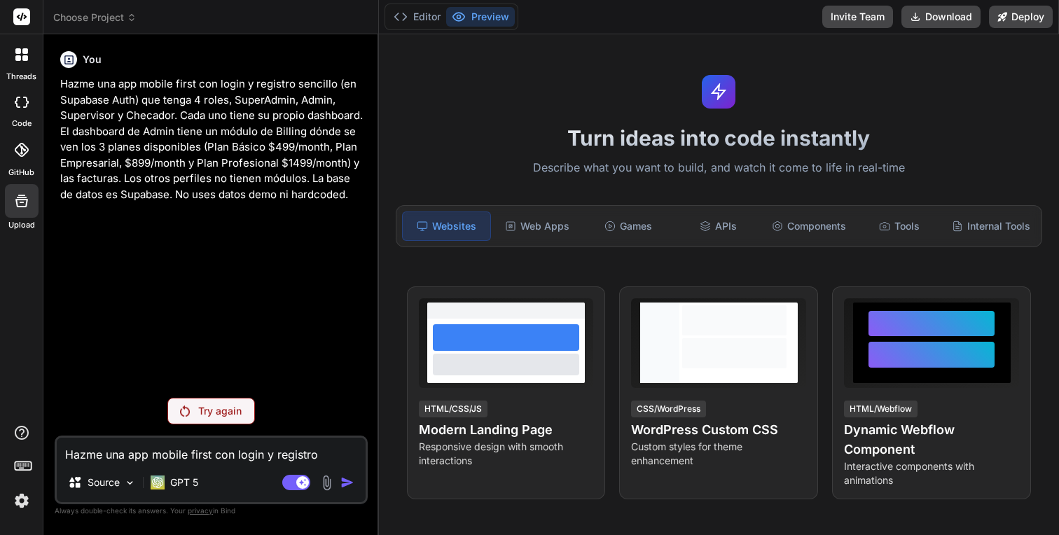
click at [20, 497] on img at bounding box center [22, 501] width 24 height 24
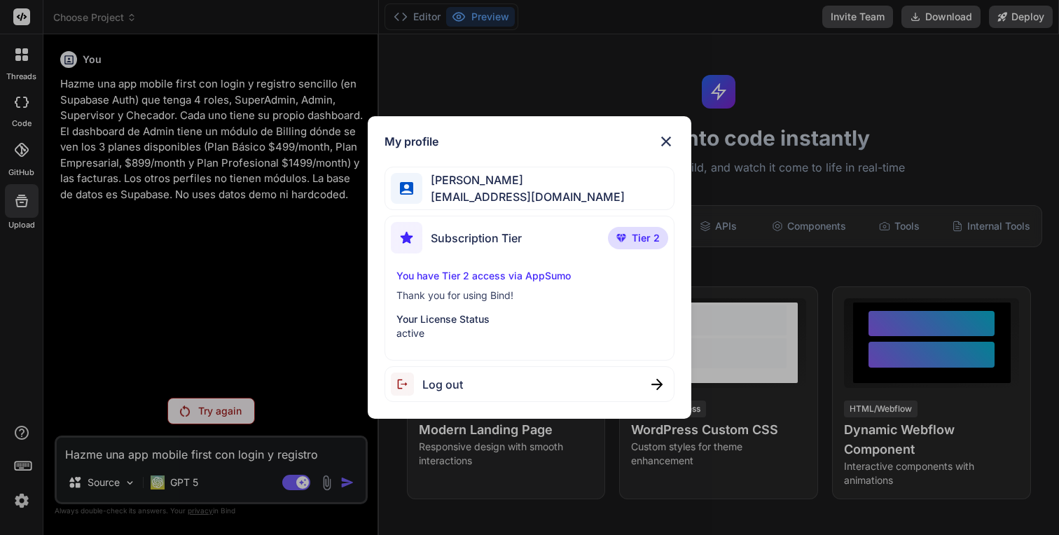
click at [485, 272] on p "You have Tier 2 access via AppSumo" at bounding box center [529, 276] width 266 height 14
click at [483, 277] on p "You have Tier 2 access via AppSumo" at bounding box center [529, 276] width 266 height 14
click at [644, 238] on span "Tier 2" at bounding box center [646, 238] width 28 height 14
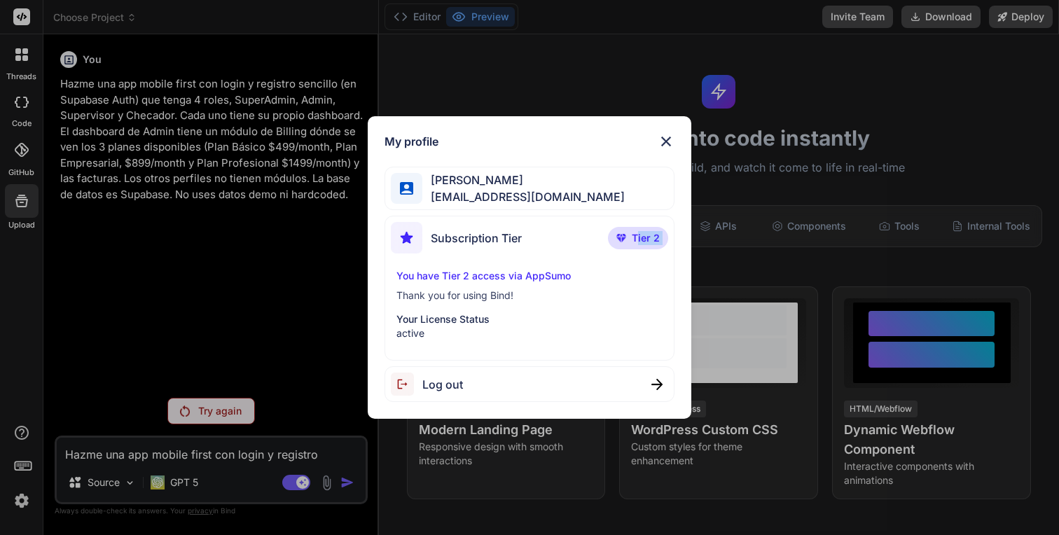
click at [412, 238] on img at bounding box center [407, 238] width 32 height 32
click at [663, 141] on img at bounding box center [666, 141] width 17 height 17
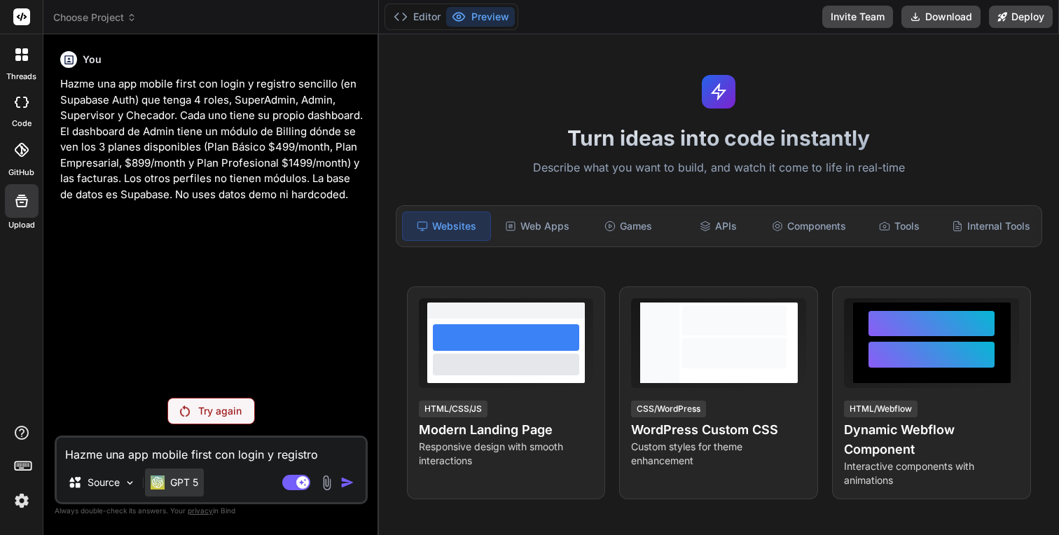
click at [185, 486] on p "GPT 5" at bounding box center [184, 483] width 28 height 14
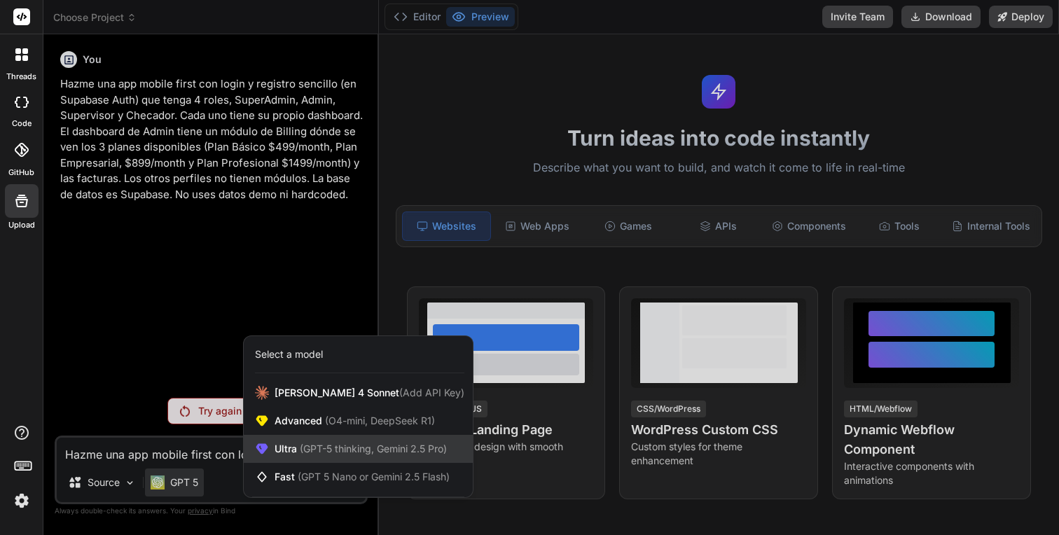
click at [314, 459] on div "Ultra (GPT-5 thinking, Gemini 2.5 Pro)" at bounding box center [358, 449] width 229 height 28
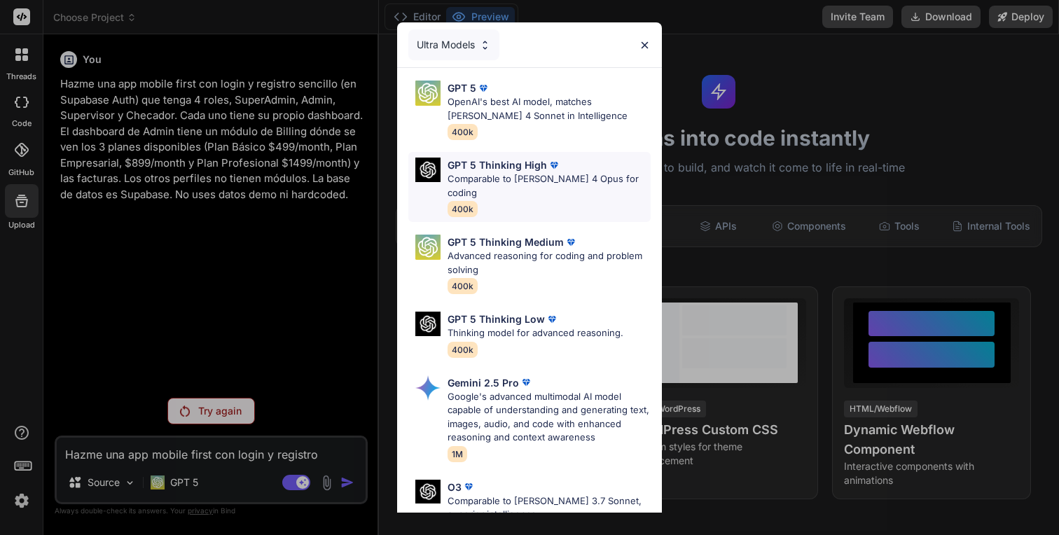
click at [589, 176] on p "Comparable to [PERSON_NAME] 4 Opus for coding" at bounding box center [549, 185] width 203 height 27
type textarea "x"
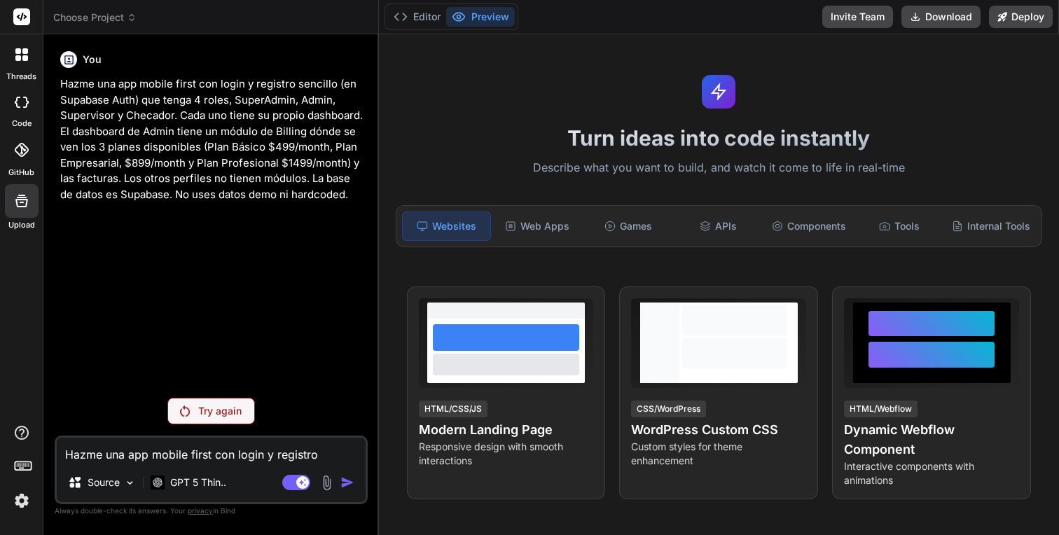
click at [285, 459] on textarea "Hazme una app mobile first con login y registro sencillo (en Supabase Auth) que…" at bounding box center [211, 450] width 309 height 25
click at [249, 159] on p "Hazme una app mobile first con login y registro sencillo (en Supabase Auth) que…" at bounding box center [212, 139] width 305 height 126
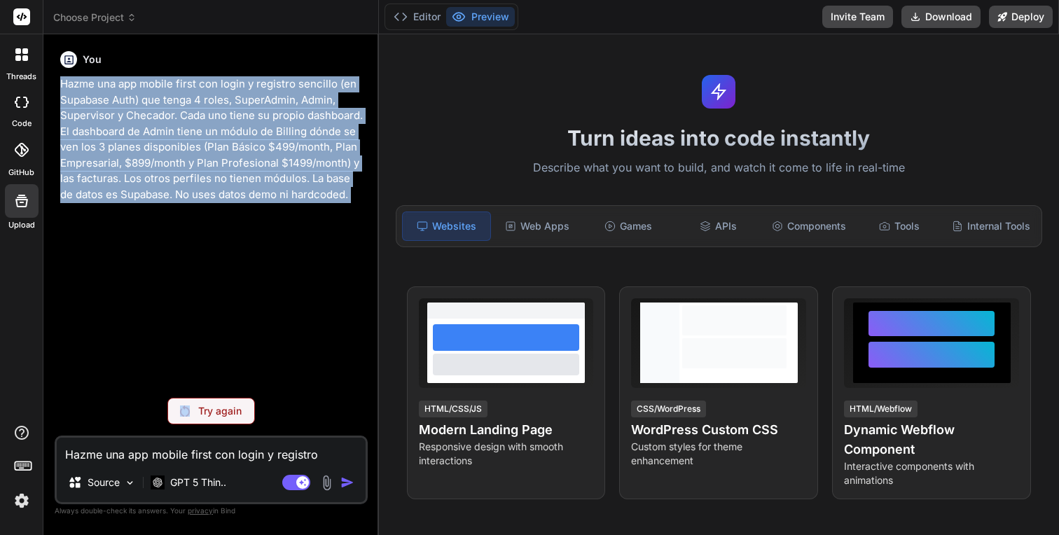
click at [249, 159] on p "Hazme una app mobile first con login y registro sencillo (en Supabase Auth) que…" at bounding box center [212, 139] width 305 height 126
copy p "Hazme una app mobile first con login y registro sencillo (en Supabase Auth) que…"
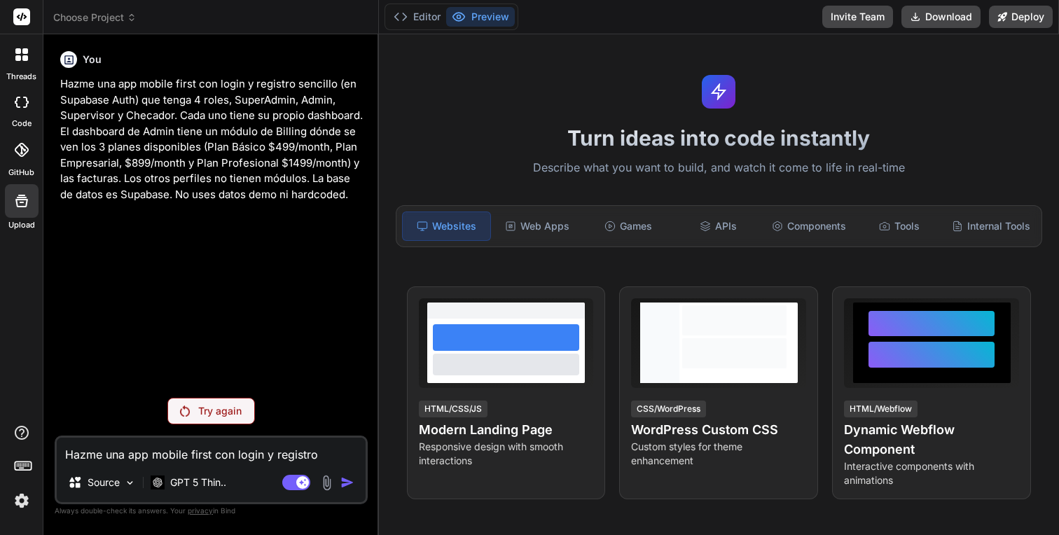
click at [215, 459] on textarea "Hazme una app mobile first con login y registro sencillo (en Supabase Auth) que…" at bounding box center [211, 450] width 309 height 25
paste textarea "Hazme una app mobile first con login y registro sencillo (en Supabase Auth) que…"
type textarea "Hazme una app mobile first con login y registro sencillo (en Supabase Auth) que…"
type textarea "x"
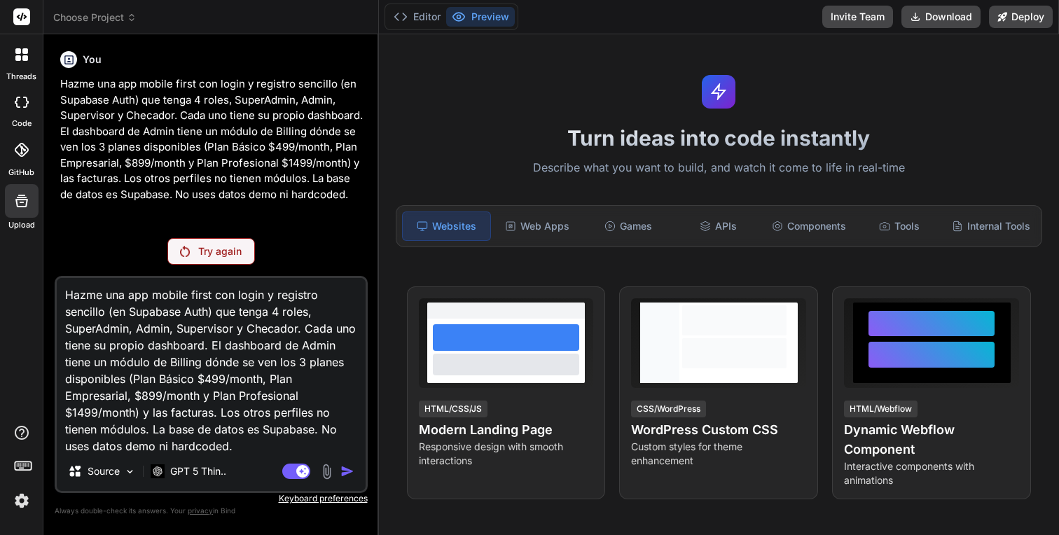
scroll to position [34, 0]
click at [303, 415] on textarea "Hazme una app mobile first con login y registro sencillo (en Supabase Auth) que…" at bounding box center [211, 365] width 309 height 174
type textarea "Hazme una app mobile first con login y registro sencillo (en Supabase Auth) que…"
type textarea "x"
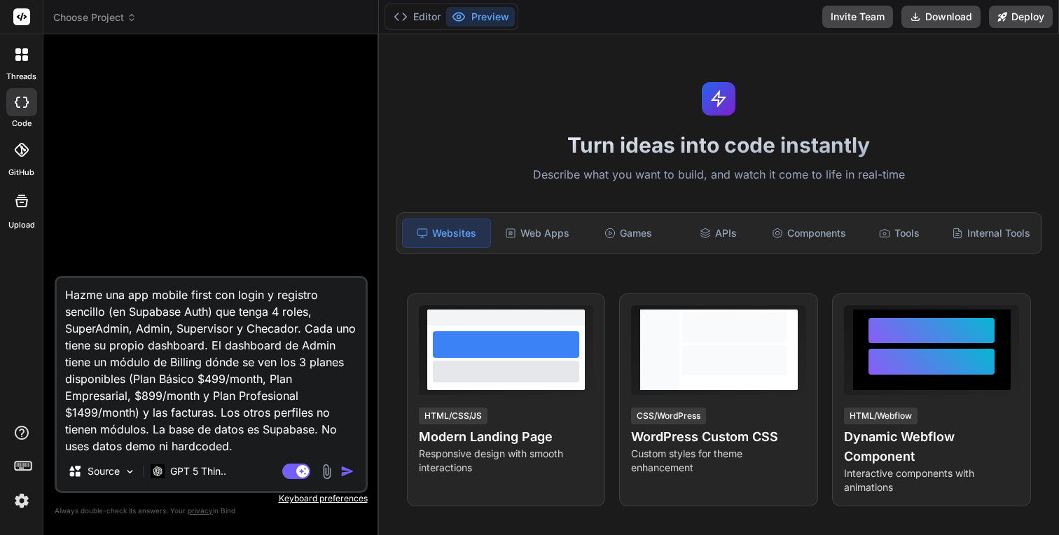
click at [303, 427] on textarea "Hazme una app mobile first con login y registro sencillo (en Supabase Auth) que…" at bounding box center [211, 365] width 309 height 174
type textarea "x"
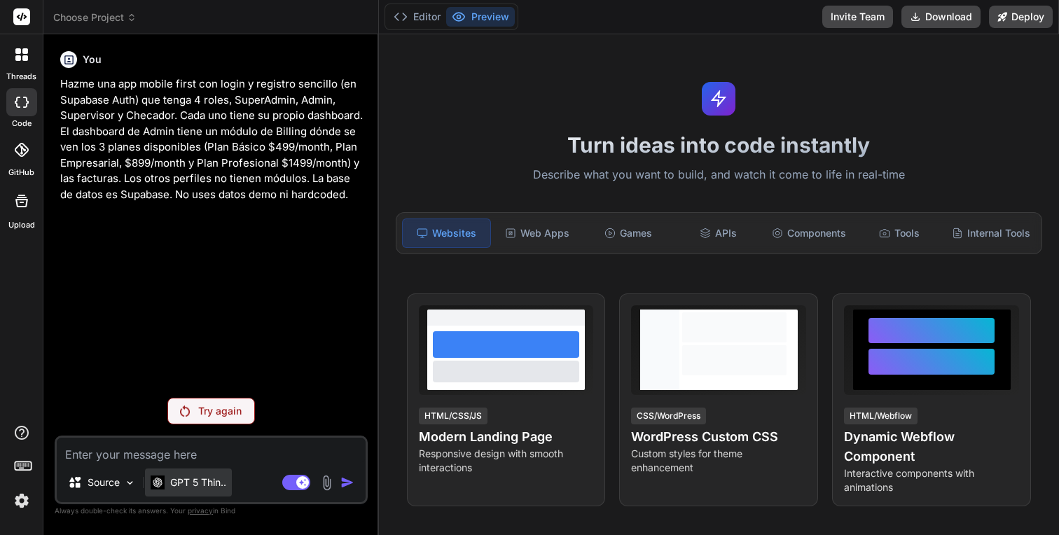
click at [221, 482] on p "GPT 5 Thin.." at bounding box center [198, 483] width 56 height 14
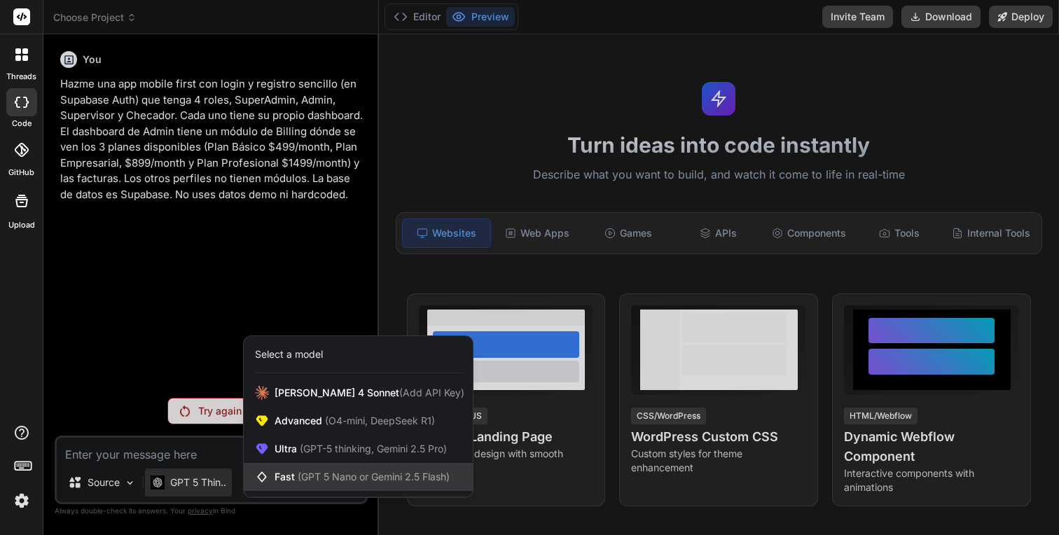
click at [277, 483] on span "Fast (GPT 5 Nano or Gemini 2.5 Flash)" at bounding box center [362, 477] width 175 height 14
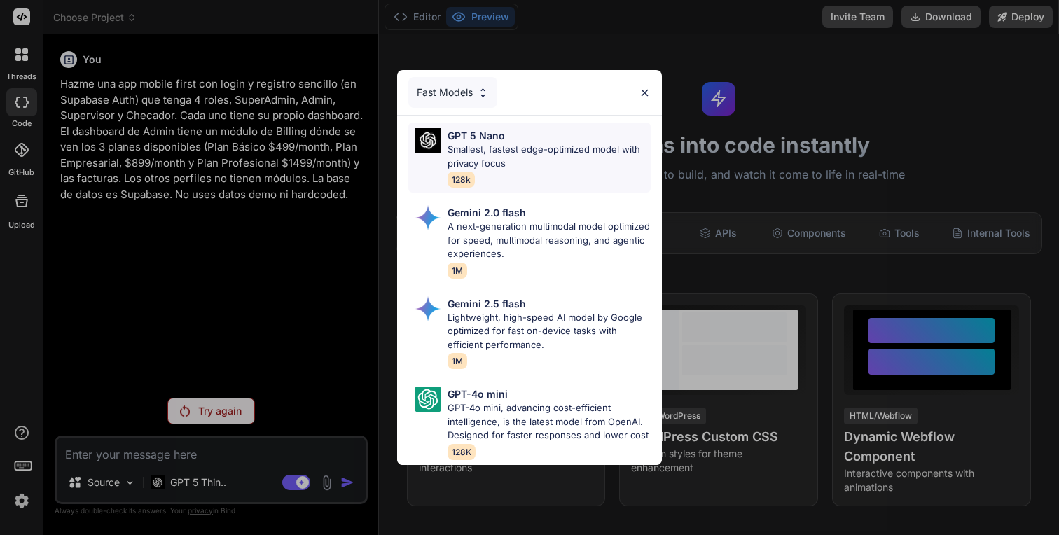
click at [552, 141] on div "GPT 5 Nano" at bounding box center [549, 135] width 203 height 15
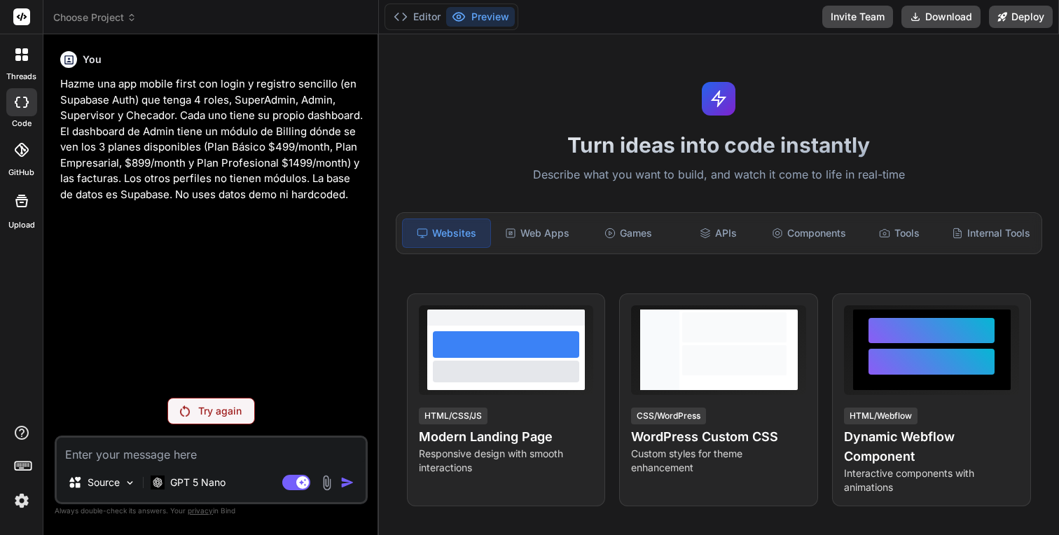
click at [326, 455] on textarea at bounding box center [211, 450] width 309 height 25
paste textarea "Hazme una app mobile first con login y registro sencillo (en Supabase Auth) que…"
type textarea "x"
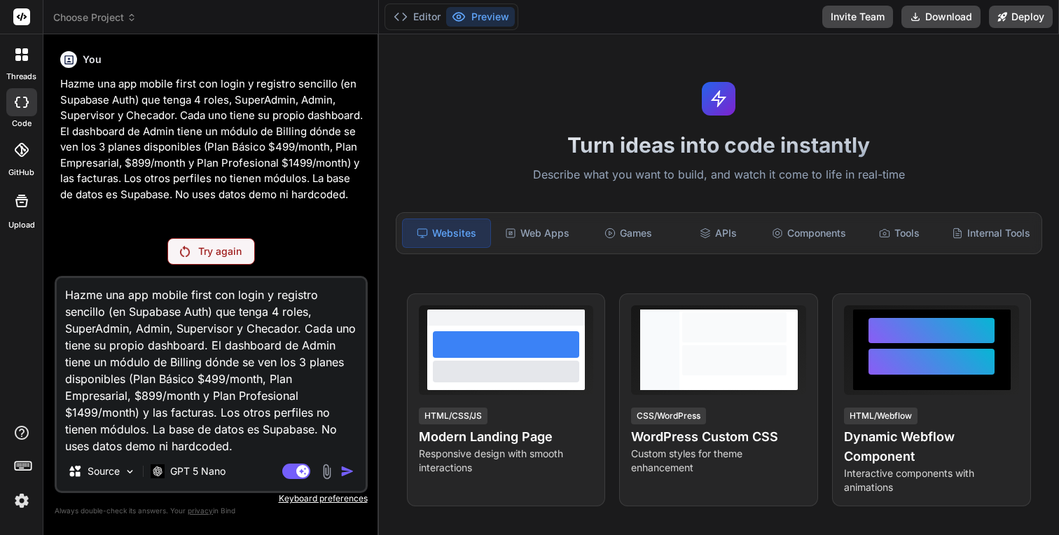
scroll to position [34, 0]
type textarea "Hazme una app mobile first con login y registro sencillo (en Supabase Auth) que…"
click at [335, 426] on textarea "Hazme una app mobile first con login y registro sencillo (en Supabase Auth) que…" at bounding box center [211, 365] width 309 height 174
type textarea "x"
type textarea "Hazme una app mobile first con login y registro sencillo (en Supabase Auth) que…"
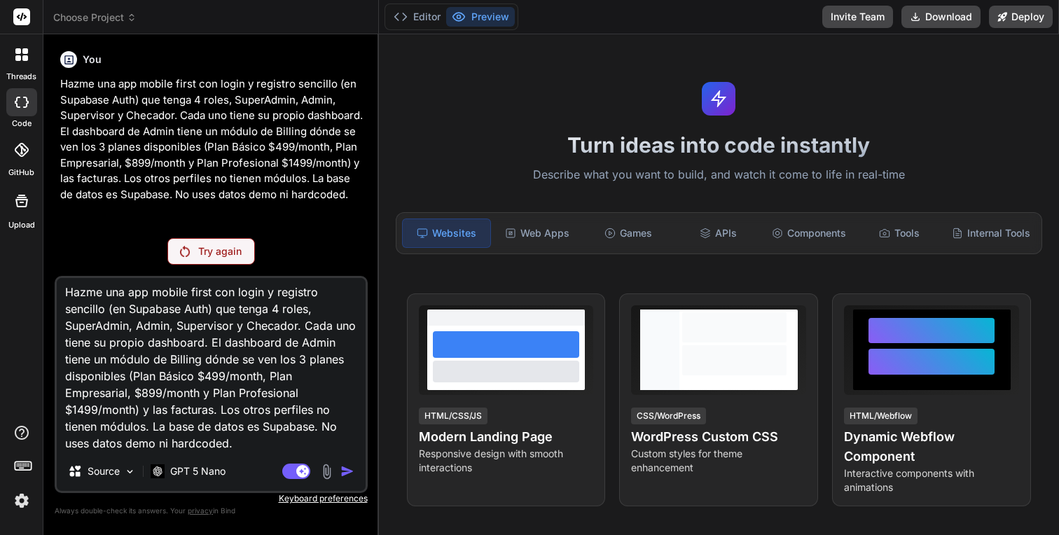
type textarea "x"
type textarea "Hazme una app mobile first con login y registro sencillo (en Supabase Auth) que…"
type textarea "x"
type textarea "Hazme una app mobile first con login y registro sencillo (en Supabase Auth) que…"
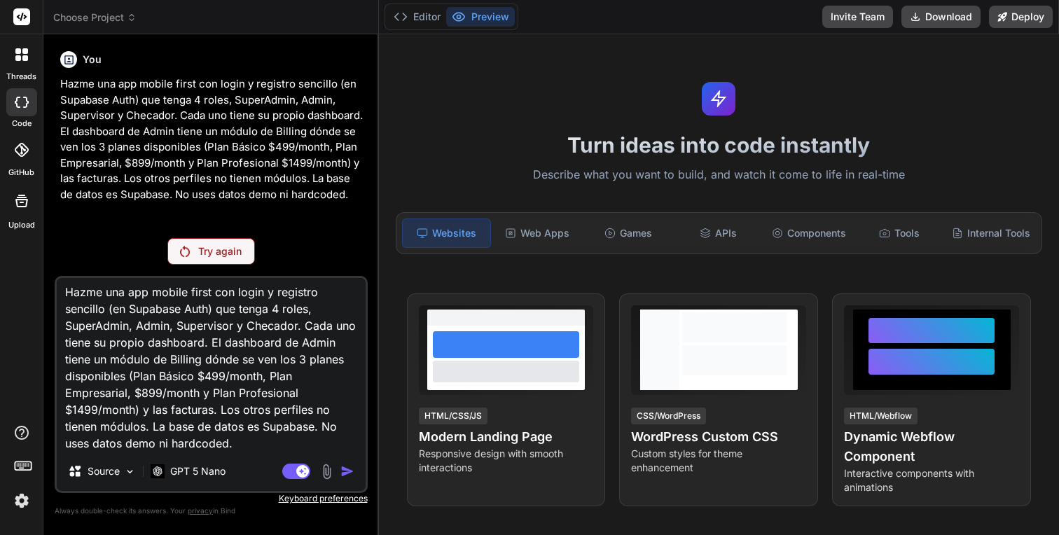
type textarea "x"
type textarea "Hazme una app mobile first con login y registro sencillo (en Supabase Auth) que…"
click at [109, 466] on p "Source" at bounding box center [104, 471] width 32 height 14
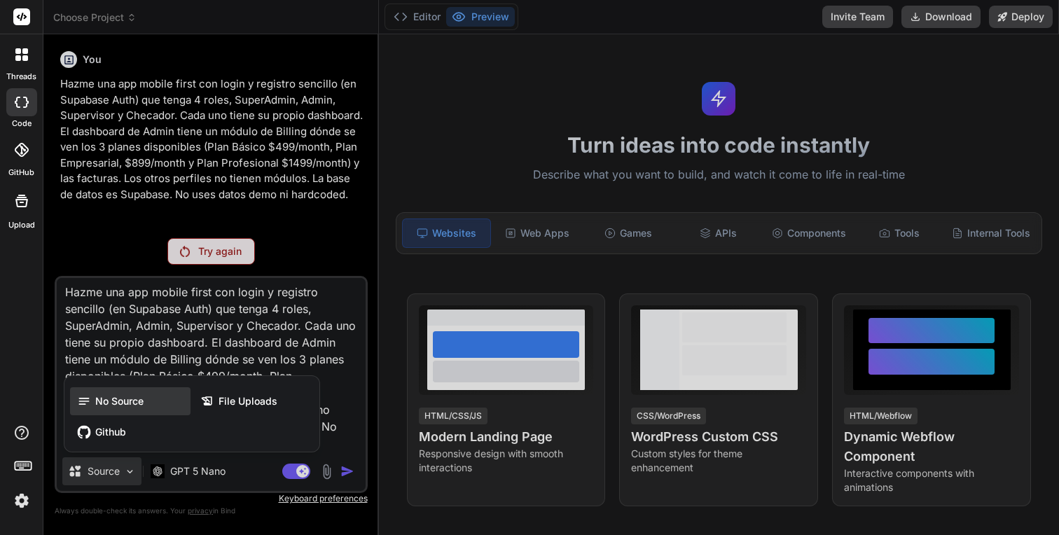
click at [107, 401] on span "No Source" at bounding box center [119, 401] width 48 height 14
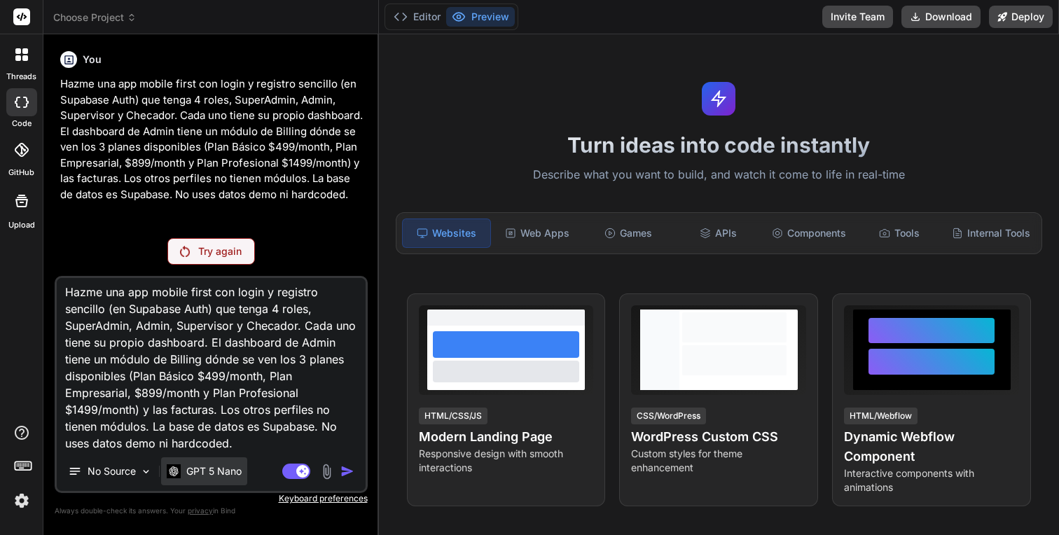
click at [211, 478] on div "GPT 5 Nano" at bounding box center [204, 471] width 86 height 28
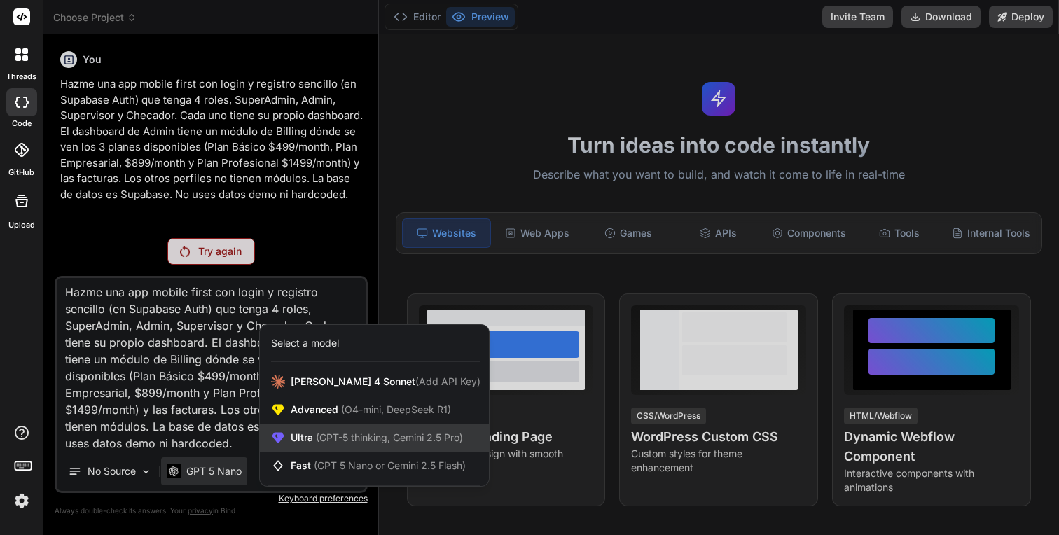
click at [342, 435] on span "(GPT-5 thinking, Gemini 2.5 Pro)" at bounding box center [388, 437] width 150 height 12
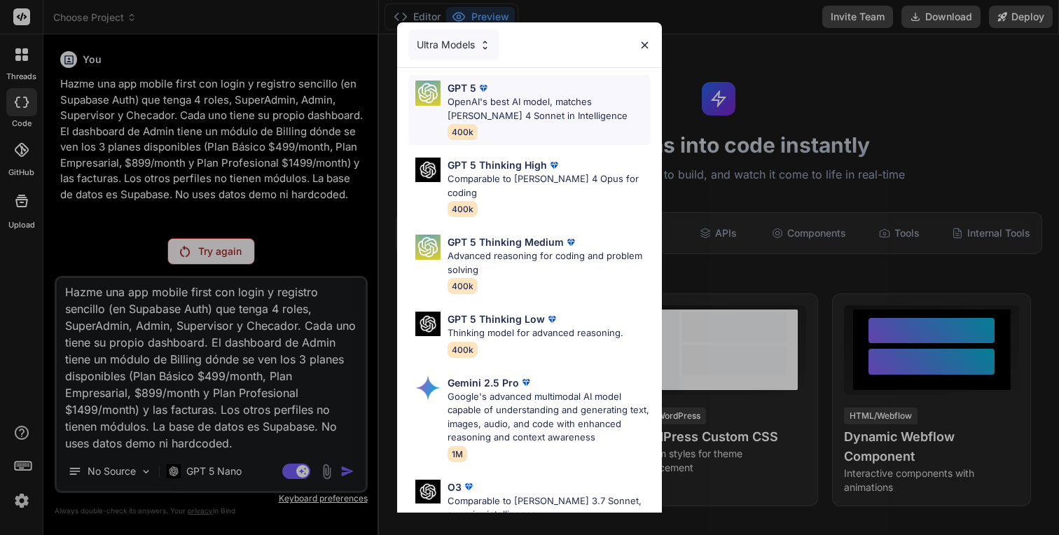
click at [548, 100] on p "OpenAI's best AI model, matches [PERSON_NAME] 4 Sonnet in Intelligence" at bounding box center [549, 108] width 203 height 27
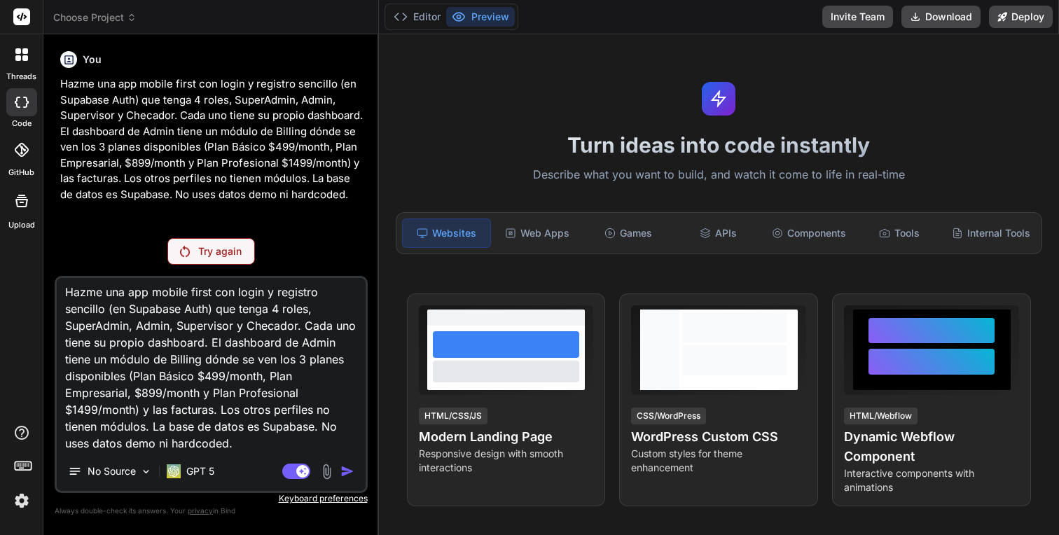
click at [316, 431] on textarea "Hazme una app mobile first con login y registro sencillo (en Supabase Auth) que…" at bounding box center [211, 365] width 309 height 174
paste textarea
type textarea "x"
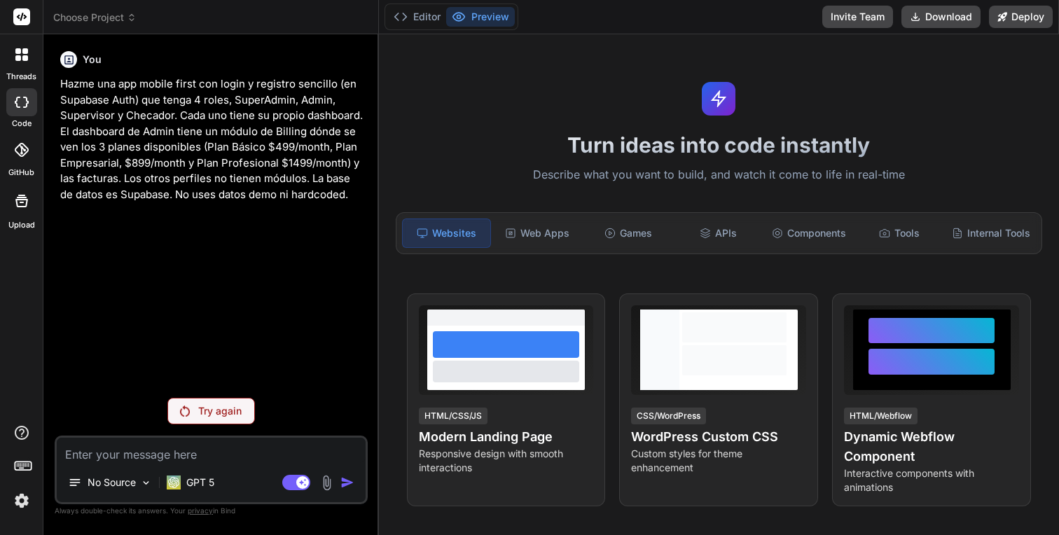
paste textarea "Hazme una app mobile first con login y registro sencillo (en Supabase Auth) que…"
type textarea "x"
type textarea "Hazme una app mobile first con login y registro sencillo (en Supabase Auth) que…"
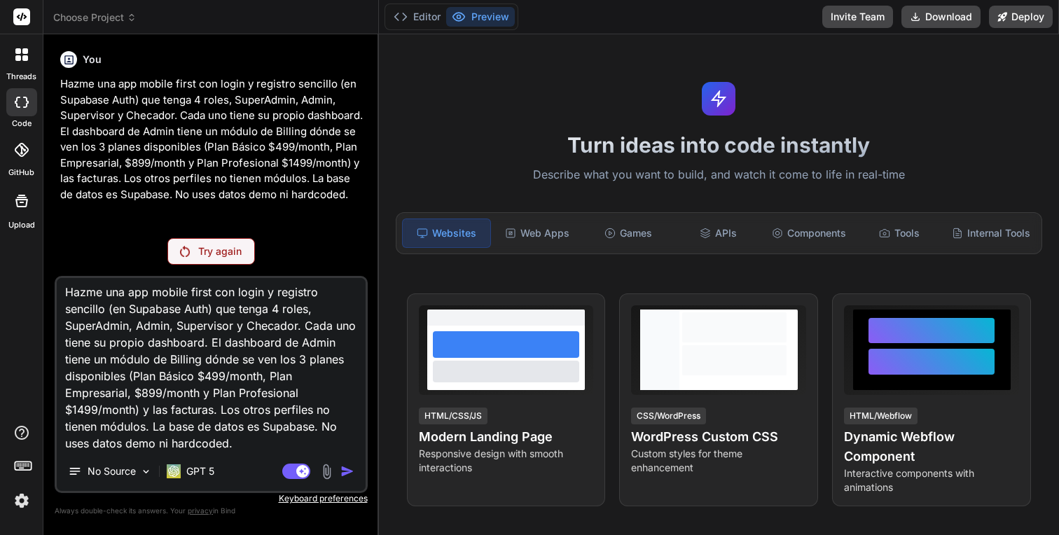
type textarea "x"
type textarea "Hazme una app mobile first con login y registro sencillo (en Supabase Auth) que…"
type textarea "x"
type textarea "Hazme una app mobile first con login y registro sencillo (en Supabase Auth) que…"
type textarea "x"
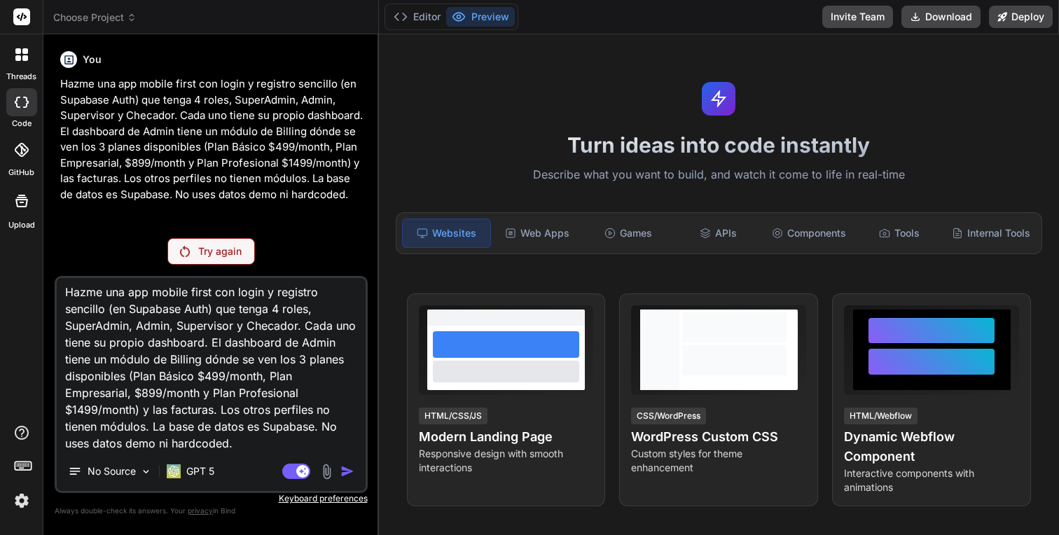
type textarea "Hazme una app mobile first con login y registro sencillo (en Supabase Auth) que…"
type textarea "x"
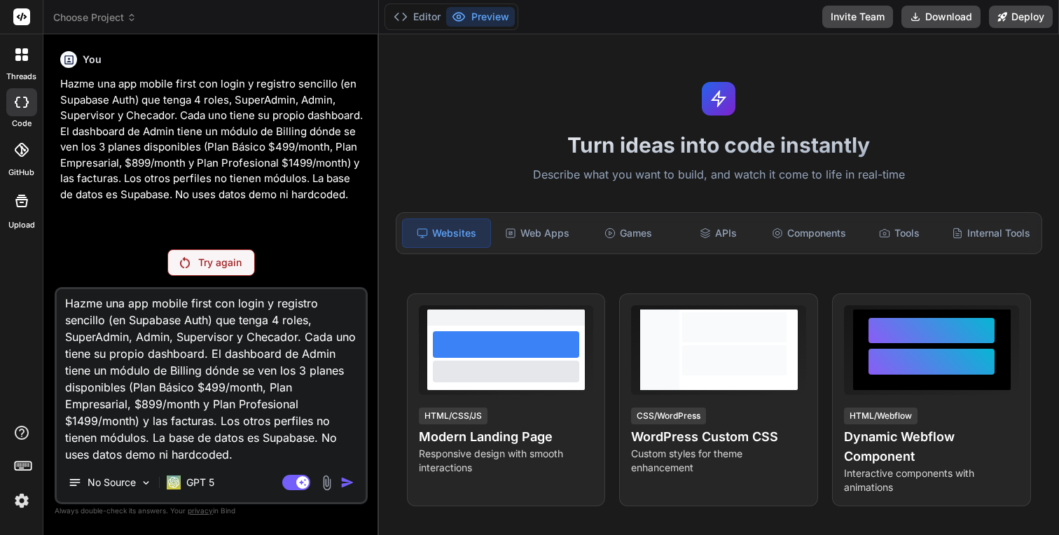
type textarea "Hazme una app mobile first con login y registro sencillo (en Supabase Auth) que…"
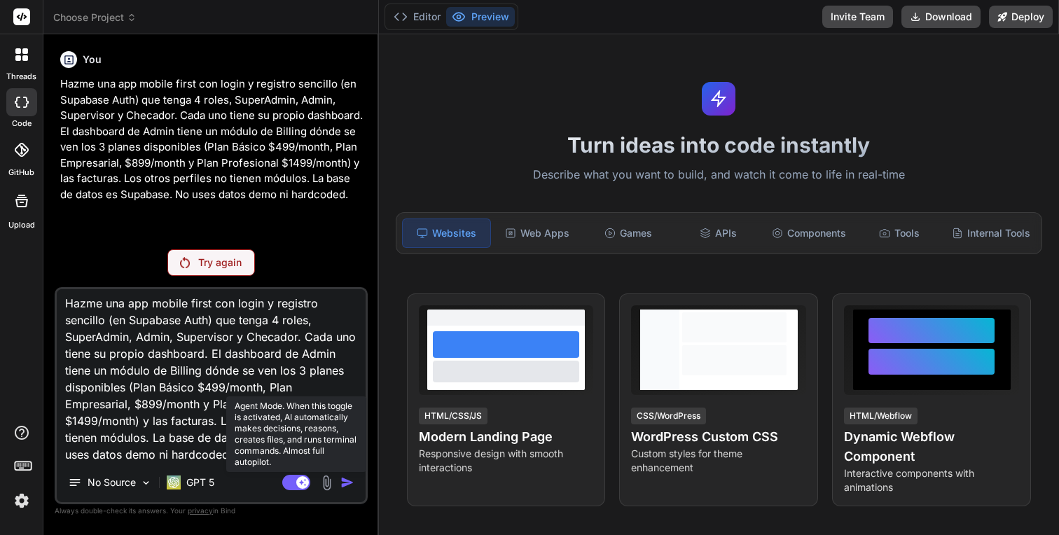
click at [288, 485] on rect at bounding box center [296, 482] width 28 height 15
click at [305, 485] on rect at bounding box center [296, 482] width 28 height 15
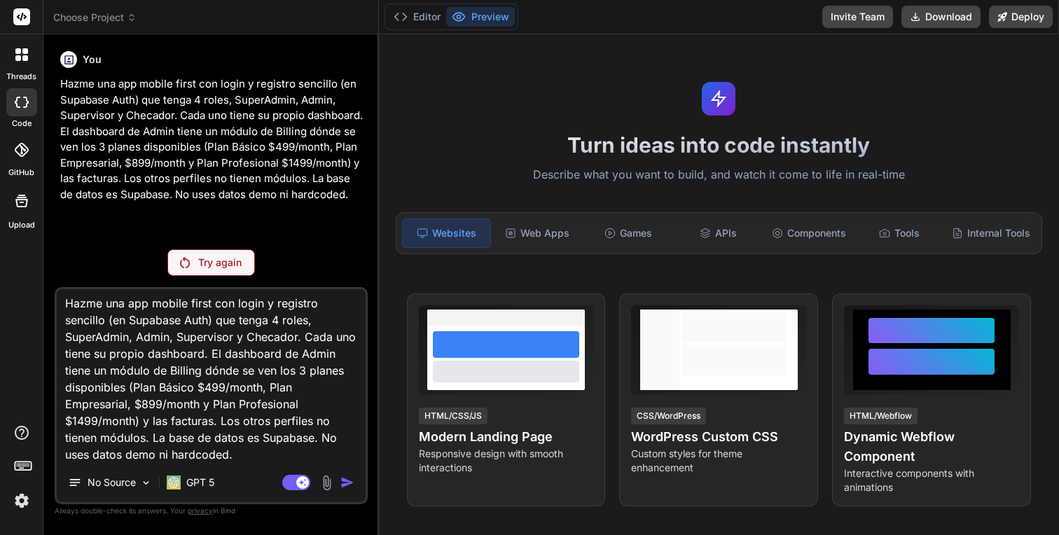
click at [327, 483] on img at bounding box center [327, 483] width 16 height 16
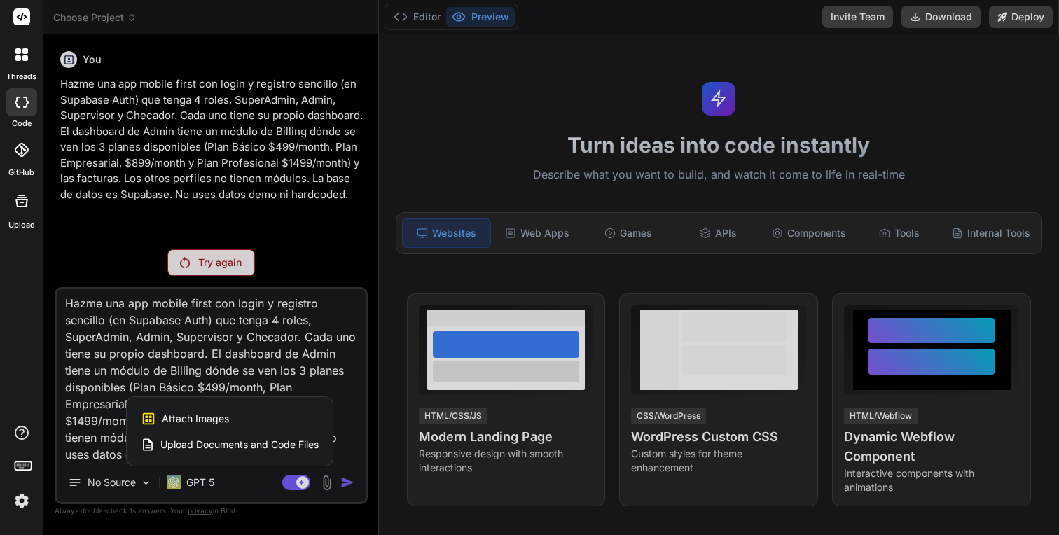
click at [327, 483] on div at bounding box center [529, 267] width 1059 height 535
type textarea "x"
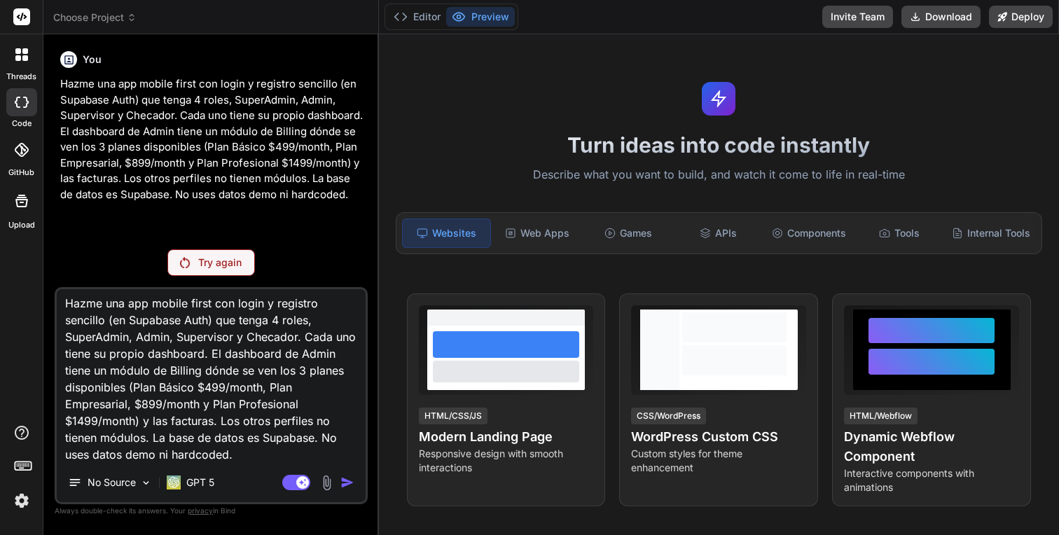
click at [413, 30] on div "Editor Preview Invite Team Download Deploy" at bounding box center [719, 17] width 681 height 34
click at [415, 12] on button "Editor" at bounding box center [417, 17] width 58 height 20
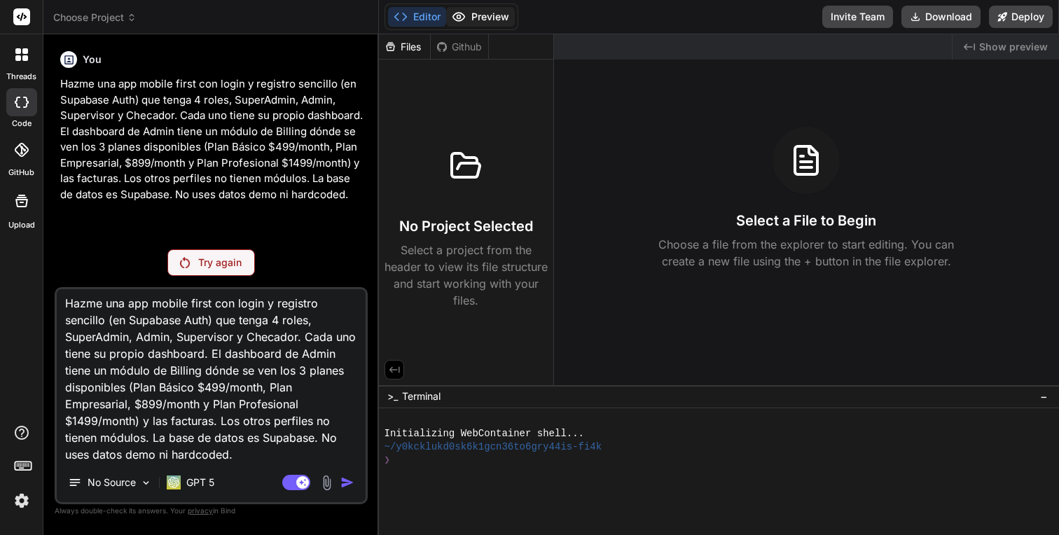
click at [496, 24] on button "Preview" at bounding box center [480, 17] width 69 height 20
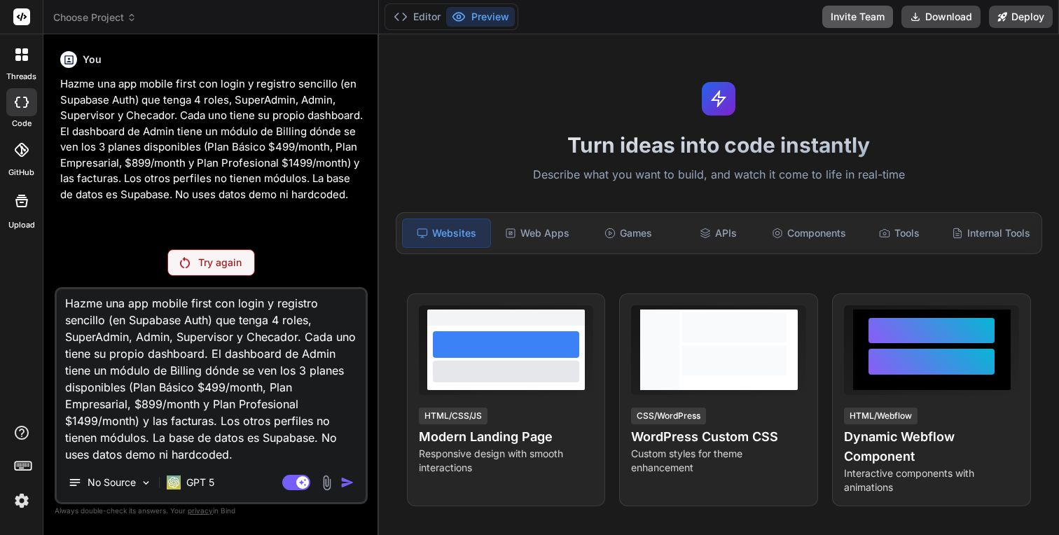
click at [865, 19] on button "Invite Team" at bounding box center [857, 17] width 71 height 22
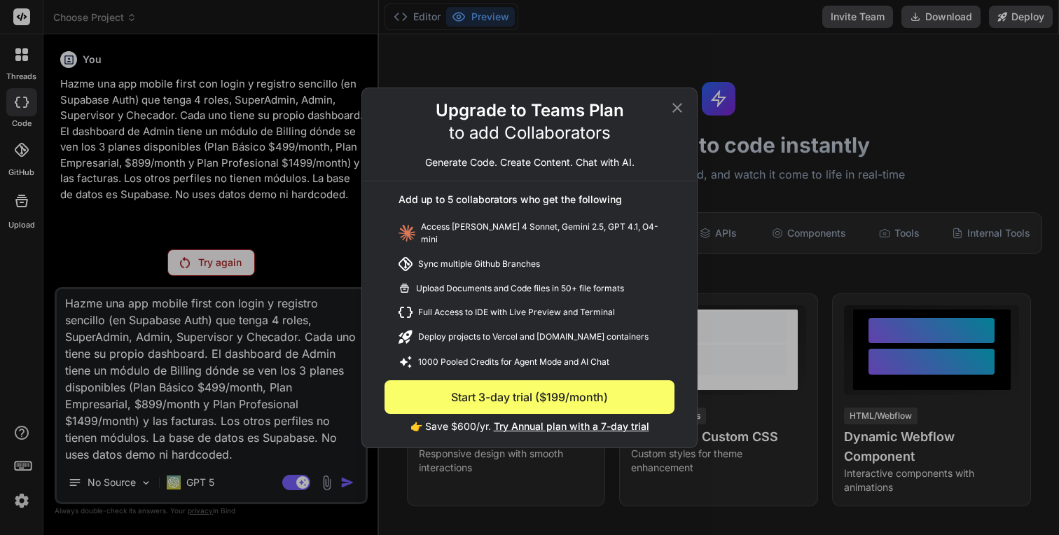
click at [678, 112] on icon at bounding box center [677, 107] width 10 height 10
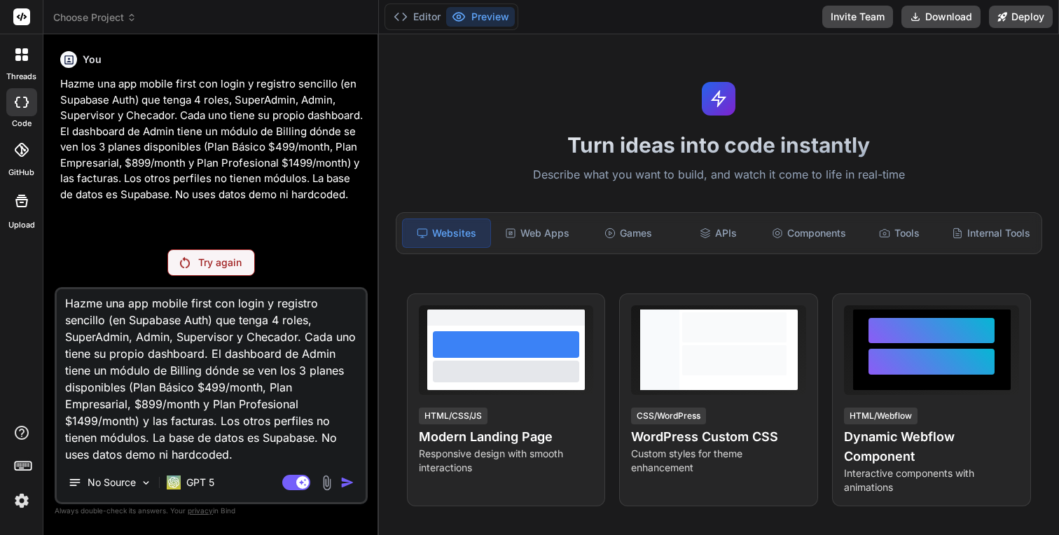
click at [83, 15] on span "Choose Project" at bounding box center [94, 18] width 83 height 14
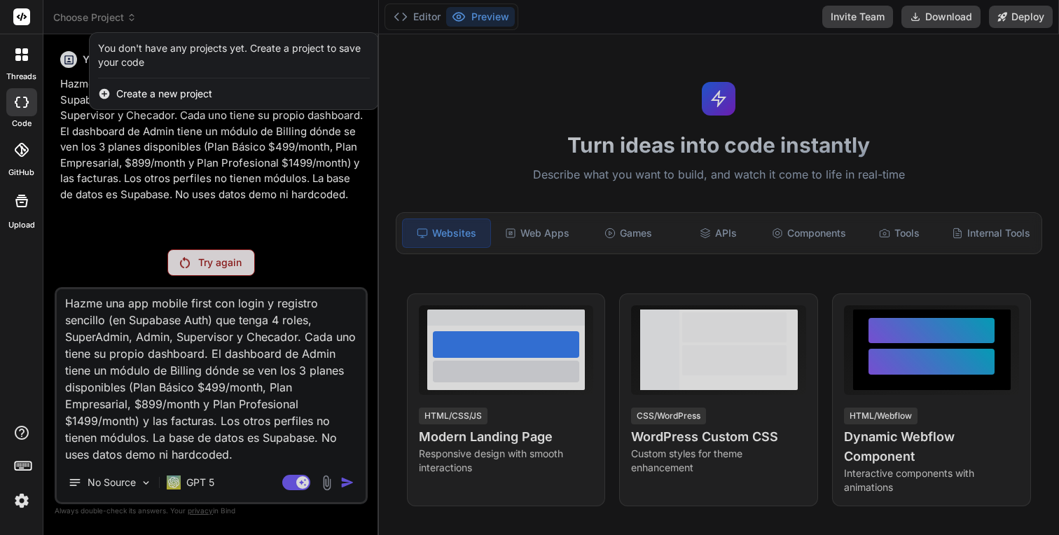
click at [140, 91] on span "Create a new project" at bounding box center [164, 94] width 96 height 14
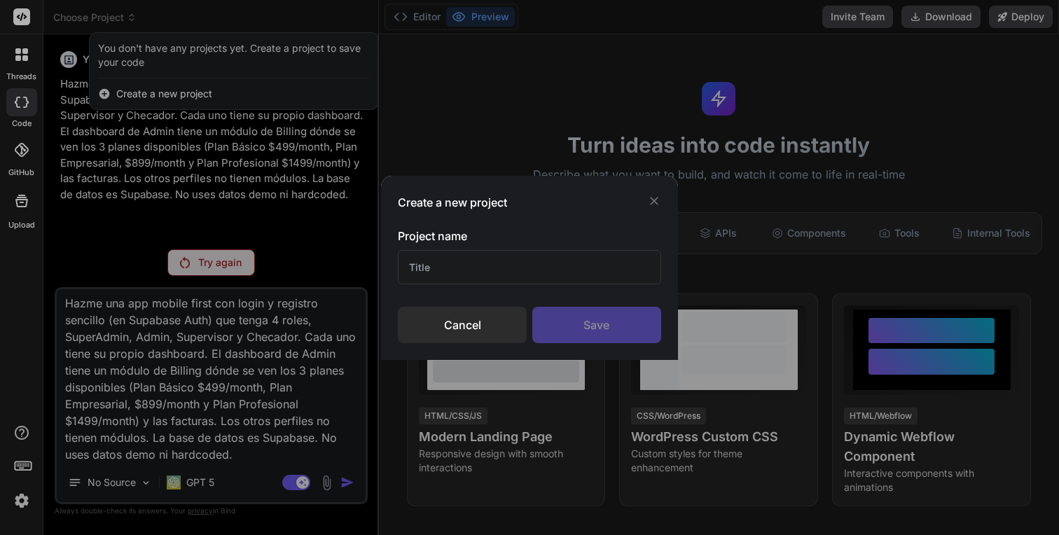
click at [448, 256] on input "text" at bounding box center [529, 267] width 263 height 34
type input "LOBO"
click at [595, 319] on div "Save" at bounding box center [596, 325] width 129 height 36
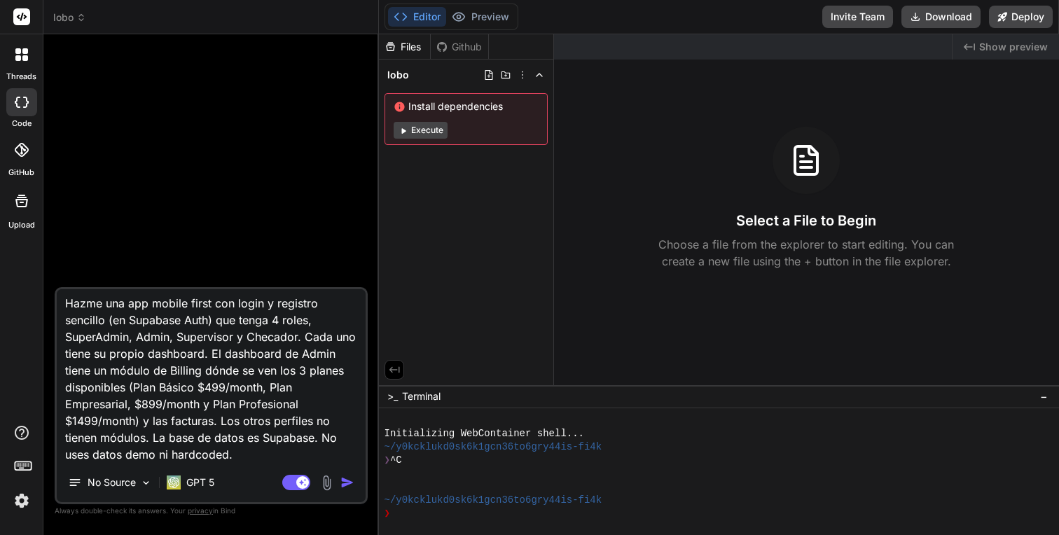
click at [250, 448] on textarea "Hazme una app mobile first con login y registro sencillo (en Supabase Auth) que…" at bounding box center [211, 376] width 309 height 174
type textarea "x"
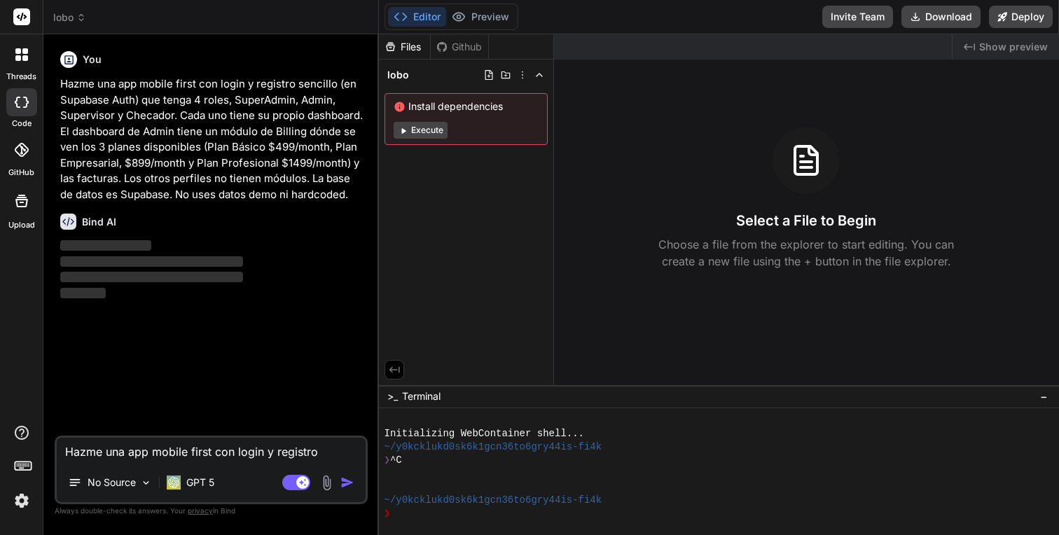
scroll to position [0, 0]
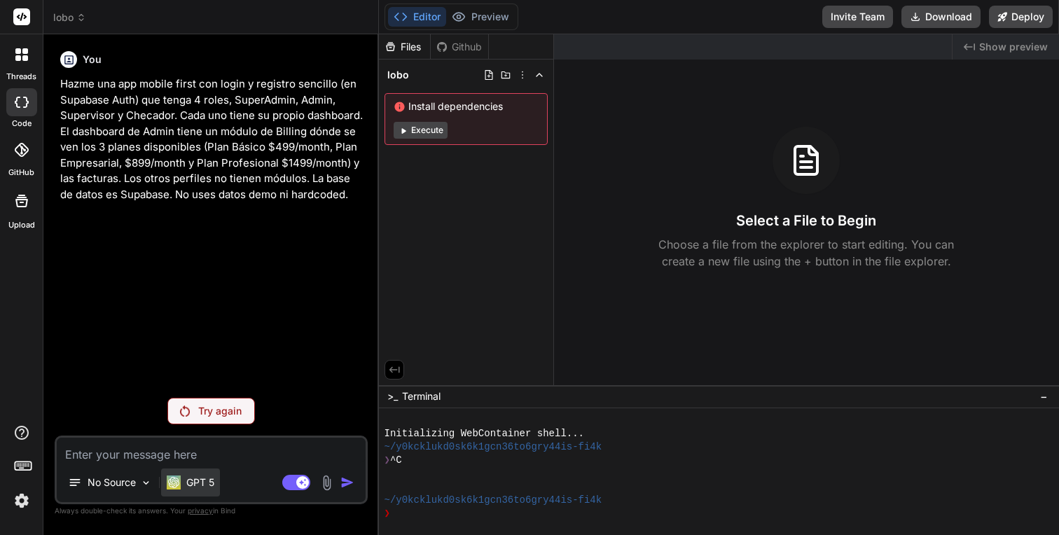
click at [214, 480] on p "GPT 5" at bounding box center [200, 483] width 28 height 14
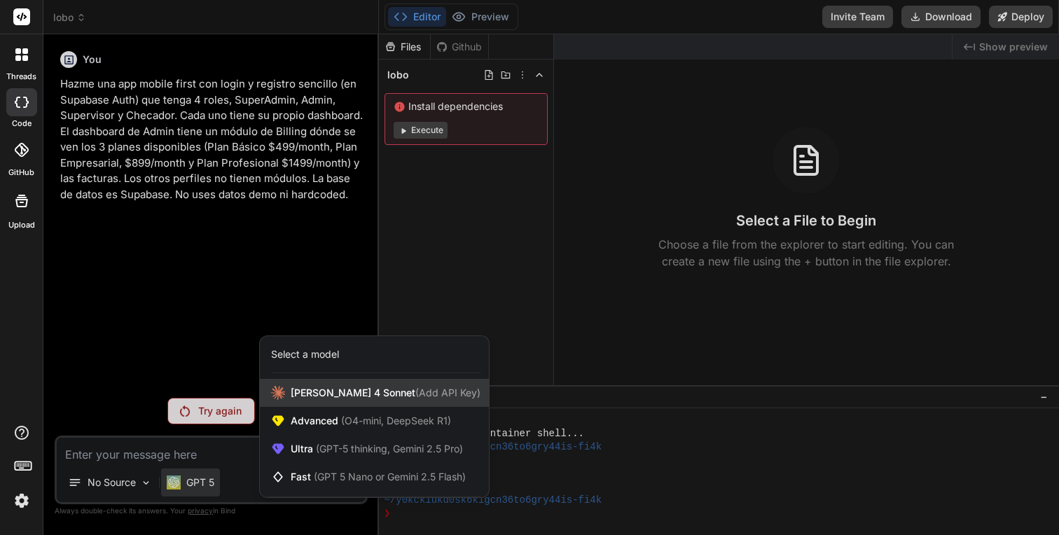
click at [332, 389] on span "[PERSON_NAME] 4 Sonnet (Add API Key)" at bounding box center [386, 393] width 190 height 14
type textarea "x"
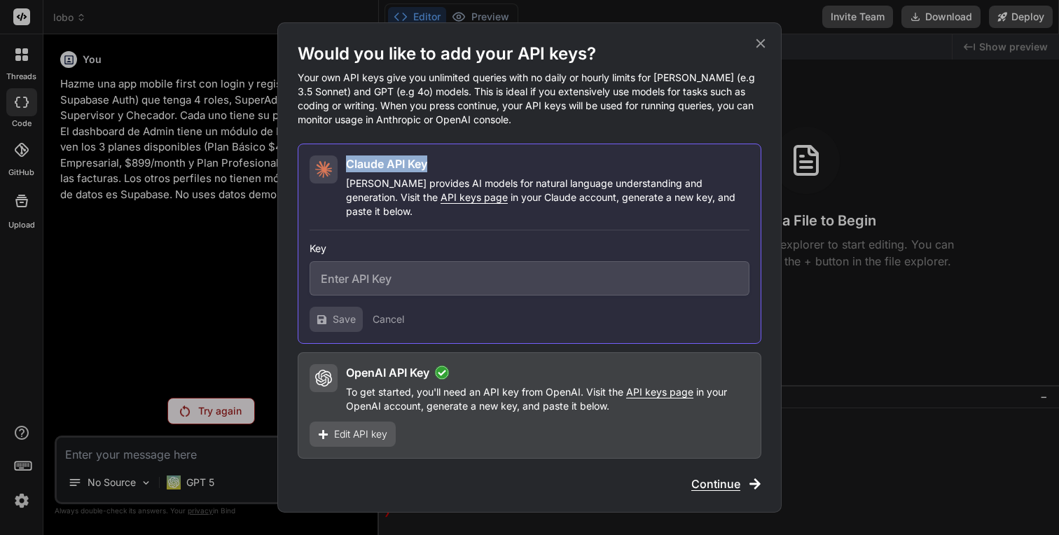
drag, startPoint x: 441, startPoint y: 171, endPoint x: 345, endPoint y: 171, distance: 96.6
click at [345, 171] on div "Claude API Key Claude provides AI models for natural language understanding and…" at bounding box center [530, 186] width 440 height 63
copy h2 "Claude API Key"
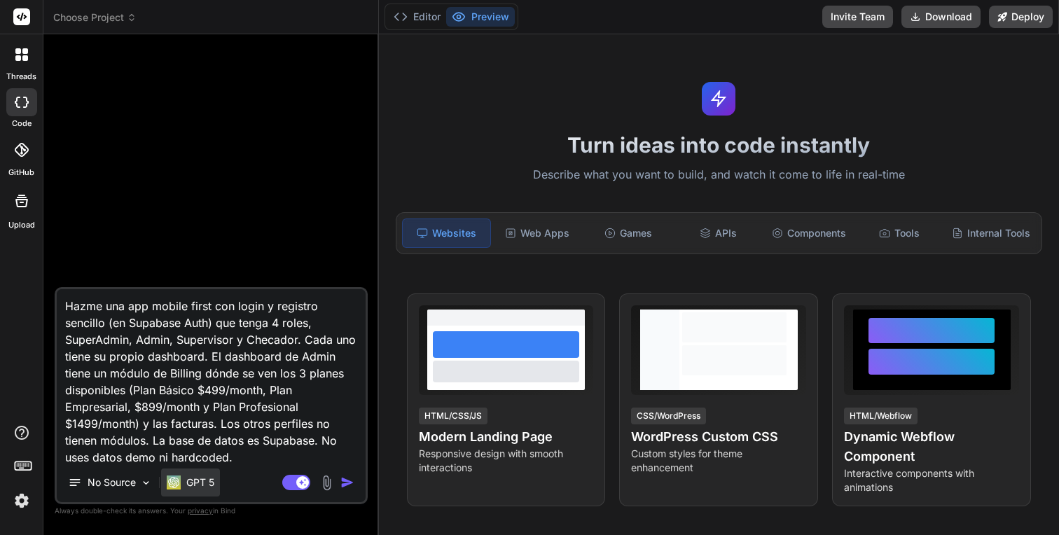
click at [200, 483] on p "GPT 5" at bounding box center [200, 483] width 28 height 14
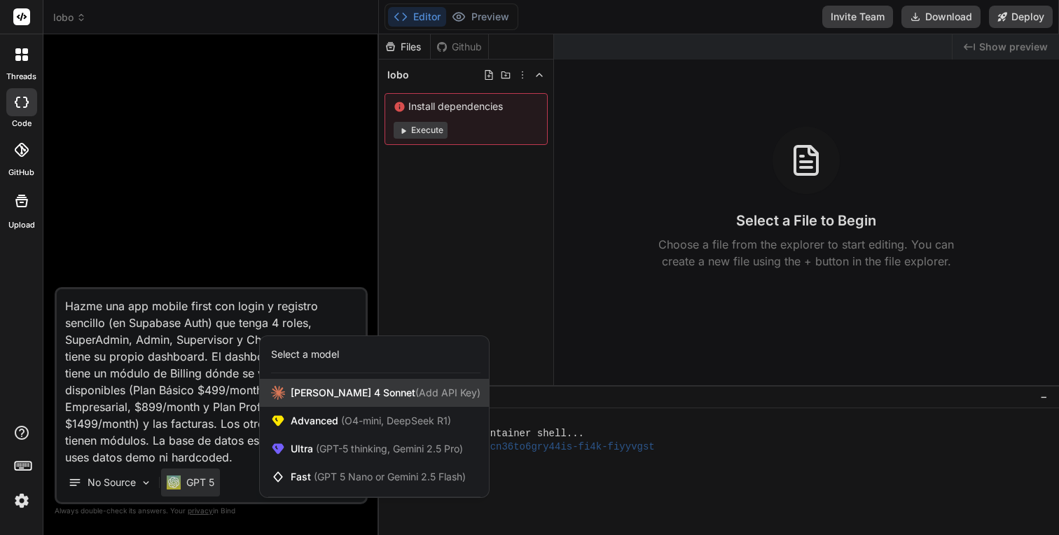
click at [324, 396] on span "[PERSON_NAME] 4 Sonnet (Add API Key)" at bounding box center [386, 393] width 190 height 14
type textarea "x"
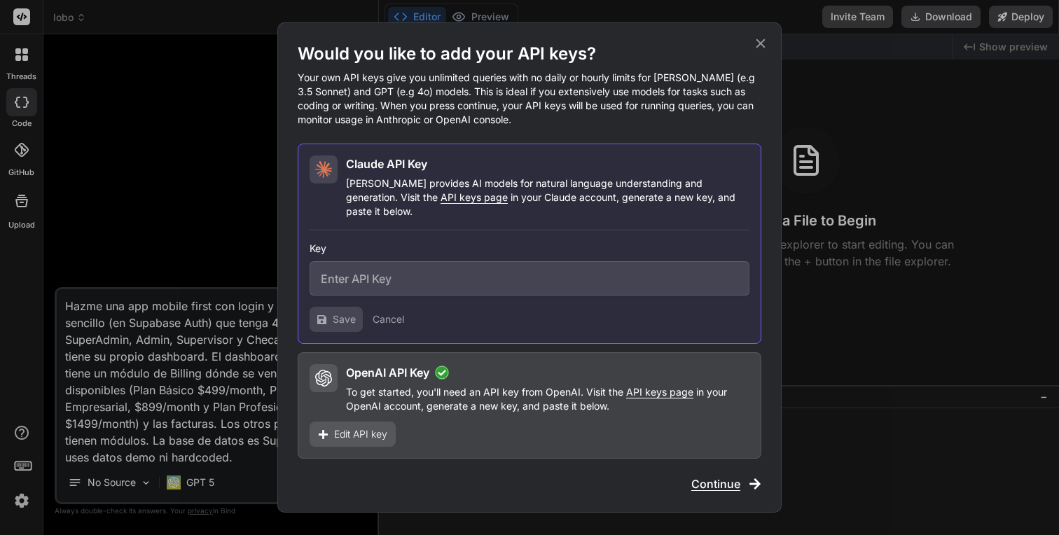
click at [373, 254] on div "Key" at bounding box center [530, 269] width 440 height 54
click at [372, 265] on input "text" at bounding box center [530, 278] width 440 height 34
paste input "sk-ant-api03-d6y0405yo9bCn-IjI-TAMvlO75lCEEwZS9V0i-W5N6_kL2pY83qs55TntVwfIaB4oX…"
type input "sk-ant-api03-d6y0405yo9bCn-IjI-TAMvlO75lCEEwZS9V0i-W5N6_kL2pY83qs55TntVwfIaB4oX…"
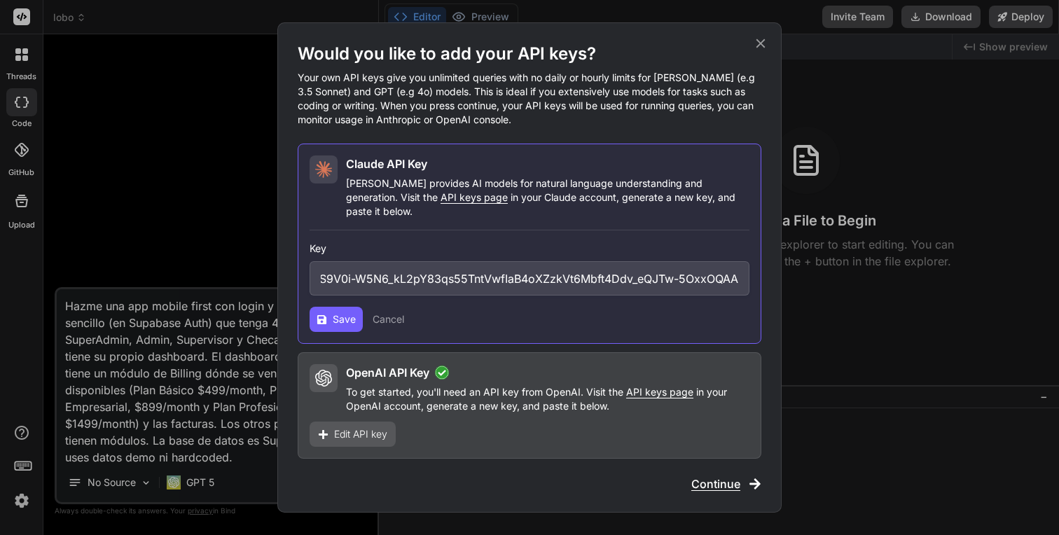
click at [350, 307] on button "Save" at bounding box center [336, 319] width 53 height 25
click at [742, 487] on div "Would you like to add your API keys? Your own API keys give you unlimited queri…" at bounding box center [529, 267] width 504 height 490
click at [723, 479] on span "Continue" at bounding box center [715, 484] width 49 height 17
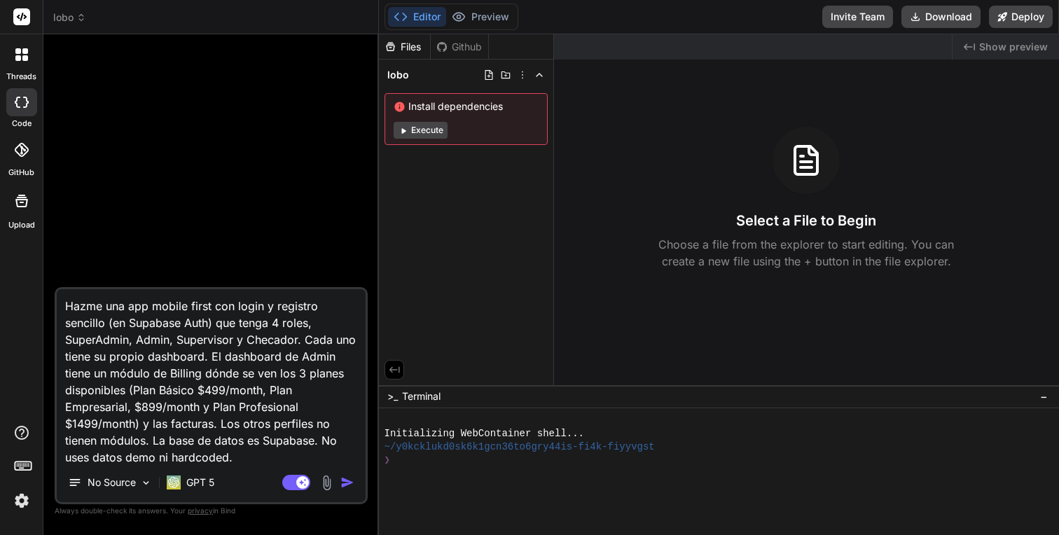
click at [344, 483] on img "button" at bounding box center [347, 483] width 14 height 14
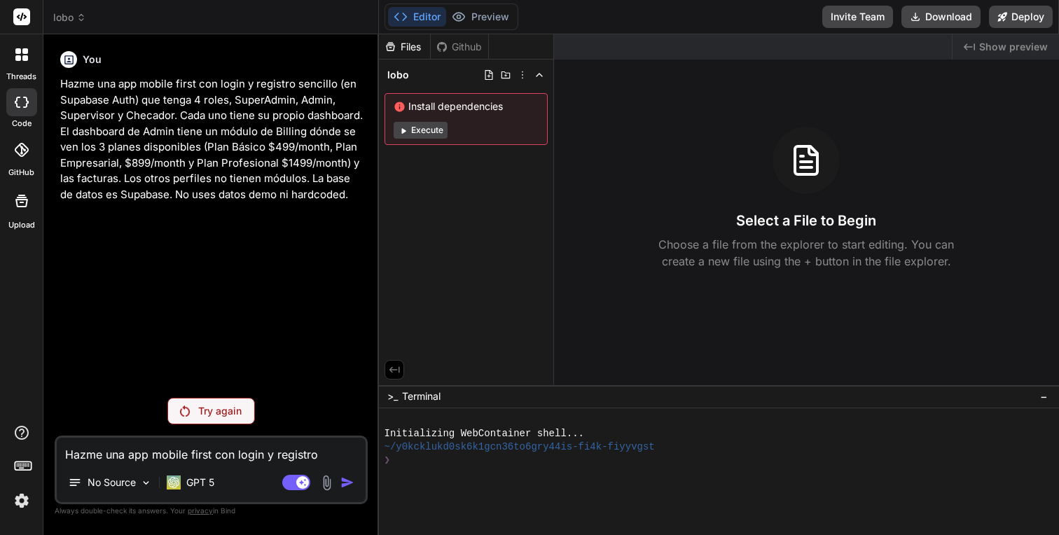
click at [219, 412] on p "Try again" at bounding box center [219, 411] width 43 height 14
click at [200, 494] on div "GPT 5" at bounding box center [190, 483] width 59 height 28
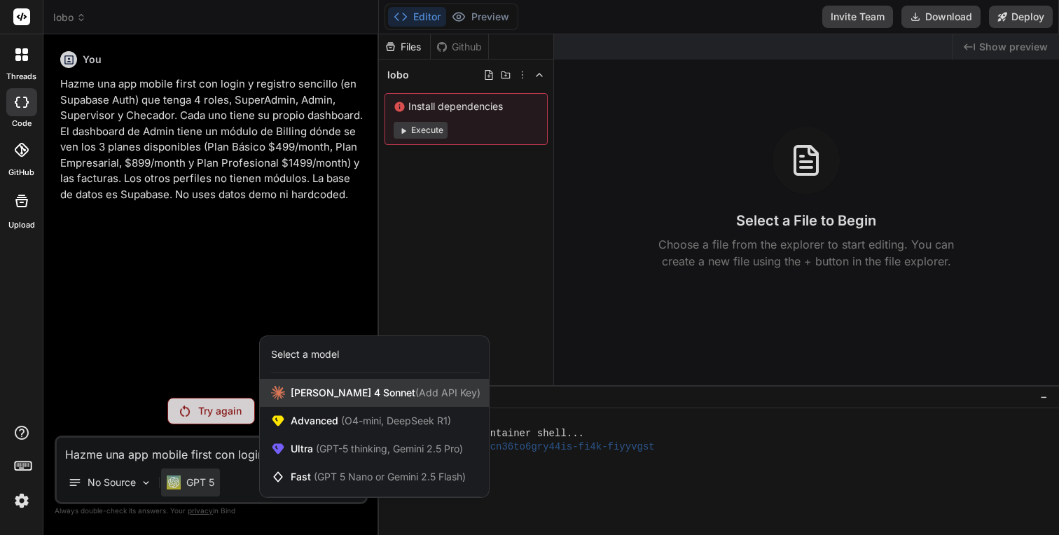
click at [291, 390] on div "[PERSON_NAME] 4 Sonnet (Add API Key)" at bounding box center [374, 393] width 229 height 28
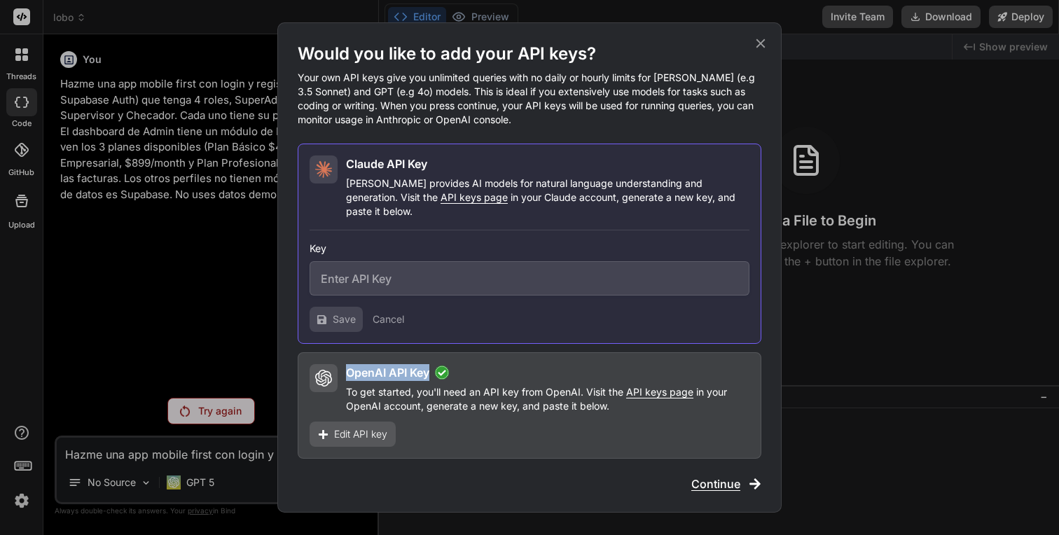
drag, startPoint x: 476, startPoint y: 366, endPoint x: 347, endPoint y: 363, distance: 128.9
click at [347, 364] on div "OpenAI API Key" at bounding box center [547, 372] width 403 height 17
copy h2 "OpenAI API Key"
click at [146, 184] on div "Would you like to add your API keys? Your own API keys give you unlimited queri…" at bounding box center [529, 267] width 1059 height 535
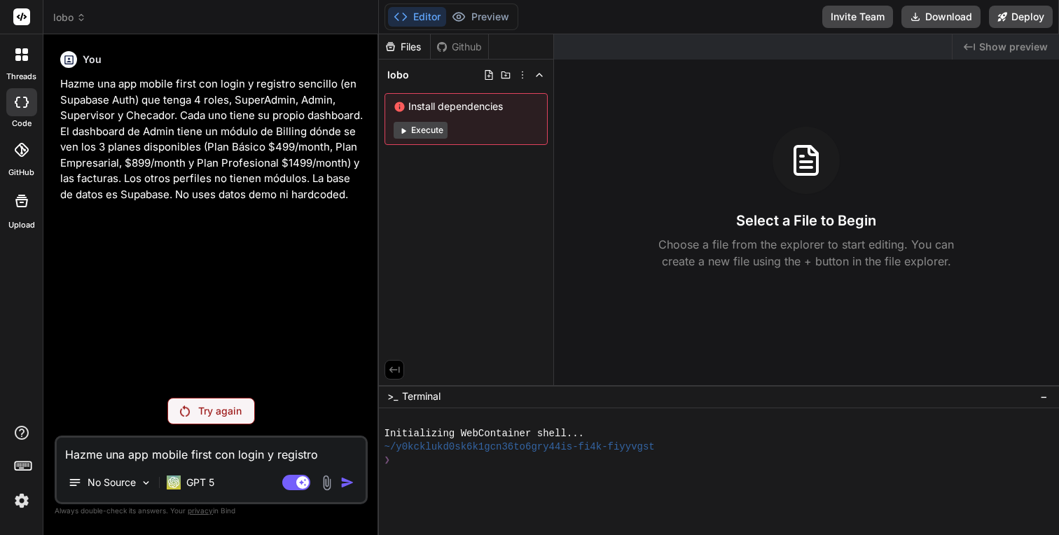
click at [24, 107] on div at bounding box center [21, 102] width 31 height 28
type textarea "x"
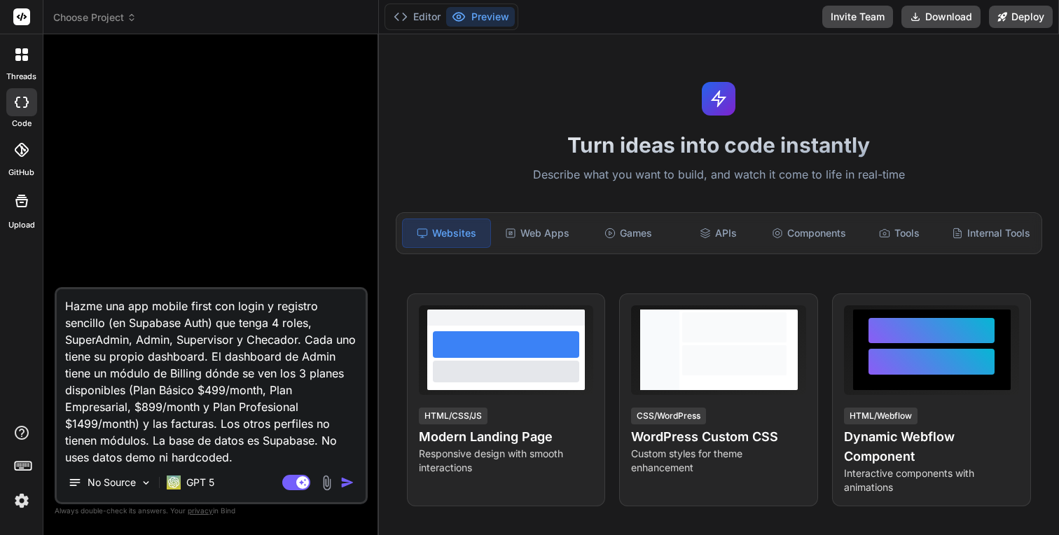
type textarea "x"
